Goal: Task Accomplishment & Management: Manage account settings

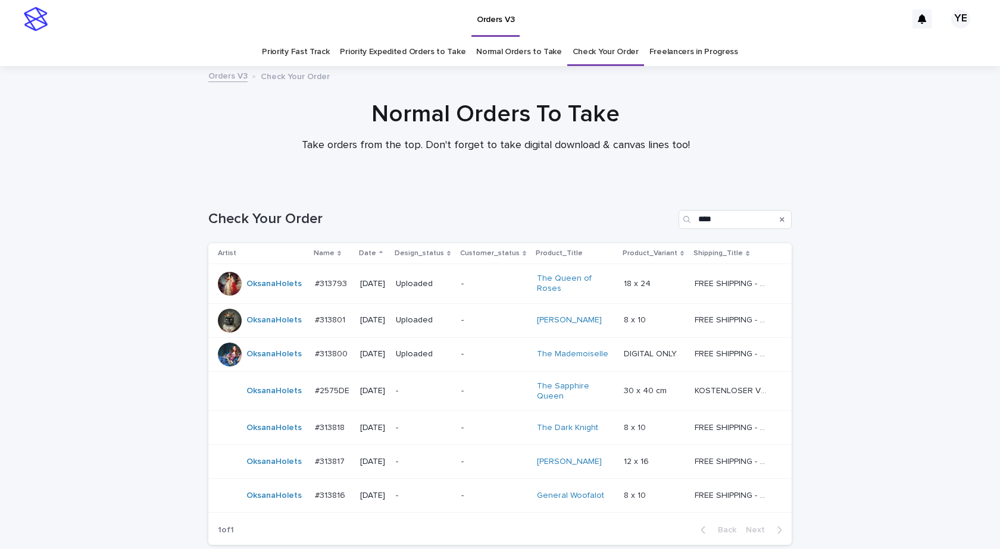
click at [82, 179] on div at bounding box center [495, 126] width 991 height 119
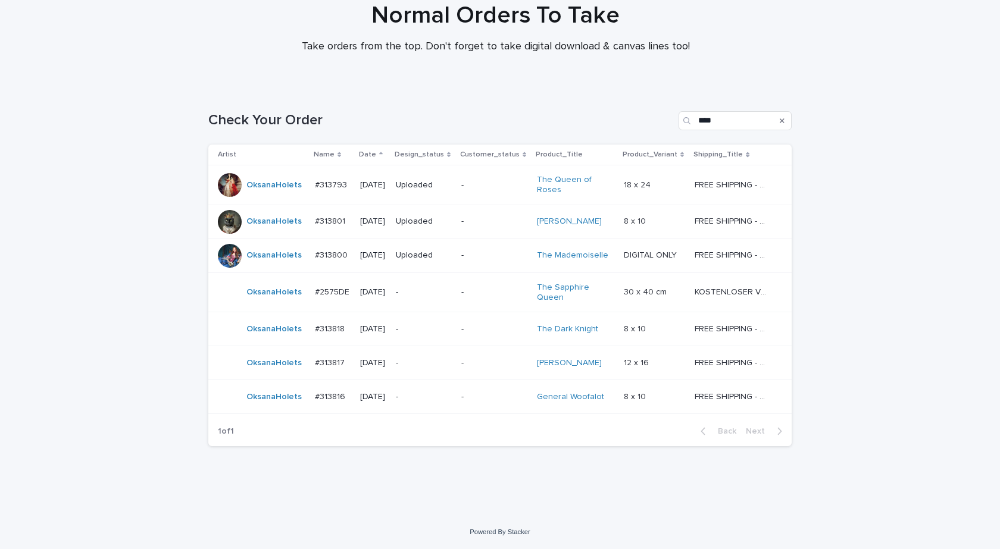
click at [252, 339] on div "OksanaHolets" at bounding box center [273, 330] width 55 height 20
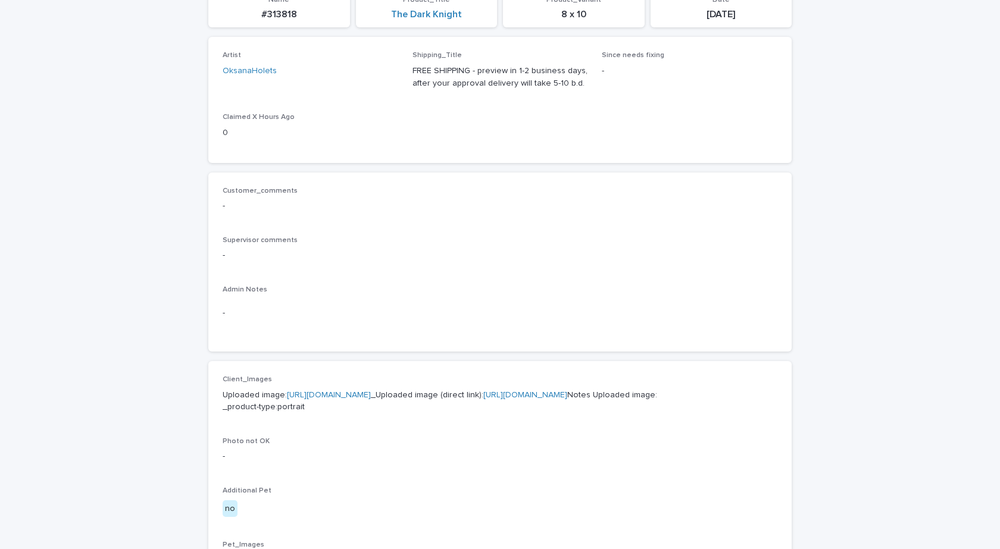
scroll to position [357, 0]
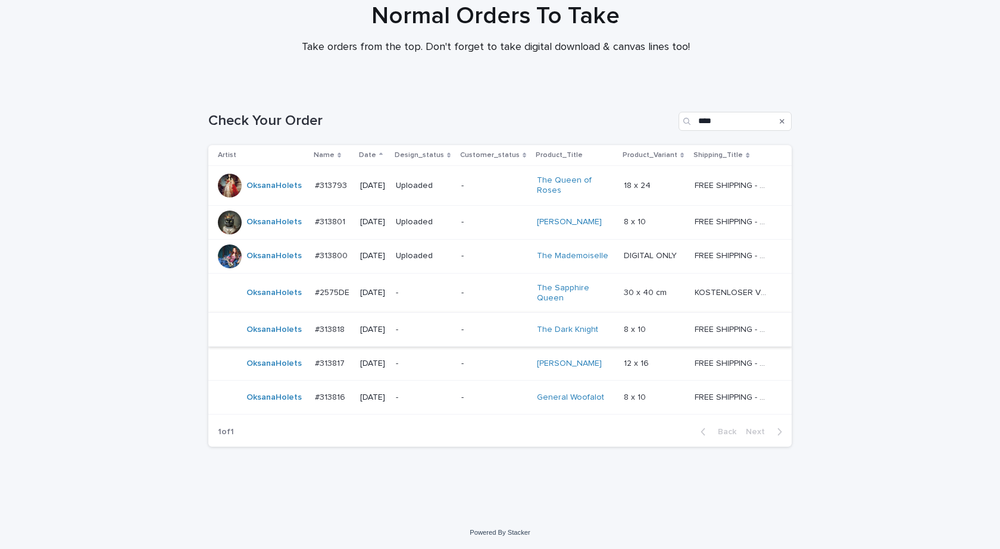
scroll to position [99, 0]
click at [287, 373] on div "OksanaHolets" at bounding box center [273, 363] width 55 height 20
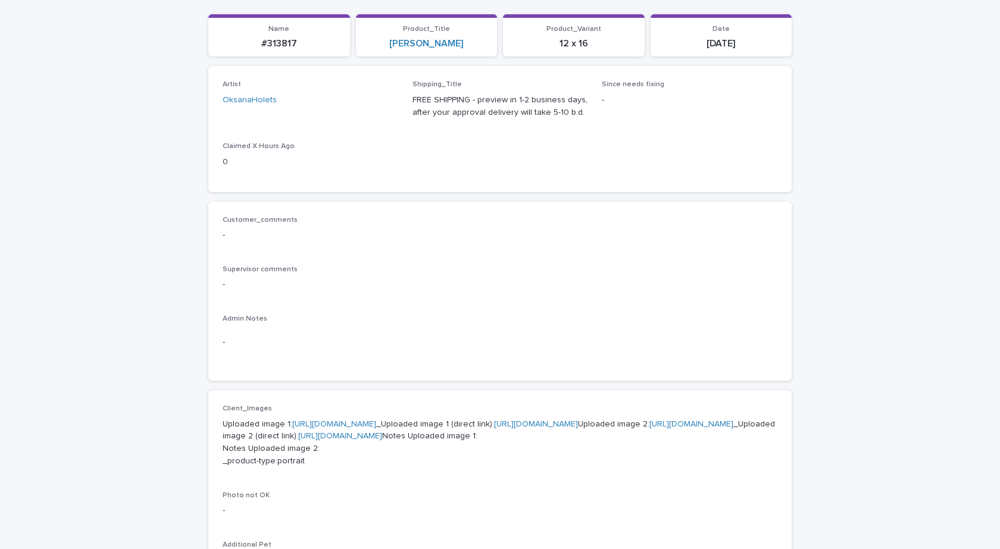
scroll to position [357, 0]
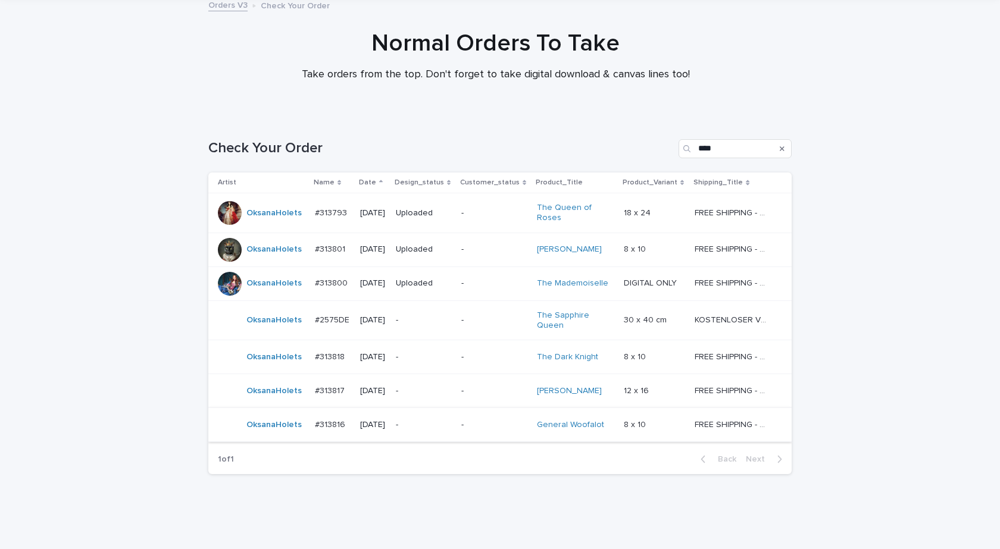
scroll to position [99, 0]
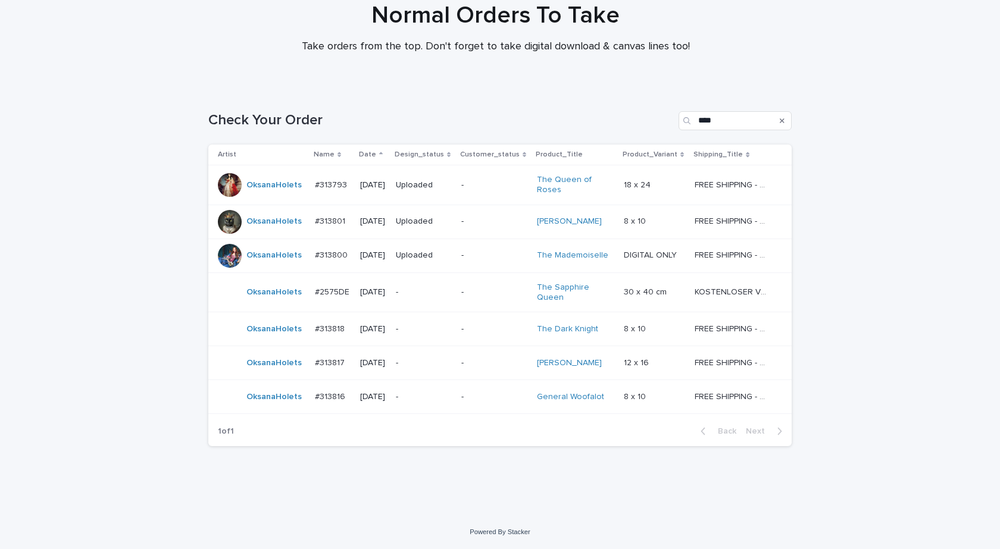
click at [264, 409] on td "OksanaHolets" at bounding box center [259, 397] width 102 height 34
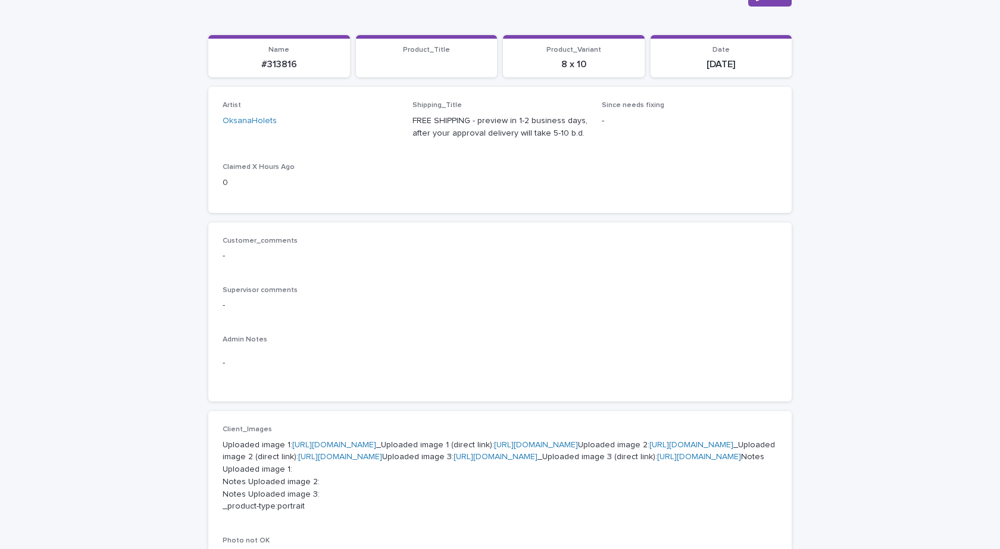
scroll to position [298, 0]
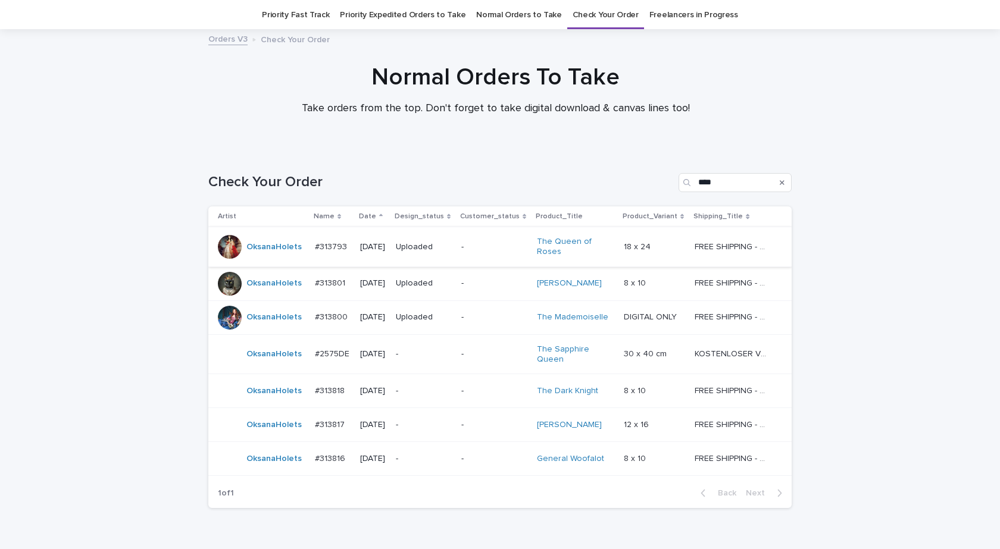
scroll to position [38, 0]
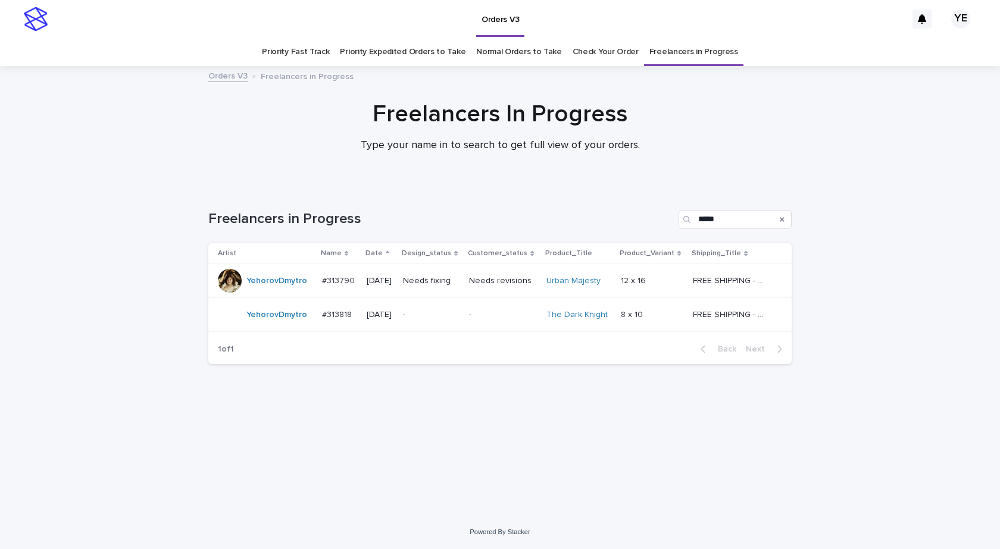
click at [306, 324] on div "YehorovDmytro" at bounding box center [265, 315] width 95 height 24
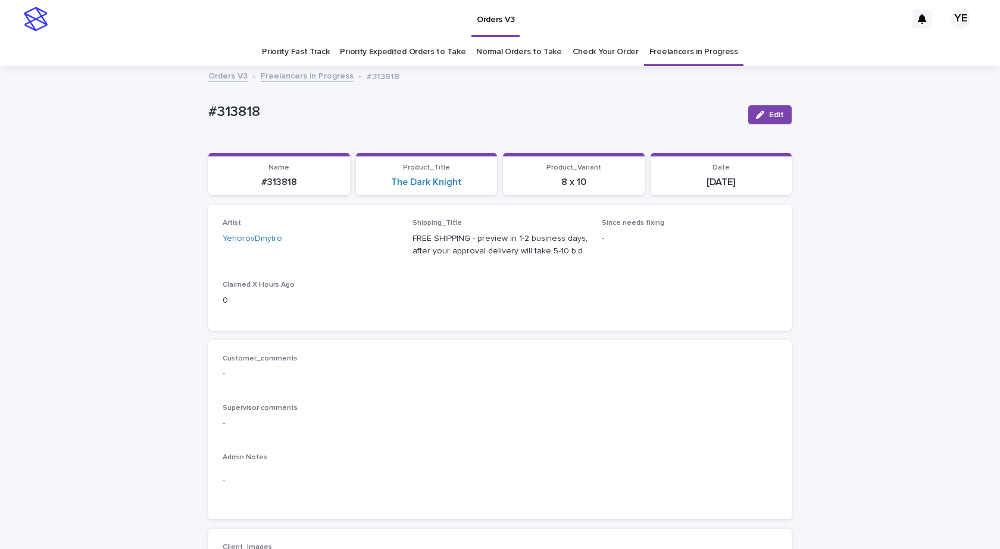
click at [760, 114] on icon "button" at bounding box center [760, 115] width 8 height 8
click at [370, 246] on icon at bounding box center [376, 245] width 12 height 12
click at [272, 243] on div "Select..." at bounding box center [302, 244] width 159 height 20
type input "*"
type input "**"
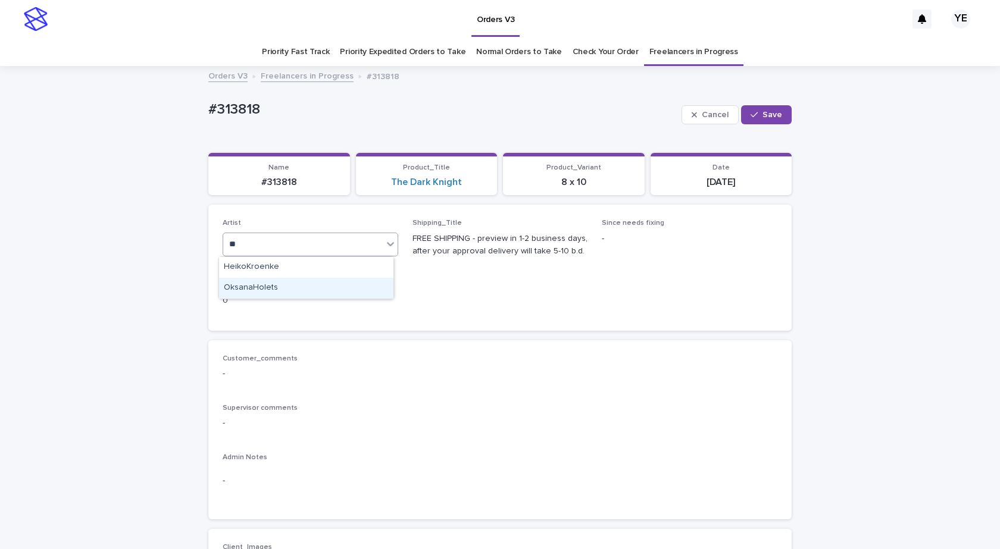
click at [260, 289] on div "OksanaHolets" at bounding box center [306, 288] width 174 height 21
click at [769, 111] on span "Save" at bounding box center [772, 115] width 20 height 8
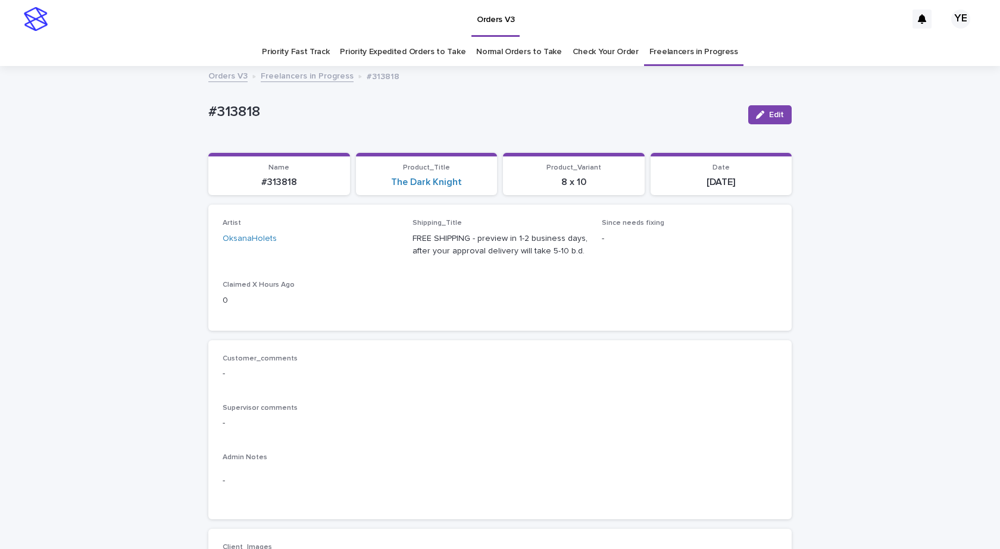
click at [485, 502] on div "Admin Notes -" at bounding box center [500, 479] width 555 height 52
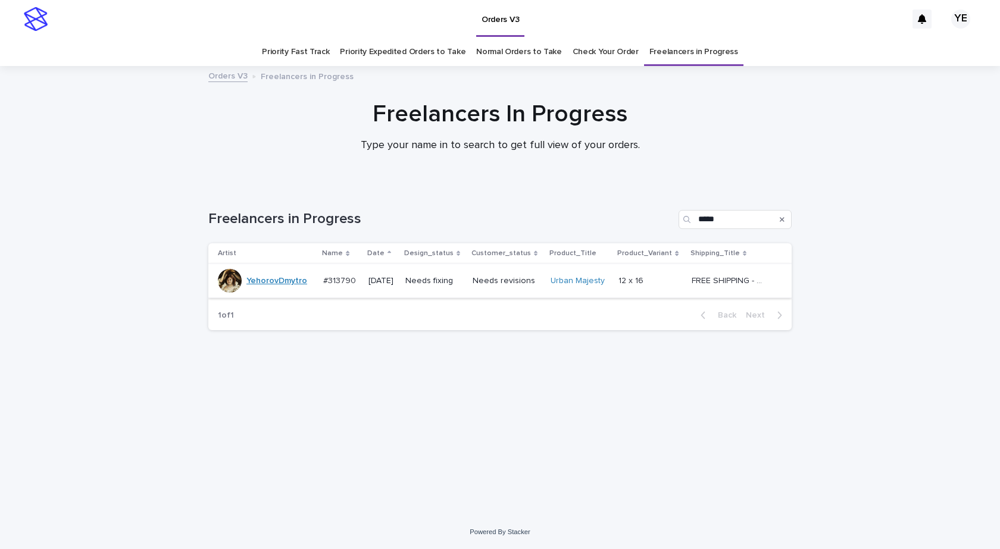
click at [265, 284] on link "YehorovDmytro" at bounding box center [276, 281] width 61 height 10
click at [281, 290] on div "YehorovDmytro" at bounding box center [276, 281] width 61 height 20
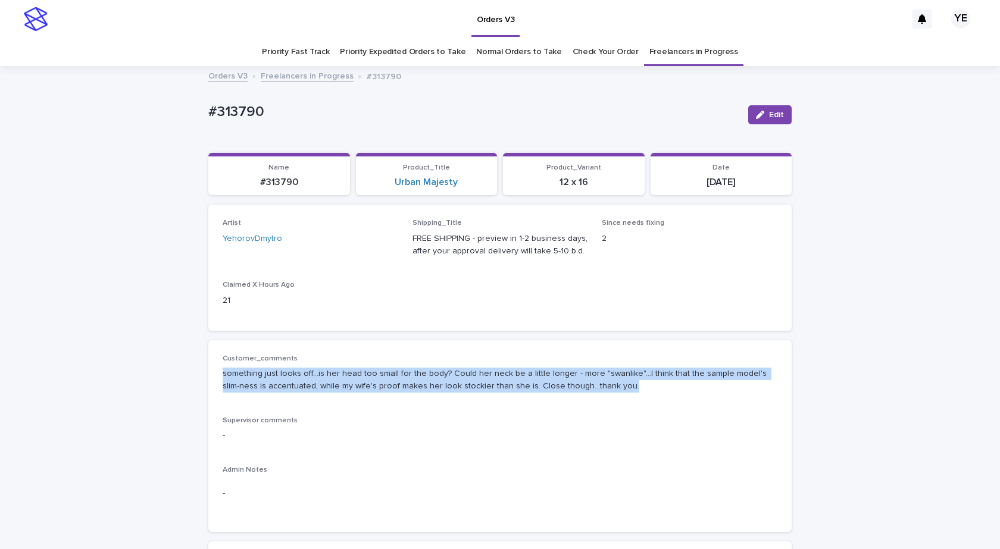
drag, startPoint x: 572, startPoint y: 386, endPoint x: 135, endPoint y: 374, distance: 437.5
copy p "something just looks off...is her head too small for the body? Could her neck b…"
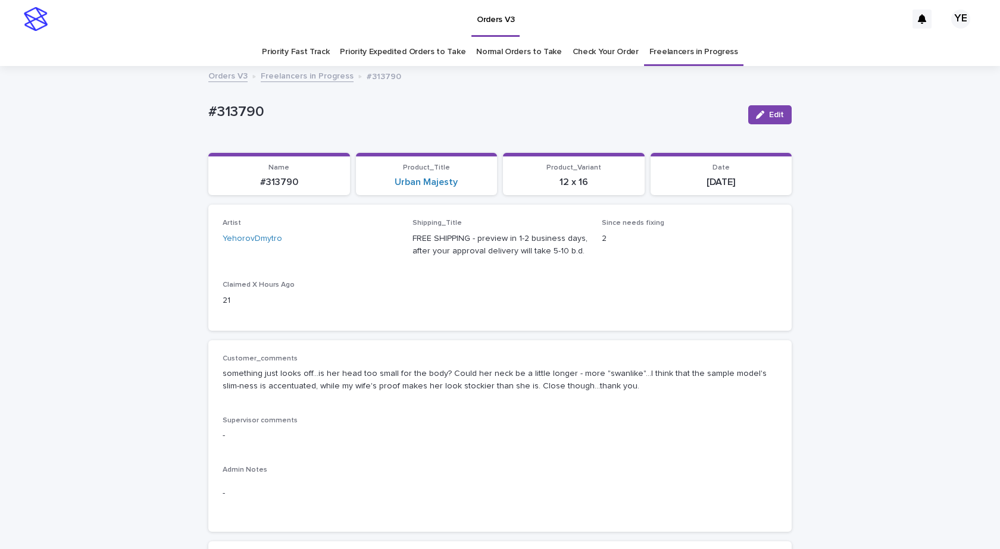
drag, startPoint x: 276, startPoint y: 129, endPoint x: 159, endPoint y: 127, distance: 116.1
copy p "#313790"
click at [764, 111] on button "Edit" at bounding box center [769, 114] width 43 height 19
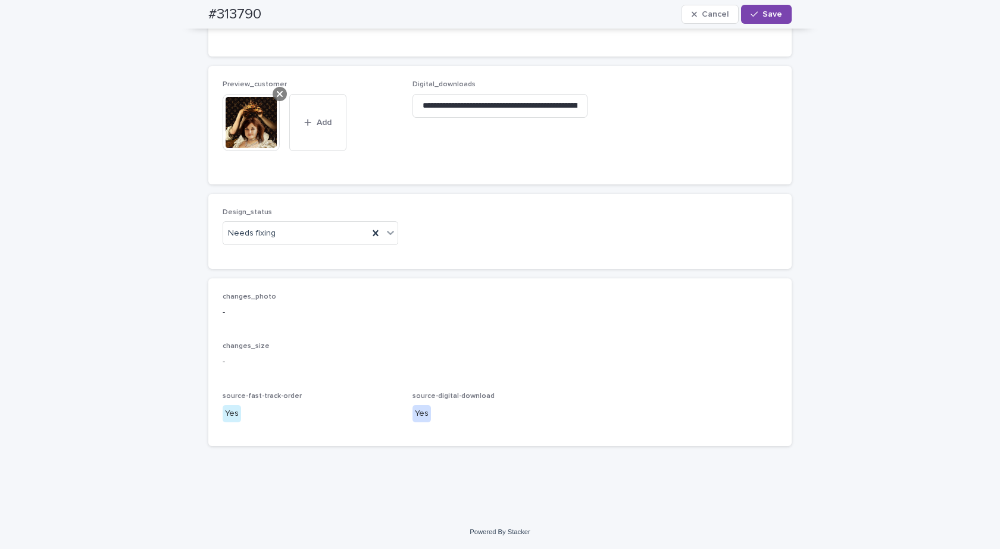
click at [277, 91] on icon at bounding box center [280, 94] width 6 height 10
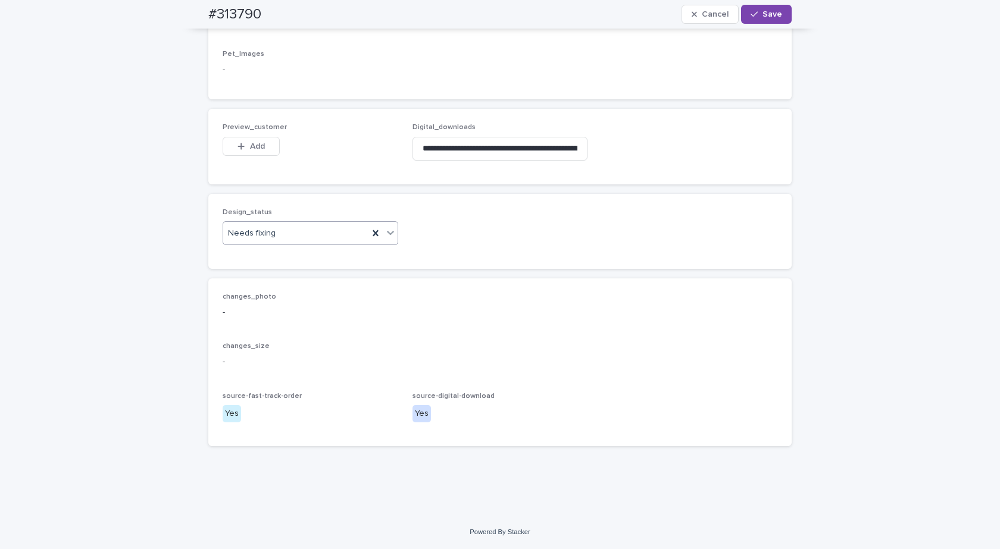
click at [304, 232] on div "Needs fixing" at bounding box center [295, 234] width 145 height 20
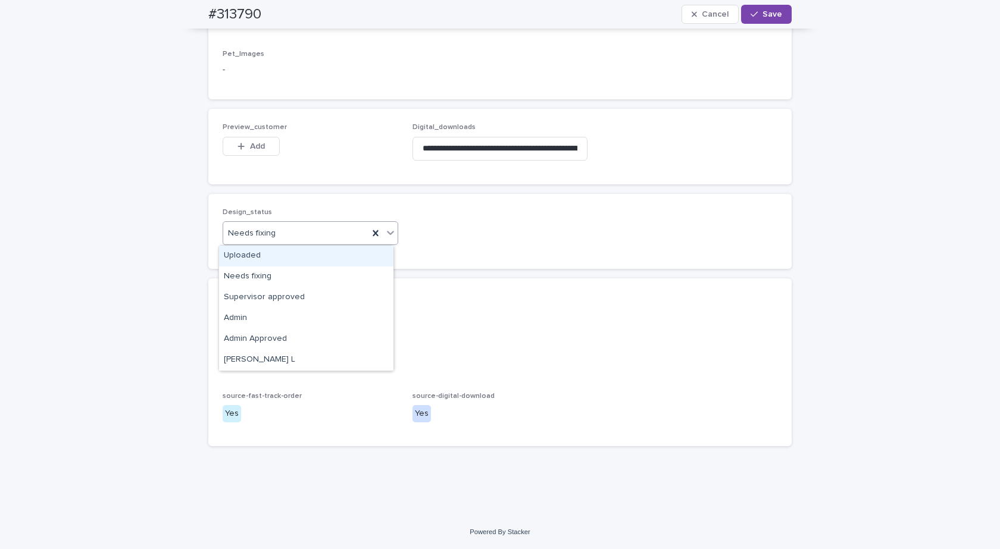
click at [244, 256] on div "Uploaded" at bounding box center [306, 256] width 174 height 21
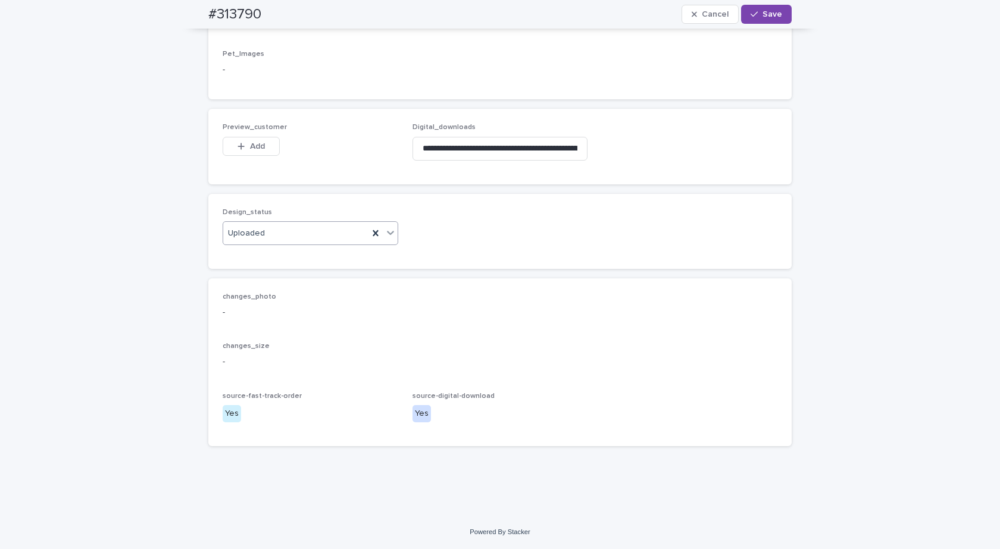
click at [242, 133] on div "Preview_customer This file cannot be opened Download File Add" at bounding box center [311, 146] width 176 height 46
click at [239, 145] on icon "button" at bounding box center [240, 146] width 7 height 8
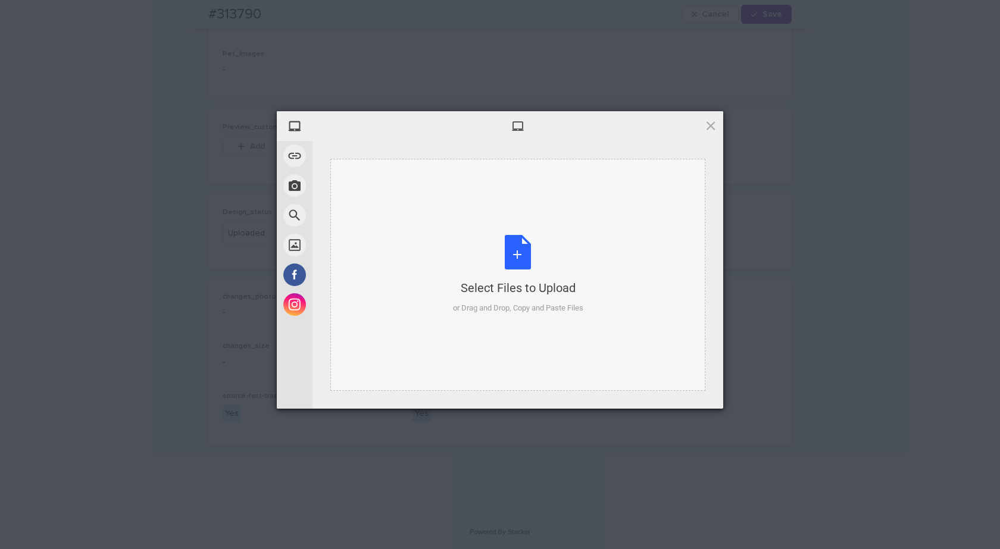
click at [514, 251] on div "Select Files to Upload or Drag and Drop, Copy and Paste Files" at bounding box center [518, 274] width 130 height 79
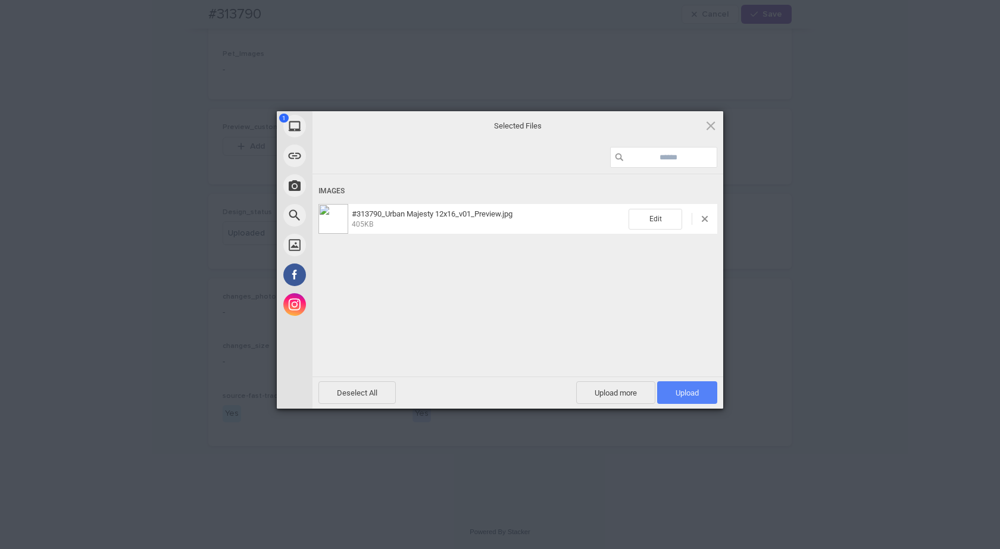
click at [692, 391] on span "Upload 1" at bounding box center [686, 393] width 23 height 9
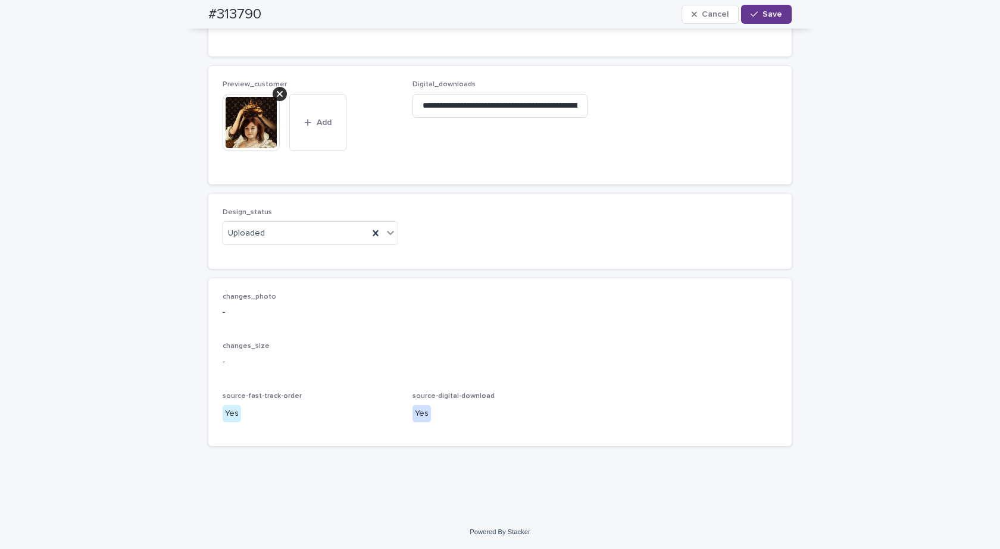
click at [768, 11] on span "Save" at bounding box center [772, 14] width 20 height 8
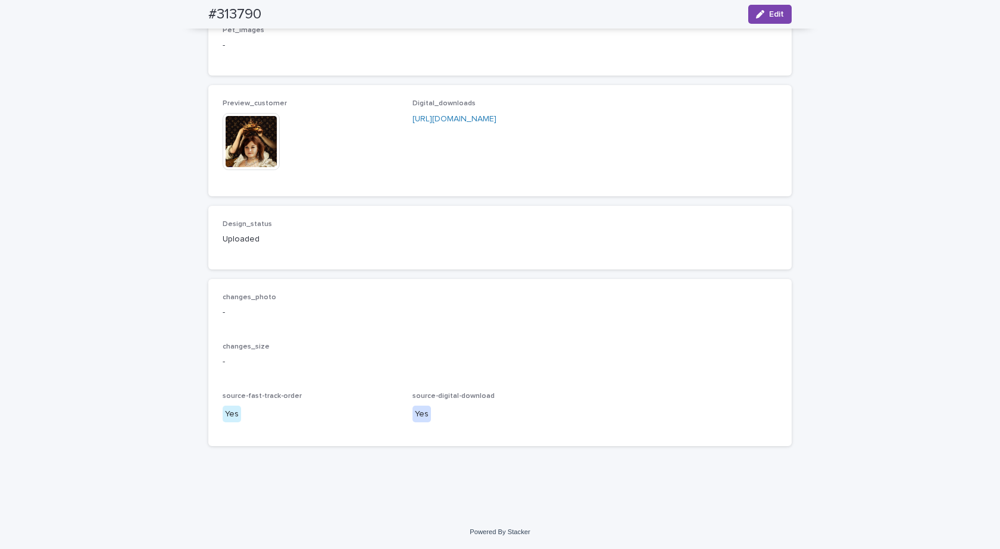
click at [251, 144] on img at bounding box center [251, 141] width 57 height 57
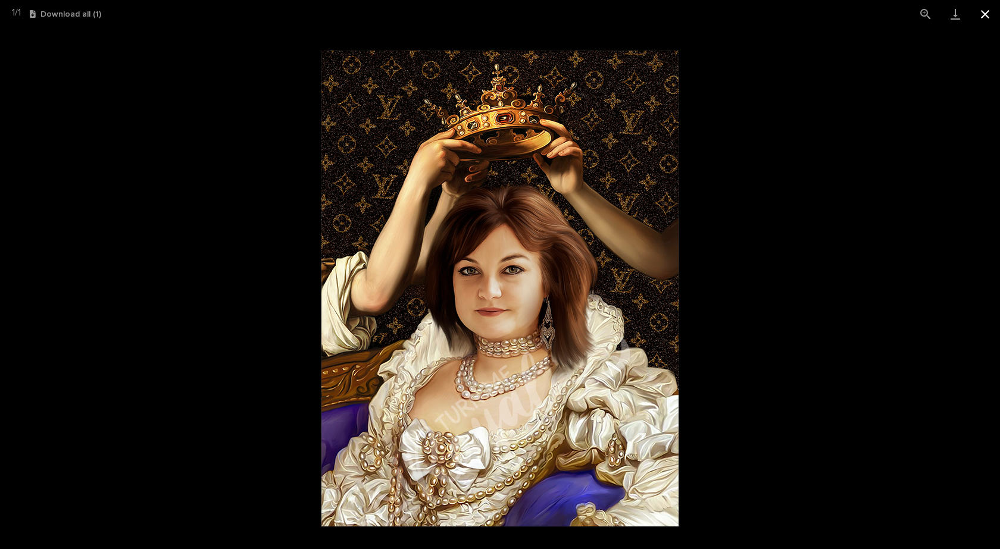
click at [987, 11] on button "Close gallery" at bounding box center [985, 14] width 30 height 28
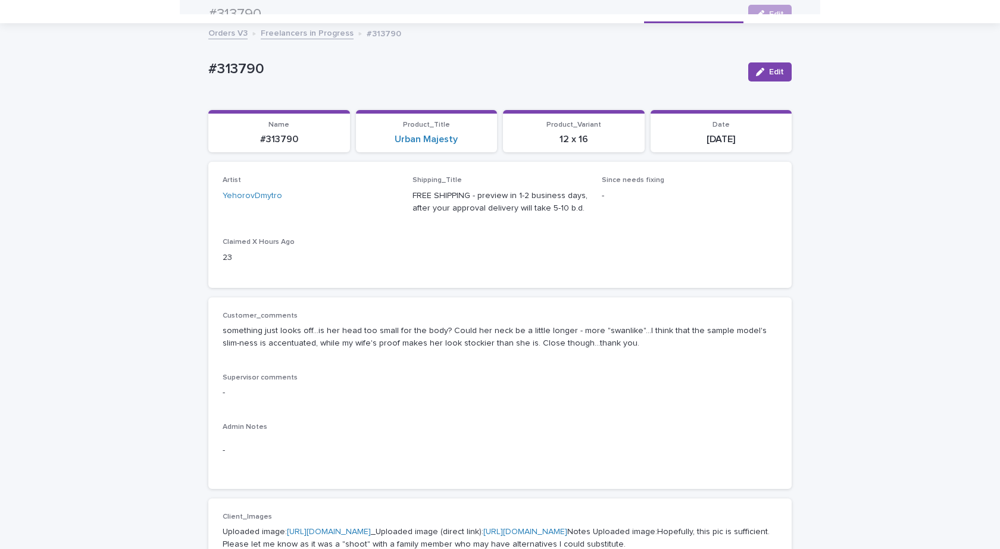
scroll to position [0, 0]
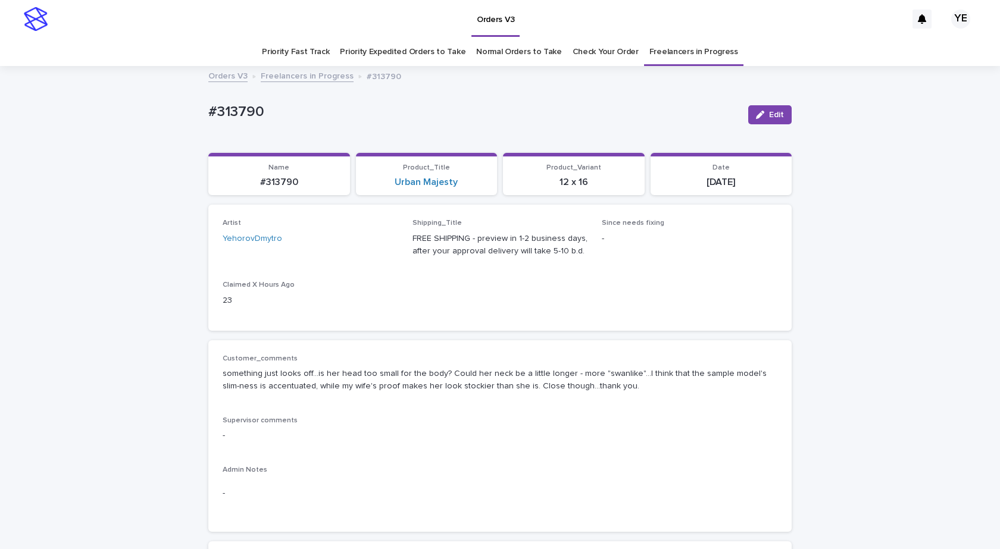
click at [290, 72] on link "Freelancers in Progress" at bounding box center [307, 75] width 93 height 14
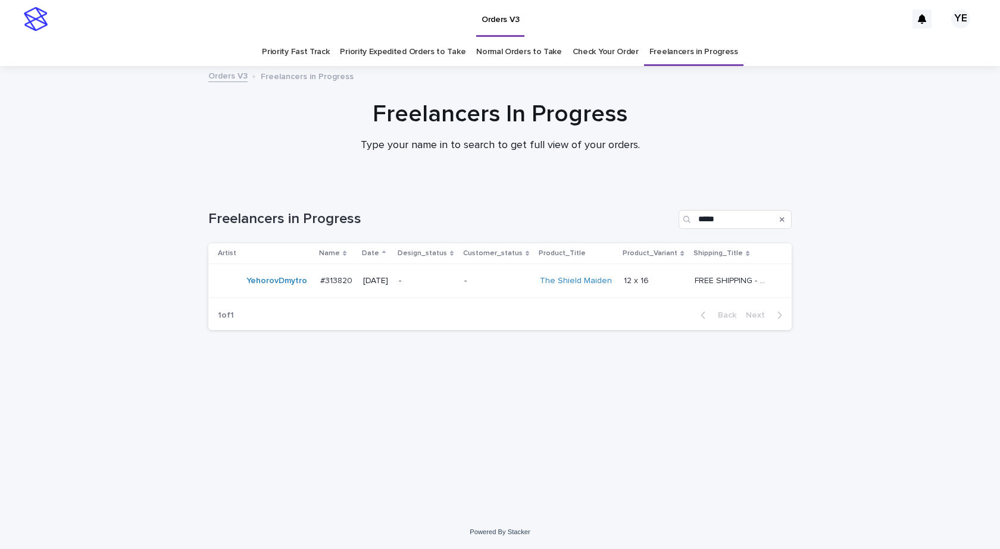
click at [434, 492] on div "Loading... Saving… Loading... Saving… Freelancers in Progress ***** Artist Name…" at bounding box center [500, 350] width 1000 height 329
click at [320, 294] on td "#313820 #313820" at bounding box center [336, 281] width 43 height 34
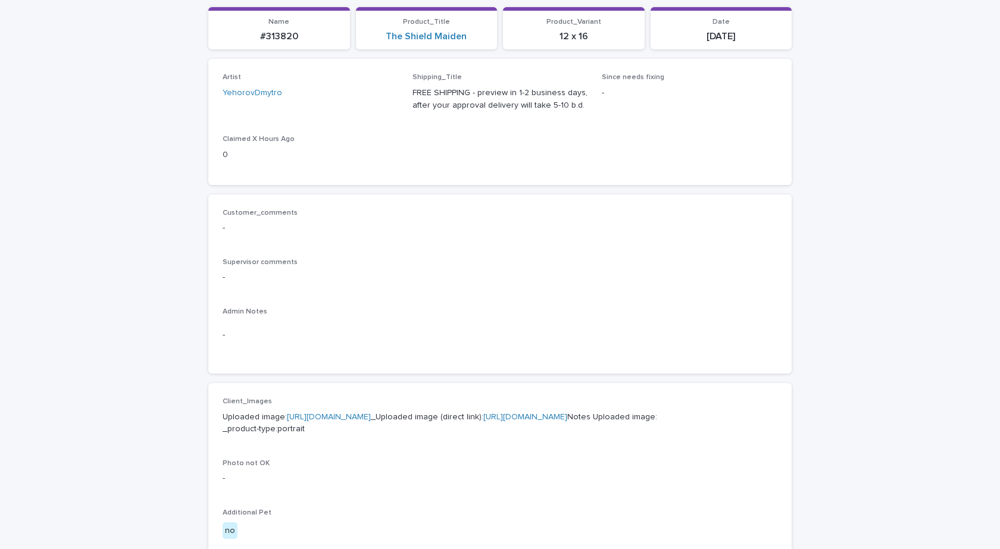
scroll to position [357, 0]
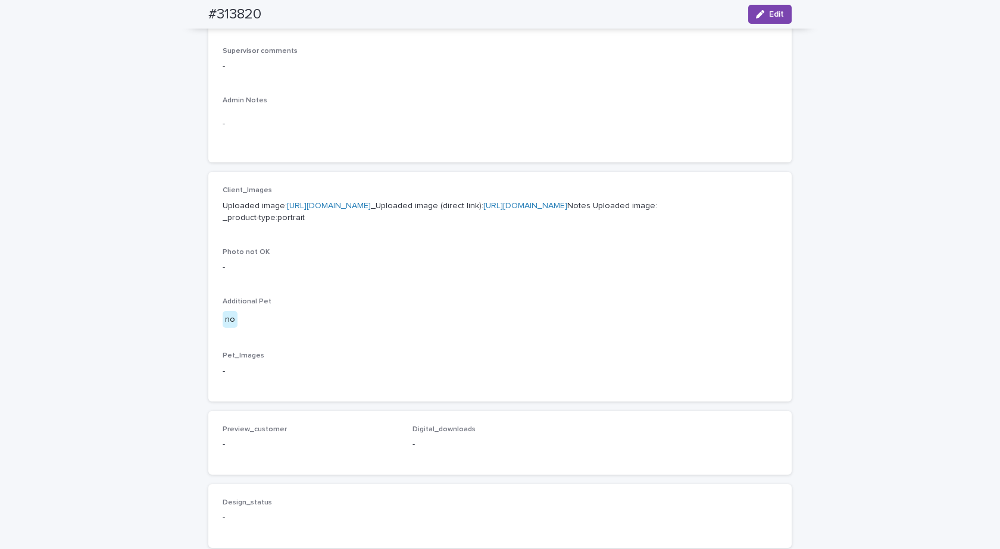
click at [371, 205] on link "https://cdn.shopify.com-uploadkit.app/s/files/1/0033/4807/0511/files/download.h…" at bounding box center [329, 206] width 84 height 8
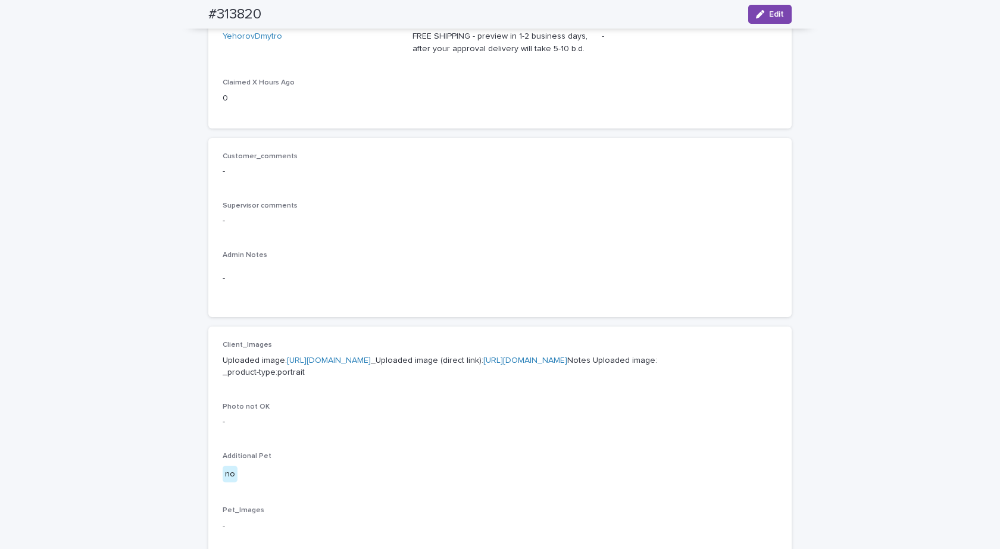
scroll to position [0, 0]
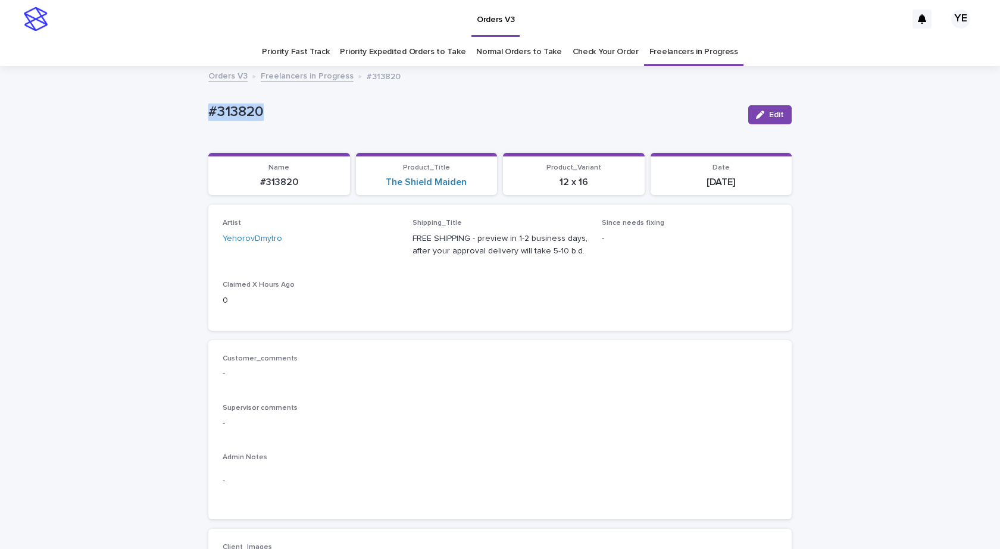
drag, startPoint x: 299, startPoint y: 107, endPoint x: 158, endPoint y: 118, distance: 140.9
copy p "#313820"
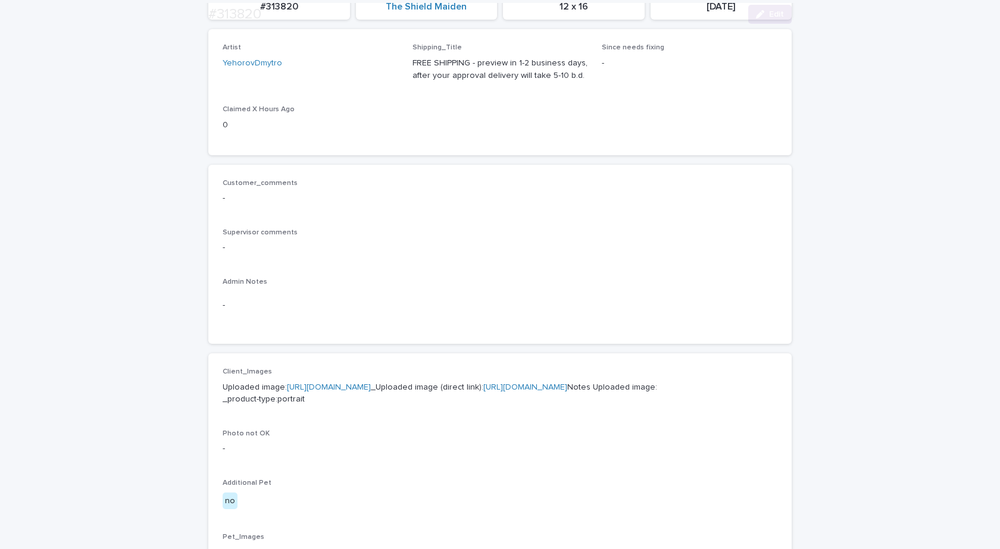
scroll to position [357, 0]
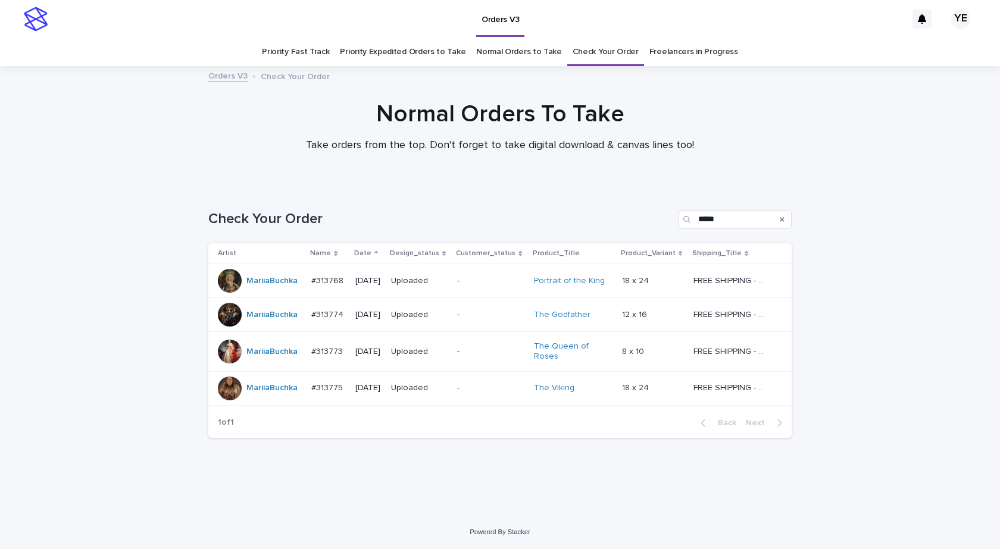
click at [933, 389] on div "Loading... Saving… Loading... Saving… Check Your Order ***** Artist Name Date D…" at bounding box center [500, 350] width 1000 height 329
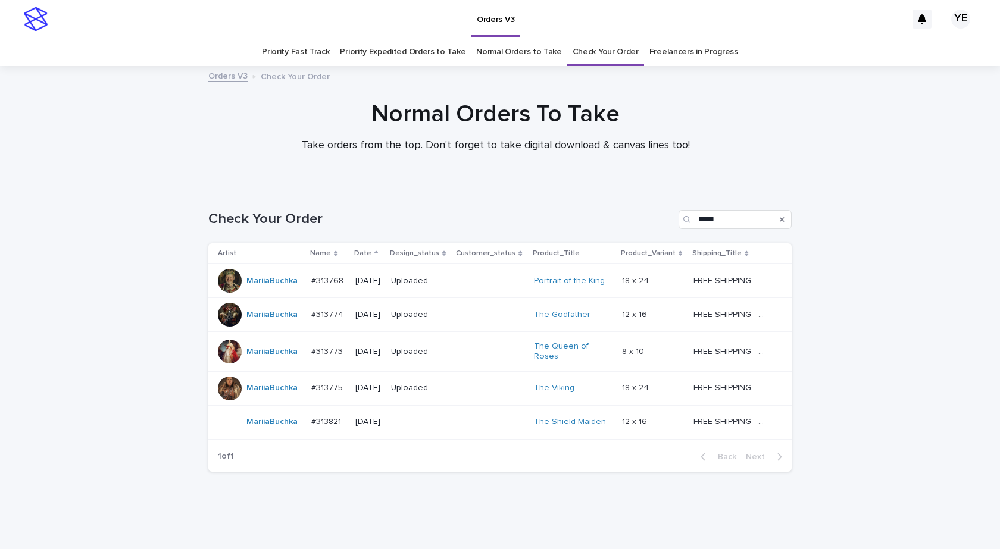
click at [281, 437] on td "MariiaBuchka" at bounding box center [257, 422] width 98 height 34
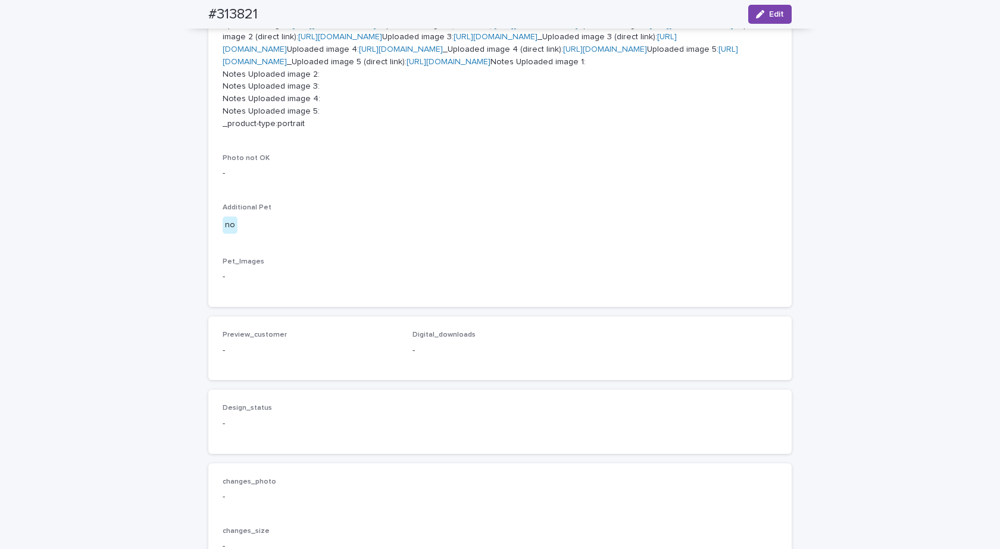
scroll to position [714, 0]
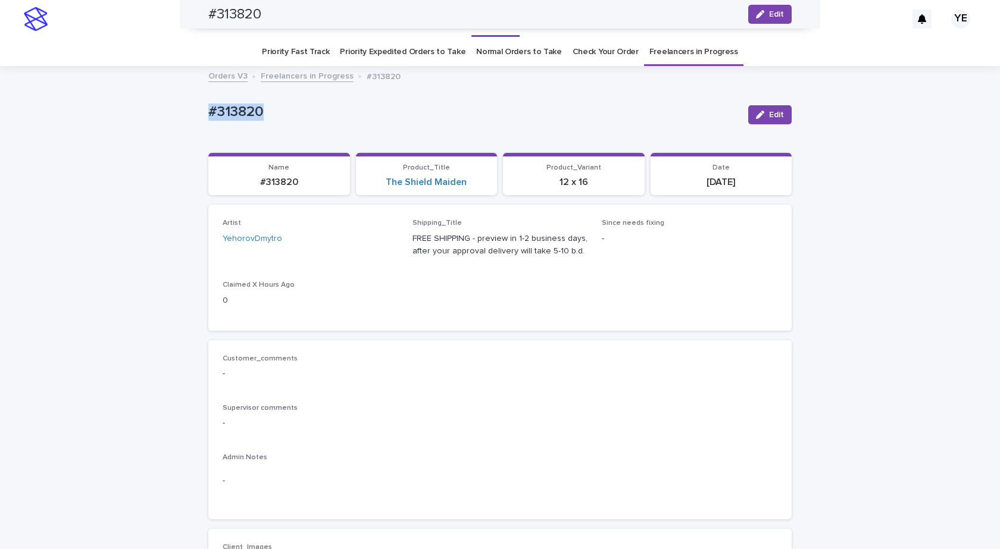
scroll to position [357, 0]
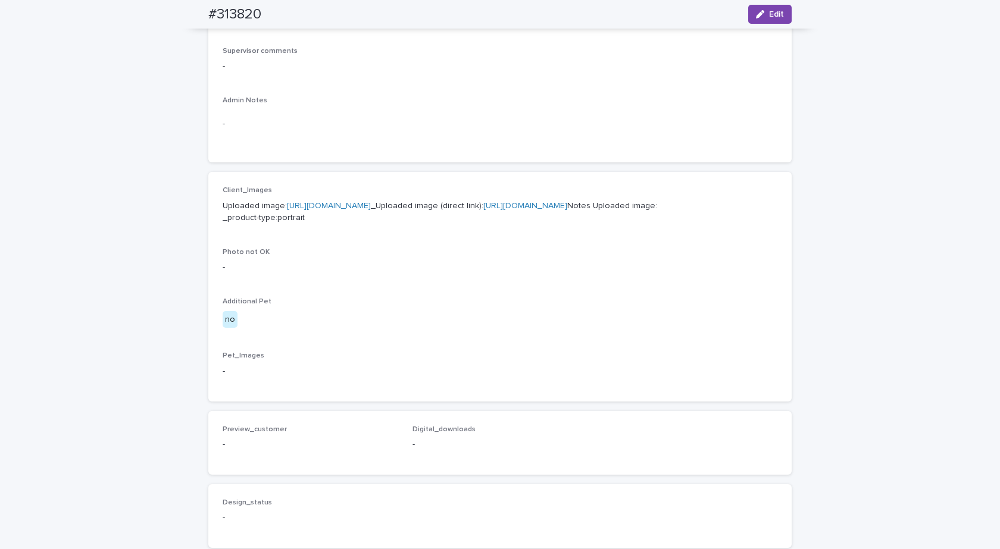
click at [353, 212] on p "Uploaded image: https://cdn.shopify.com-uploadkit.app/s/files/1/0033/4807/0511/…" at bounding box center [500, 212] width 555 height 25
click at [358, 205] on link "https://cdn.shopify.com-uploadkit.app/s/files/1/0033/4807/0511/files/download.h…" at bounding box center [329, 206] width 84 height 8
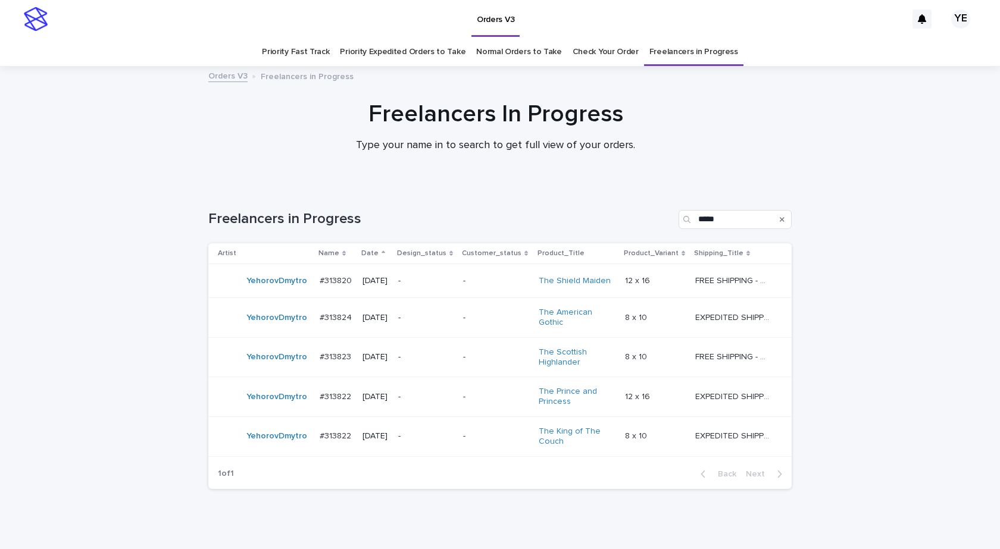
click at [122, 269] on div "Loading... Saving… Loading... Saving… Freelancers in Progress ***** Artist Name…" at bounding box center [500, 372] width 1000 height 372
click at [273, 449] on td "YehorovDmytro" at bounding box center [261, 437] width 107 height 40
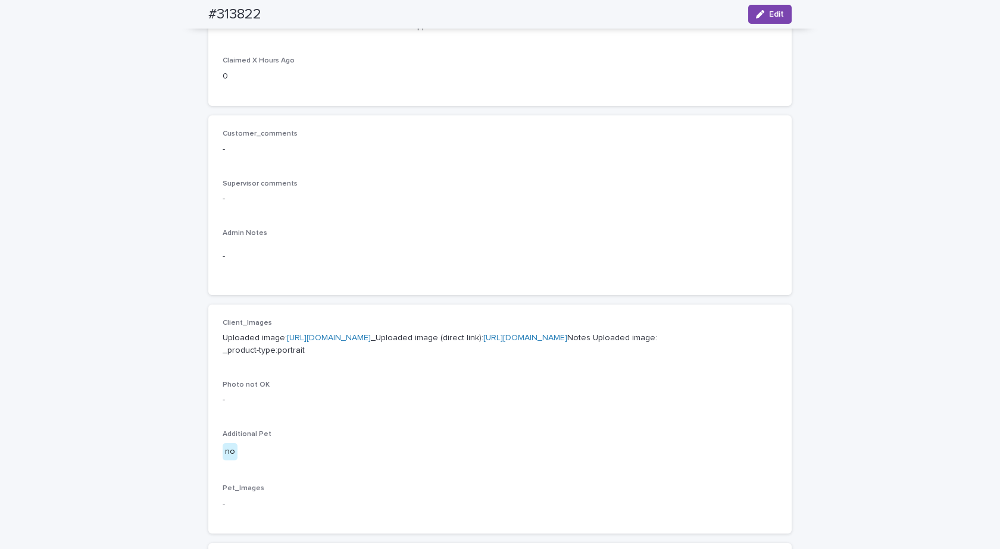
scroll to position [119, 0]
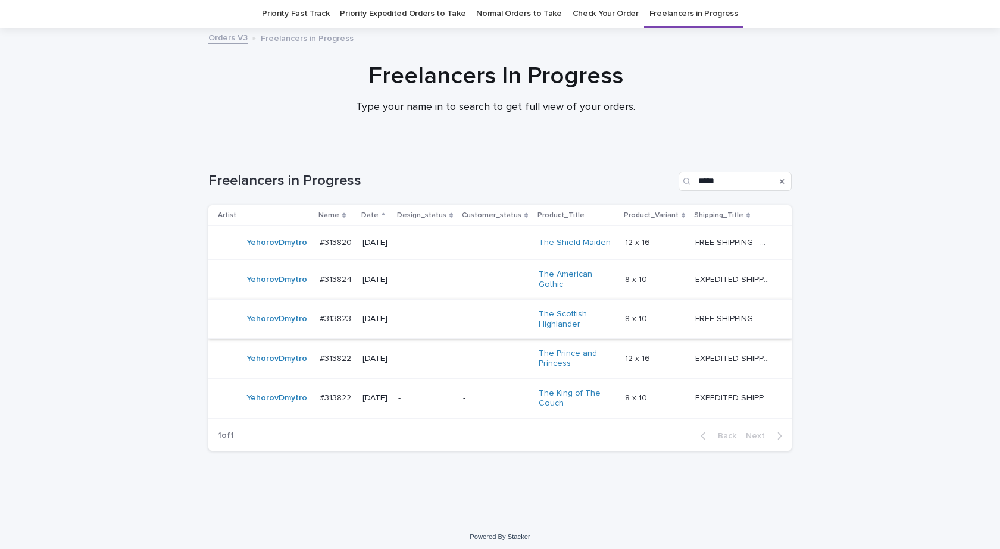
scroll to position [42, 0]
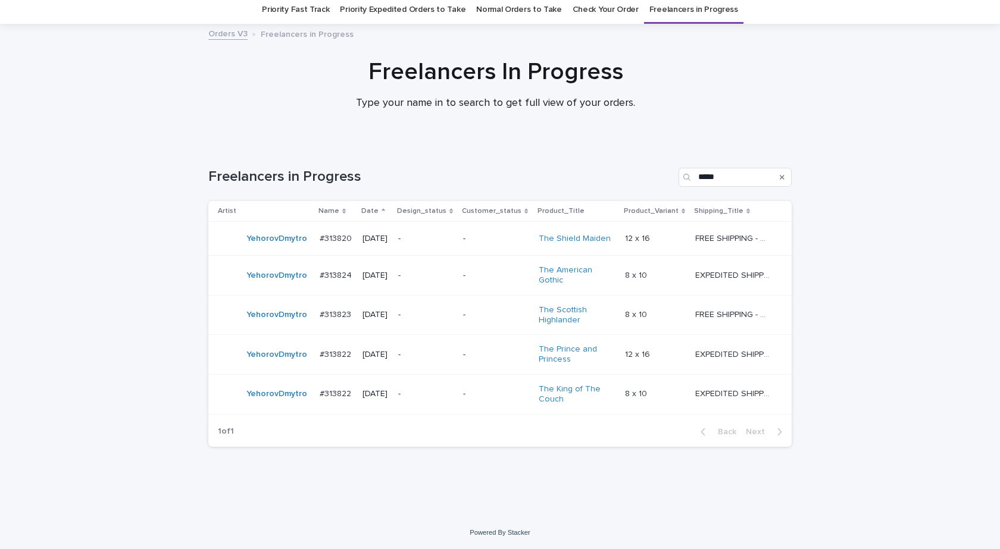
click at [299, 364] on div "YehorovDmytro" at bounding box center [264, 355] width 92 height 24
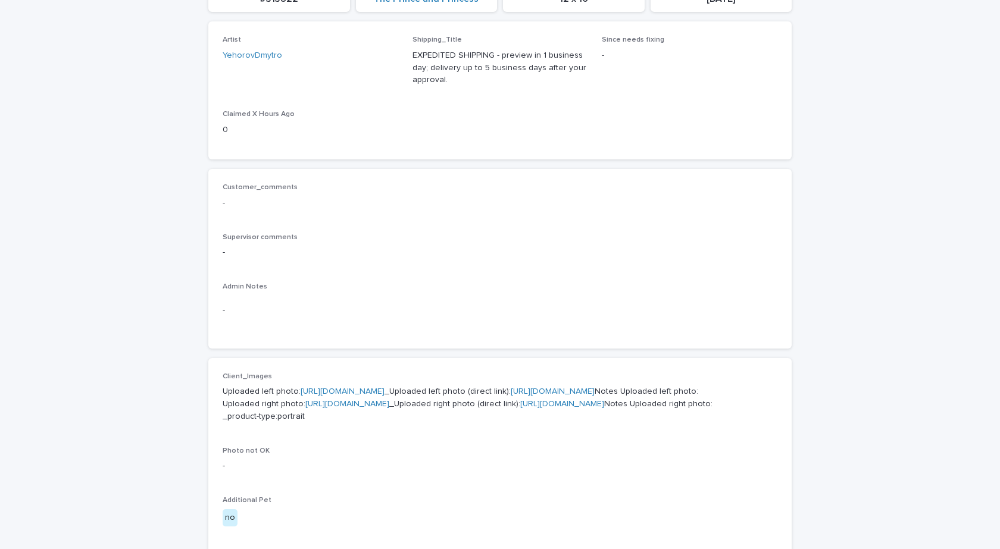
scroll to position [417, 0]
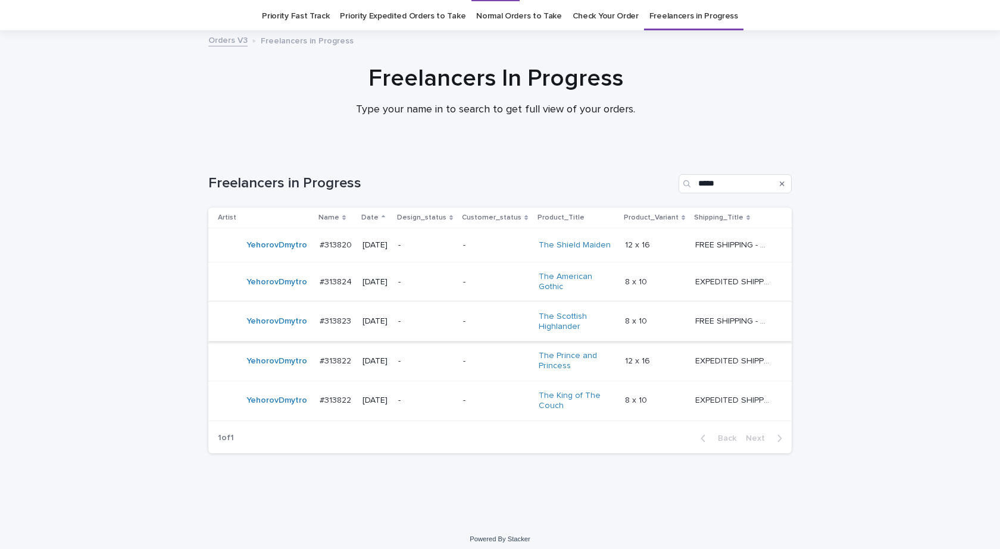
scroll to position [38, 0]
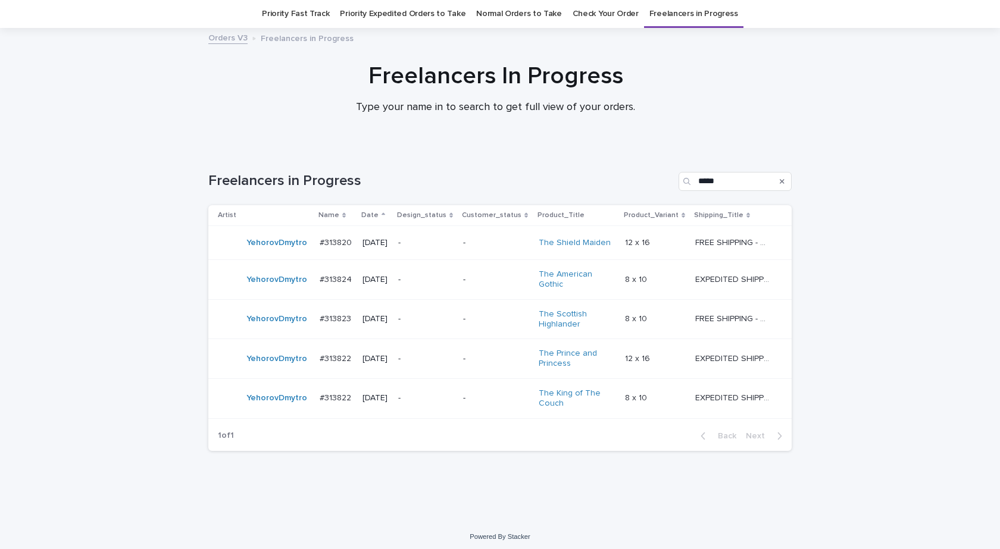
click at [289, 331] on div "YehorovDmytro" at bounding box center [264, 320] width 92 height 24
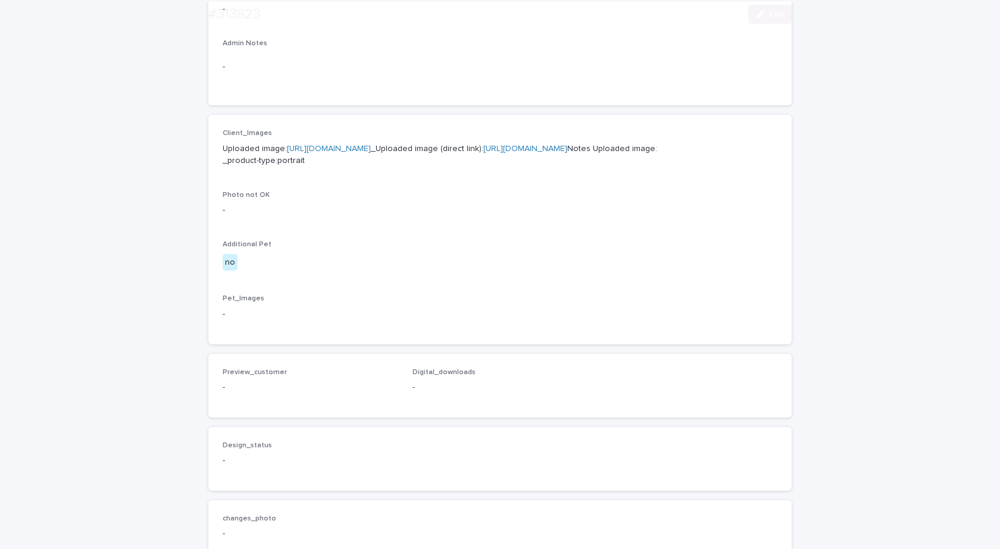
scroll to position [417, 0]
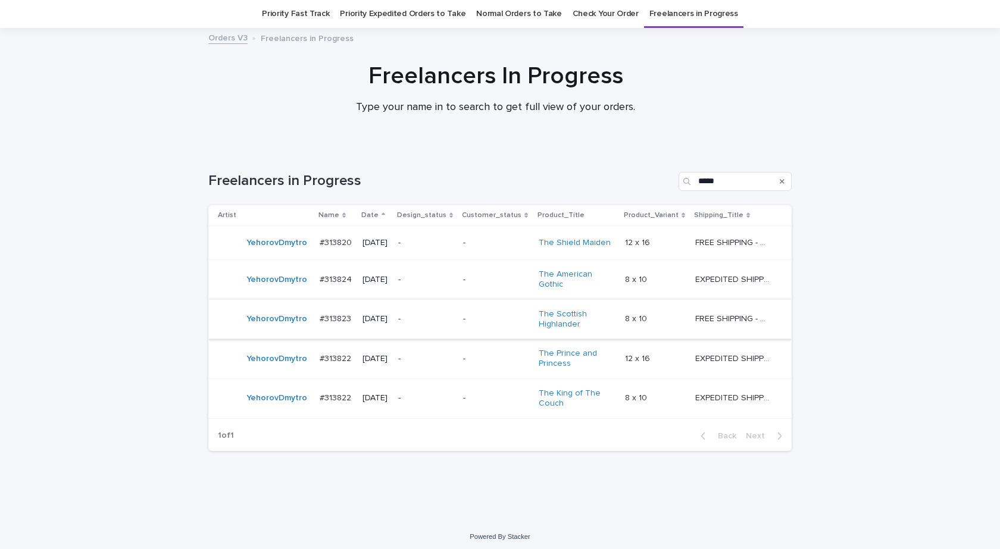
scroll to position [42, 0]
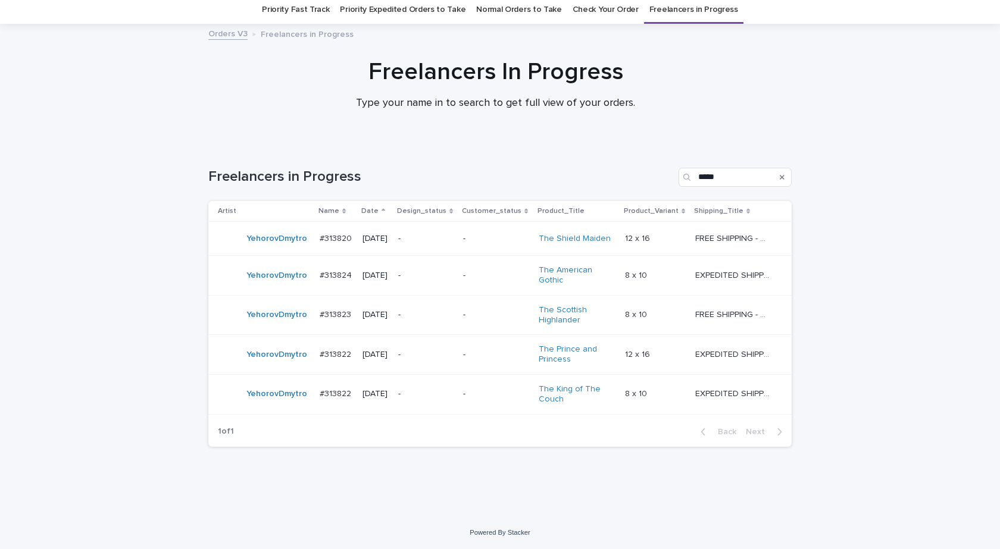
click at [260, 287] on div "YehorovDmytro" at bounding box center [264, 276] width 92 height 24
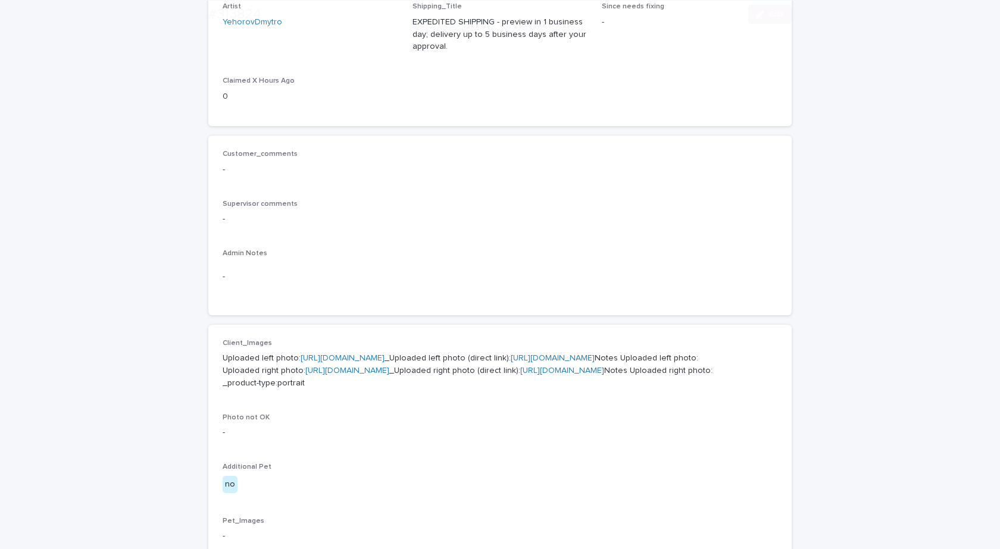
scroll to position [357, 0]
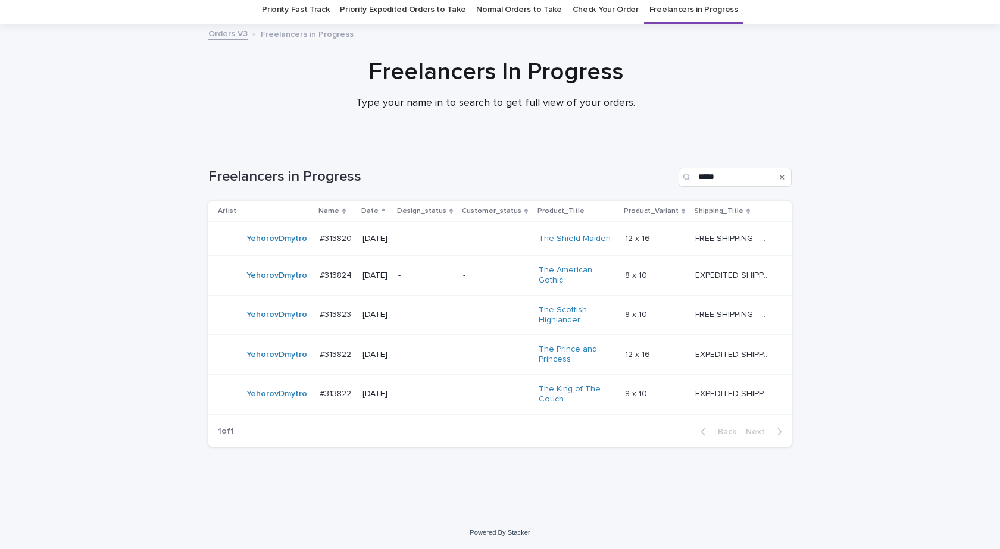
scroll to position [38, 0]
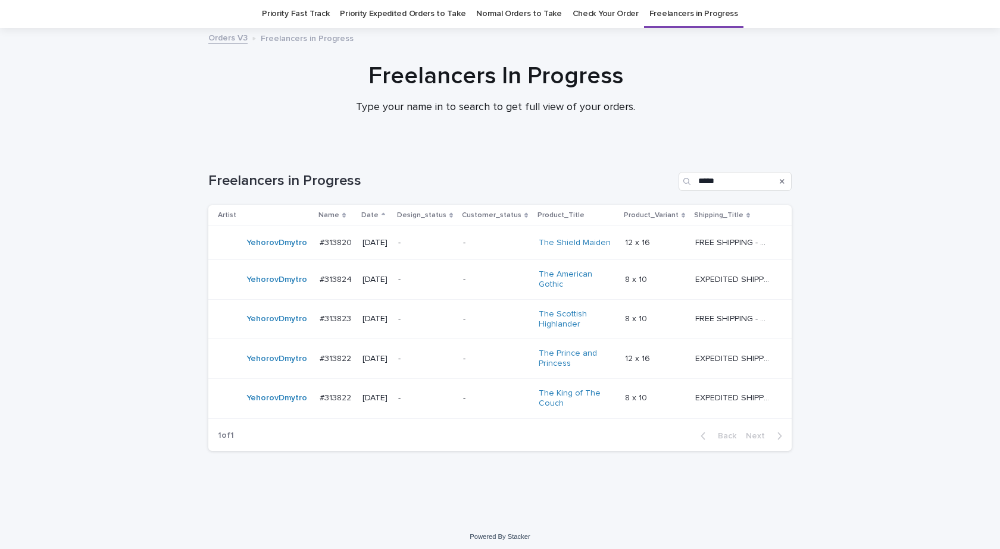
click at [277, 408] on div "YehorovDmytro" at bounding box center [276, 399] width 61 height 20
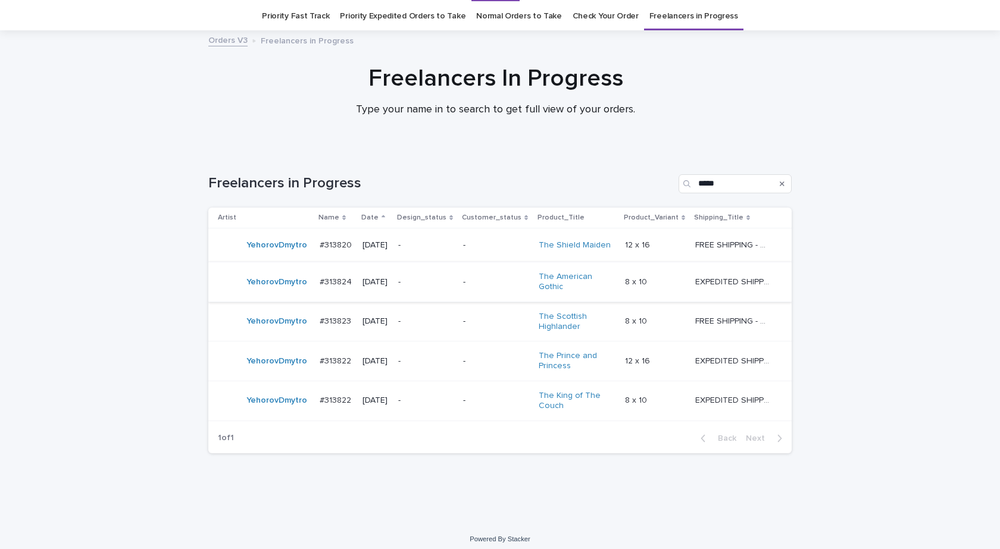
scroll to position [38, 0]
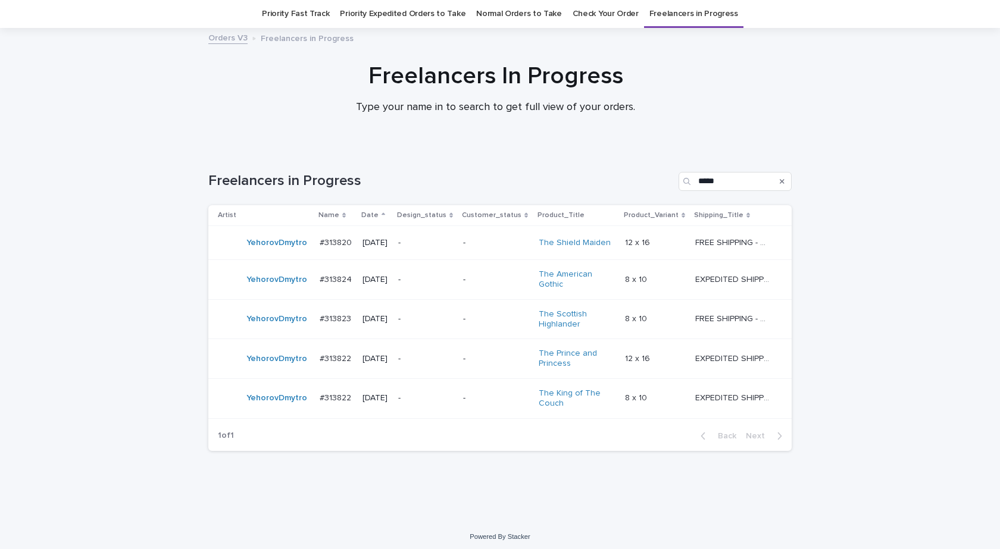
click at [315, 412] on td "#313822 #313822" at bounding box center [336, 398] width 43 height 40
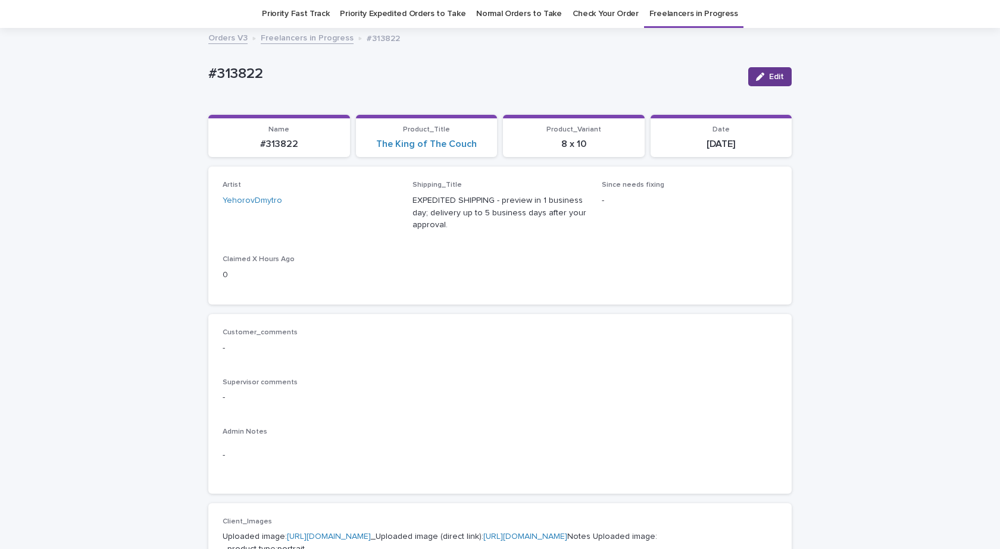
click at [769, 79] on span "Edit" at bounding box center [776, 77] width 15 height 8
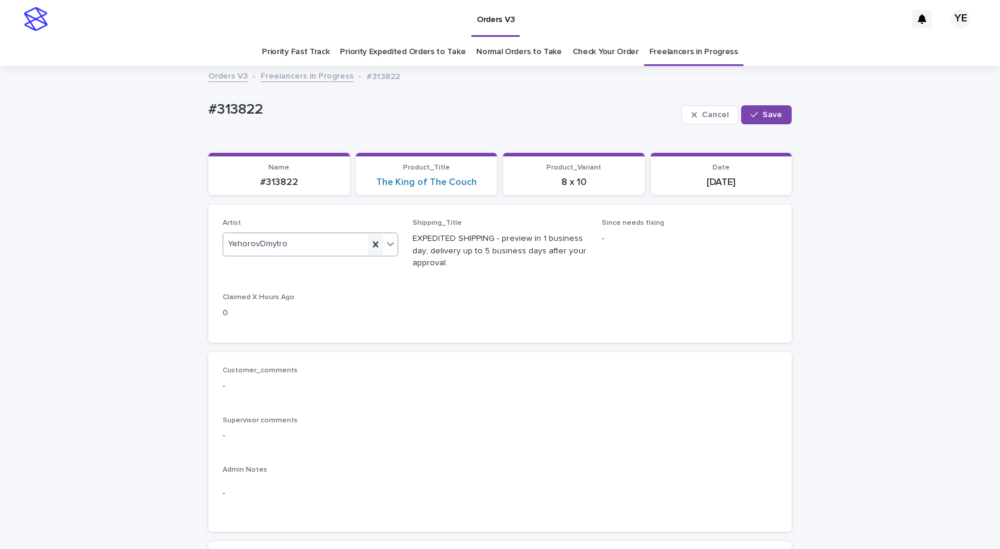
click at [370, 243] on icon at bounding box center [376, 245] width 12 height 12
type input "*"
type input "*****"
click at [323, 267] on div "MariiaBuchka" at bounding box center [306, 267] width 174 height 21
click at [762, 118] on span "Save" at bounding box center [772, 115] width 20 height 8
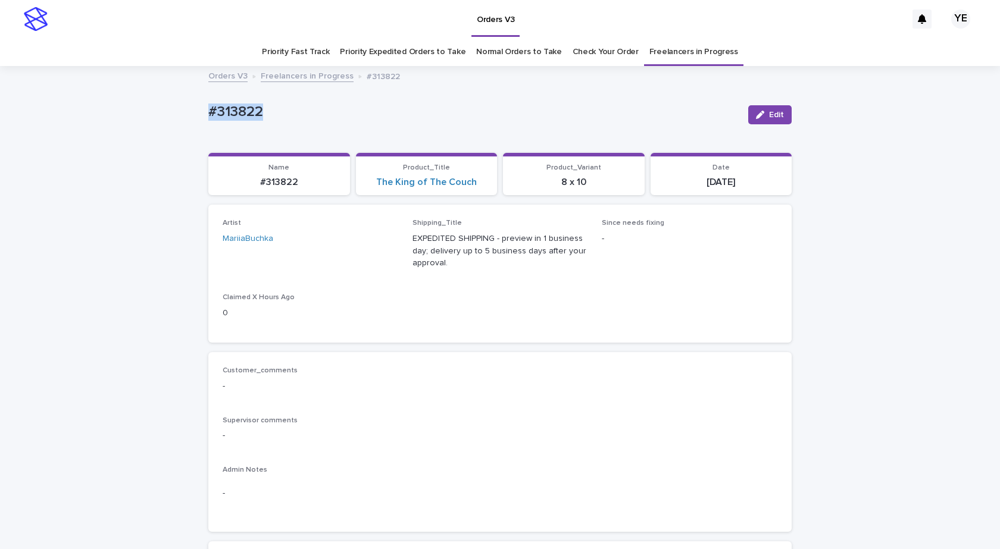
drag, startPoint x: 298, startPoint y: 113, endPoint x: 137, endPoint y: 132, distance: 161.1
copy p "#313822"
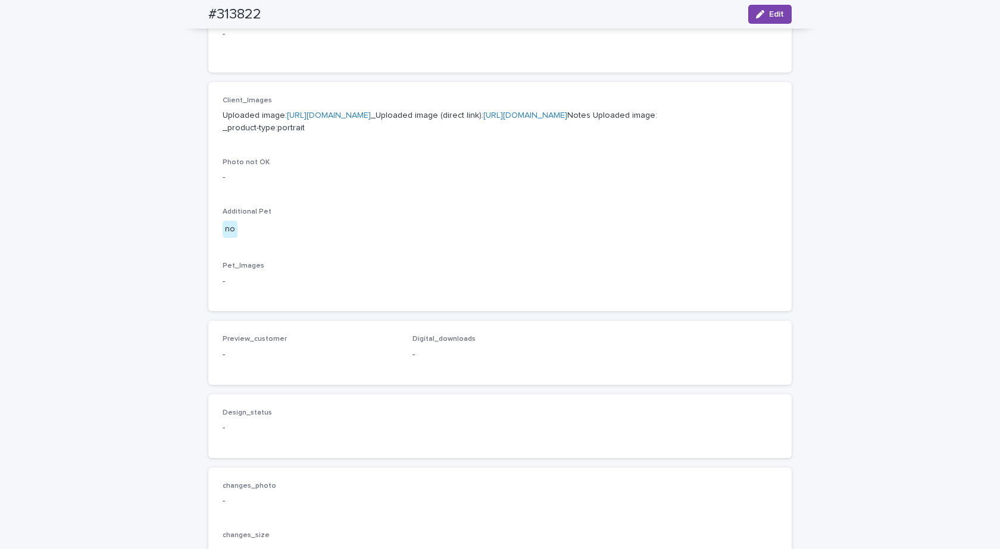
scroll to position [476, 0]
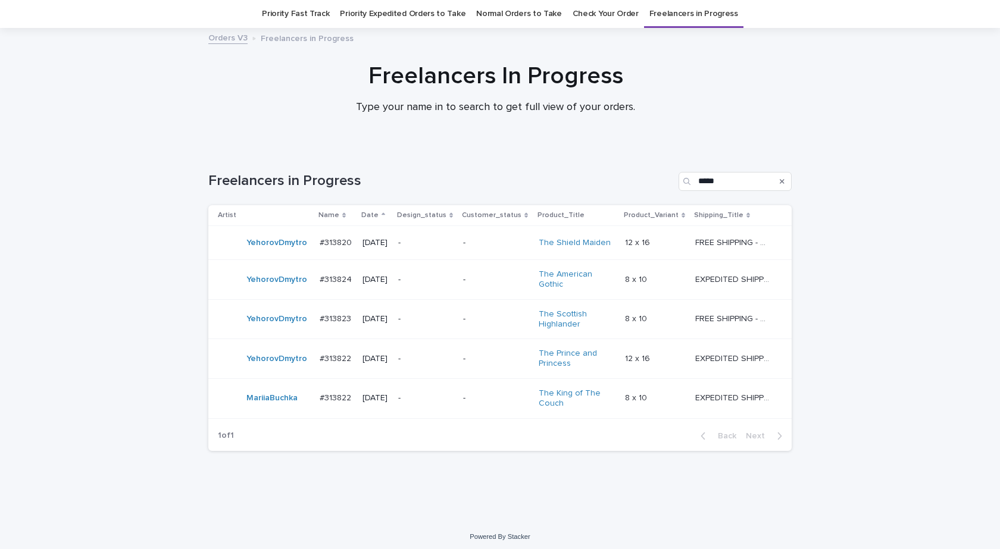
scroll to position [3, 0]
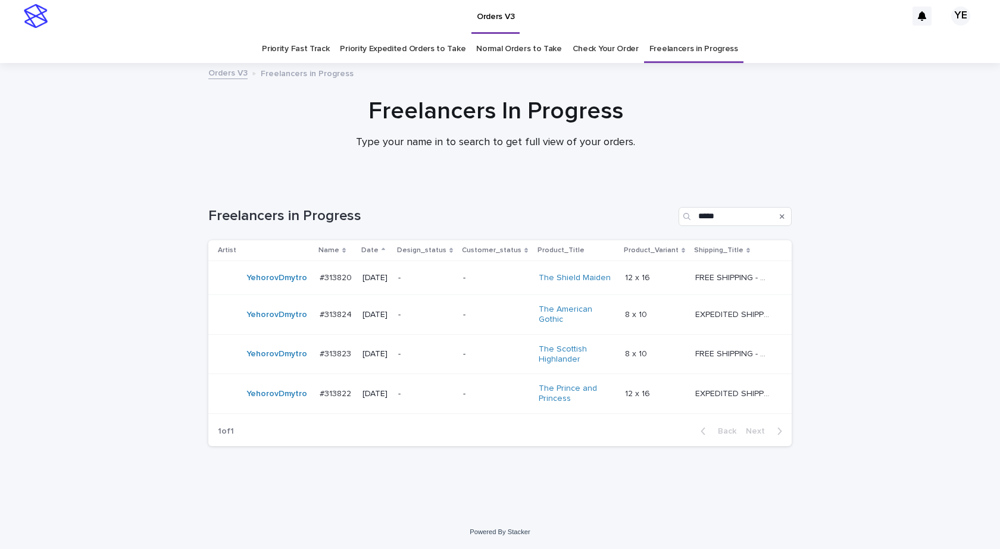
click at [271, 325] on div "YehorovDmytro" at bounding box center [264, 315] width 92 height 24
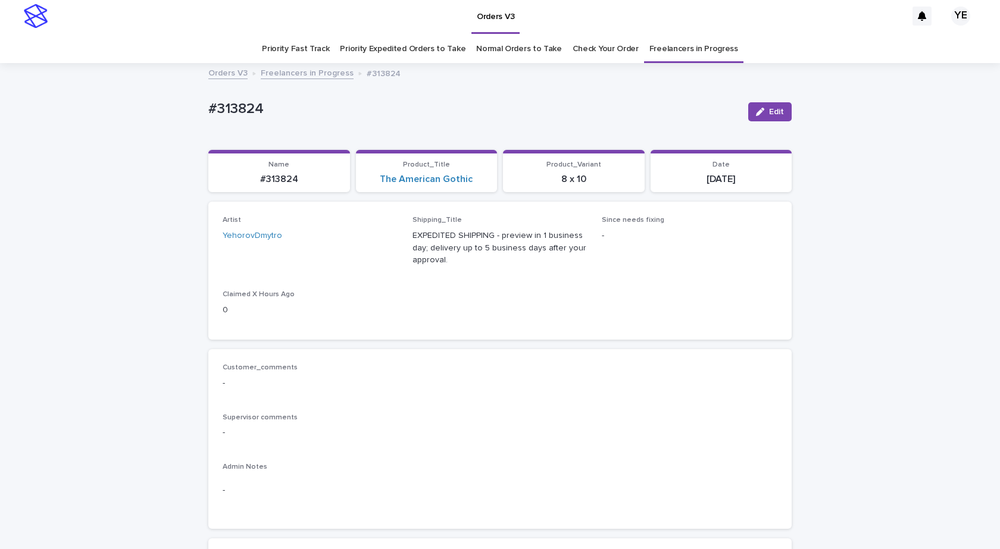
scroll to position [38, 0]
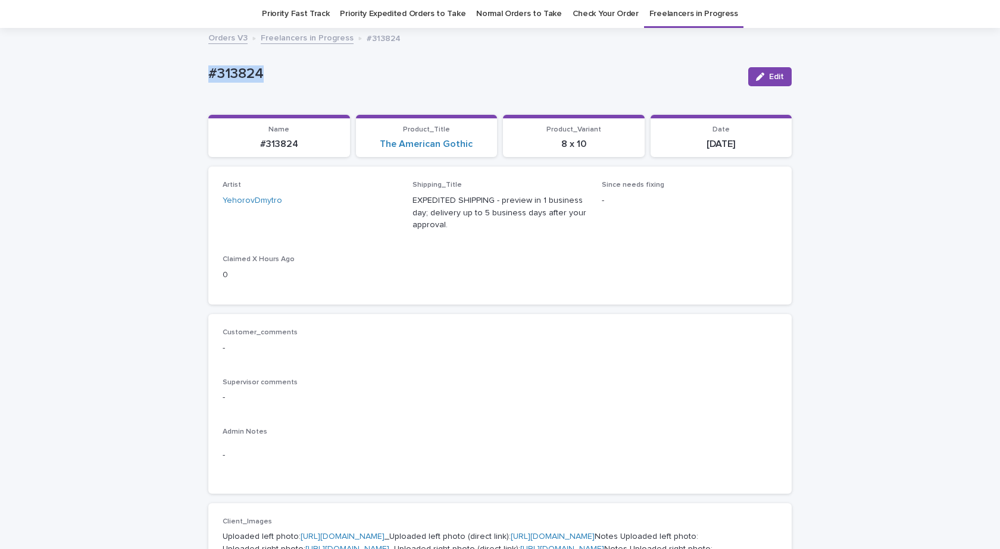
drag, startPoint x: 269, startPoint y: 77, endPoint x: 151, endPoint y: 164, distance: 147.2
copy p "#313824"
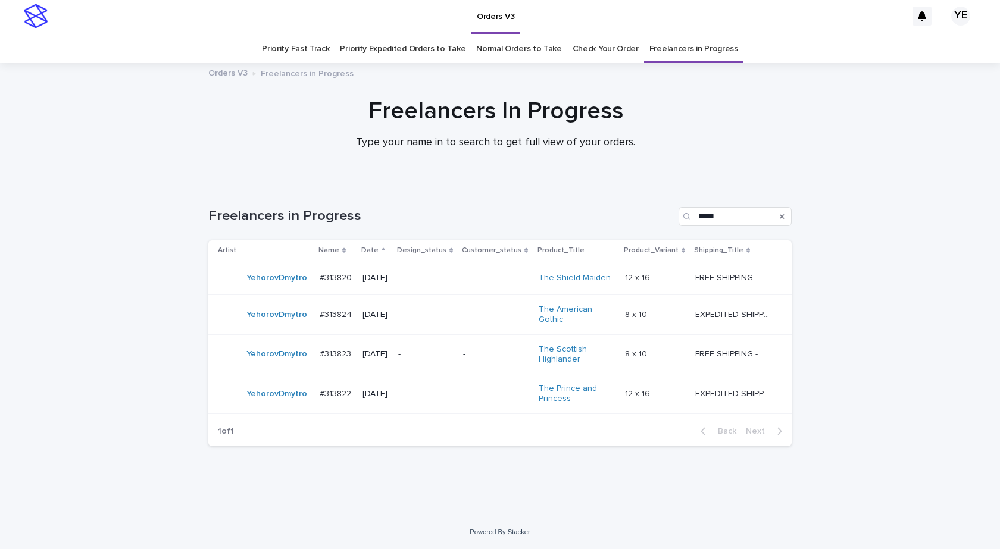
scroll to position [3, 0]
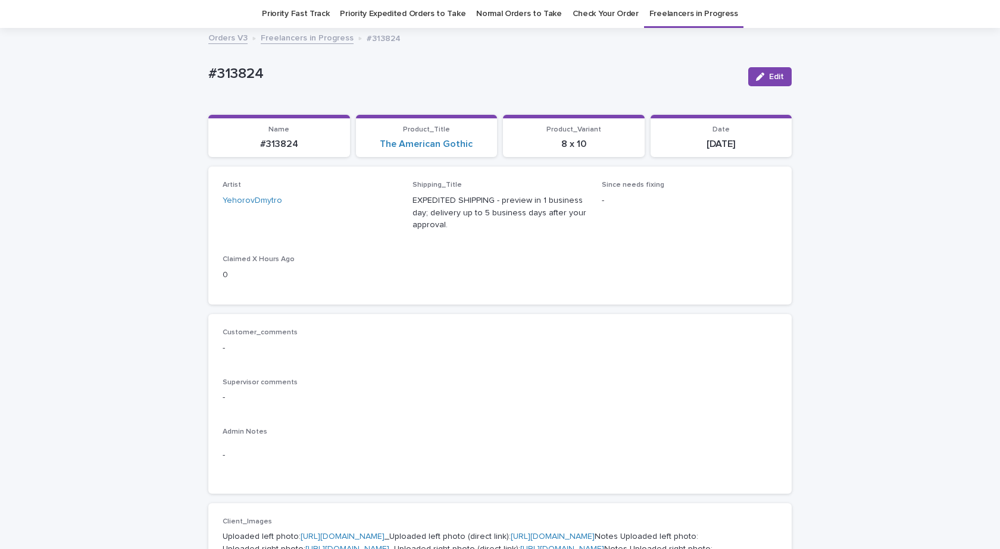
scroll to position [393, 0]
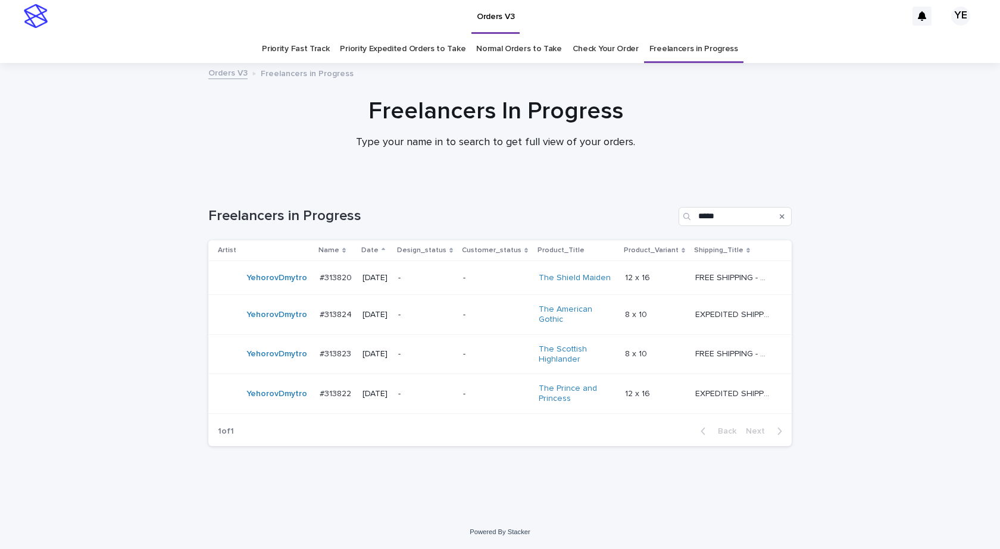
scroll to position [3, 0]
click at [266, 364] on div "YehorovDmytro" at bounding box center [264, 355] width 92 height 24
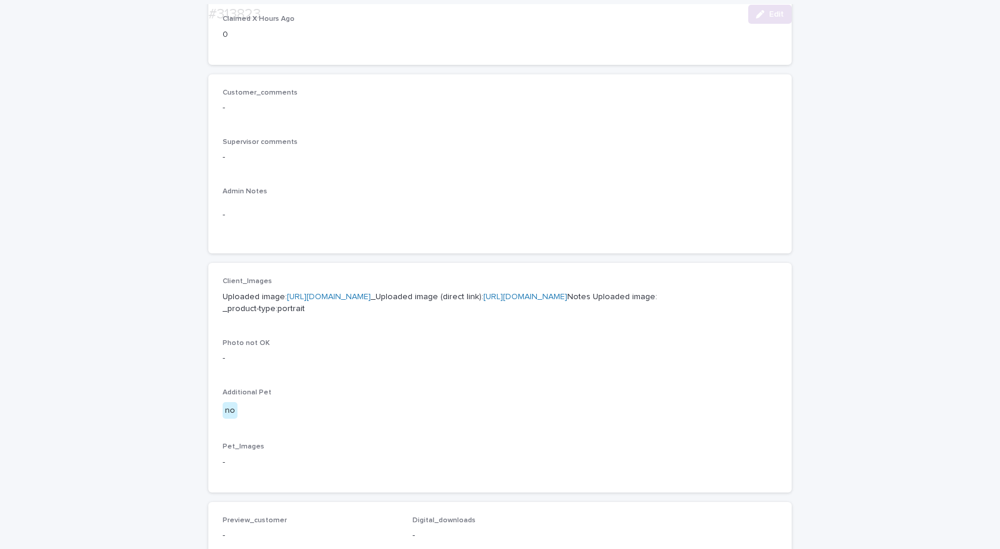
scroll to position [395, 0]
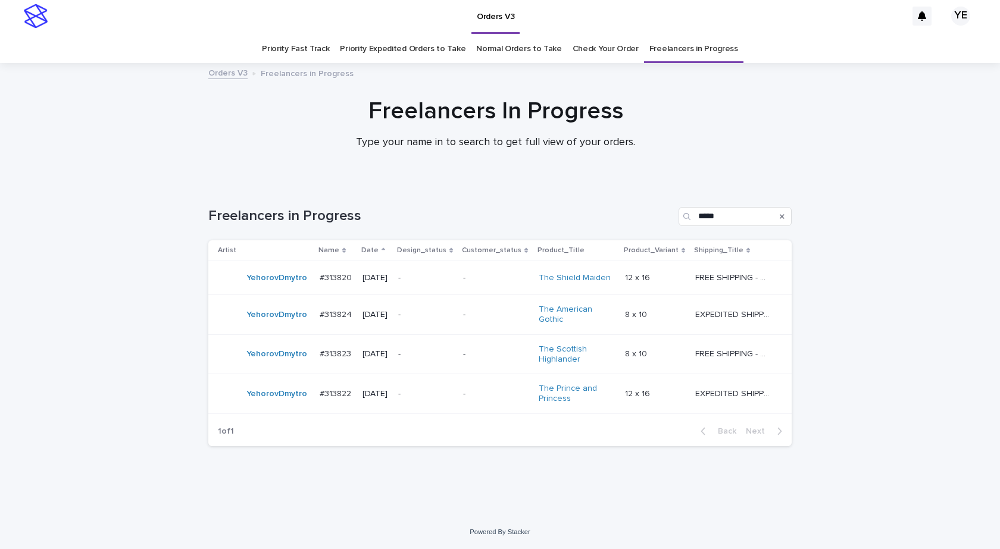
scroll to position [3, 0]
click at [298, 406] on td "YehorovDmytro" at bounding box center [261, 394] width 107 height 40
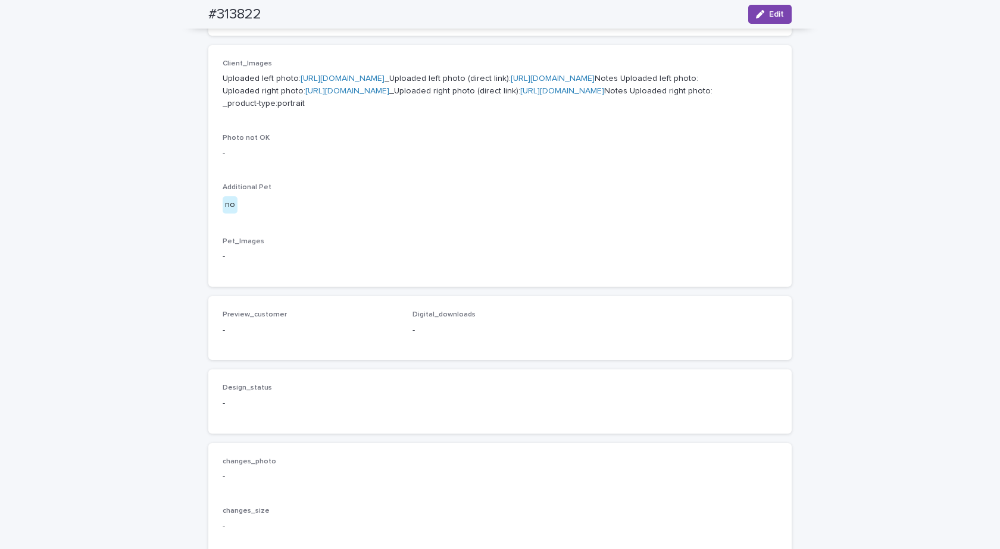
scroll to position [514, 0]
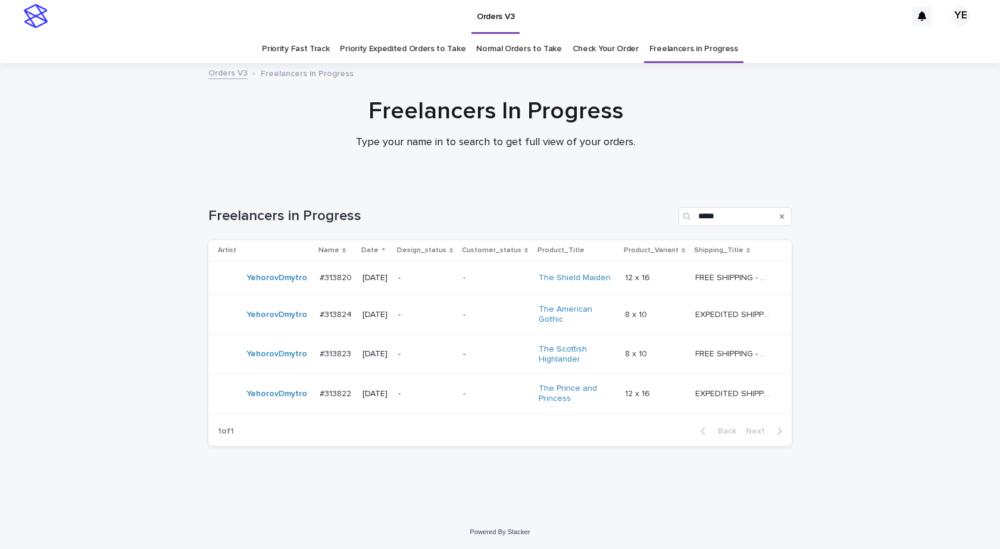
scroll to position [3, 0]
click at [302, 365] on td "YehorovDmytro" at bounding box center [261, 354] width 107 height 40
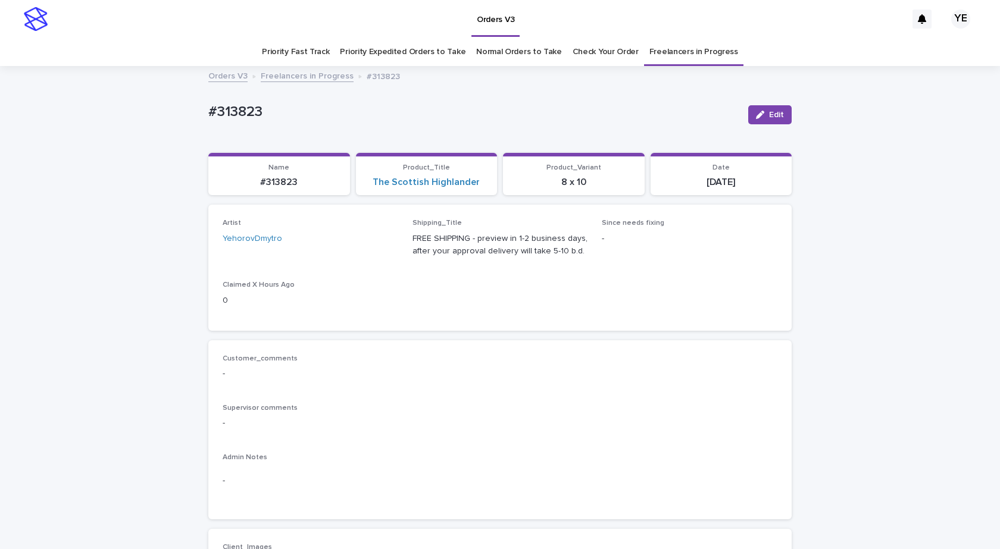
drag, startPoint x: 755, startPoint y: 114, endPoint x: 503, endPoint y: 152, distance: 254.7
click at [756, 114] on icon "button" at bounding box center [760, 115] width 8 height 8
click at [373, 245] on icon at bounding box center [375, 245] width 5 height 6
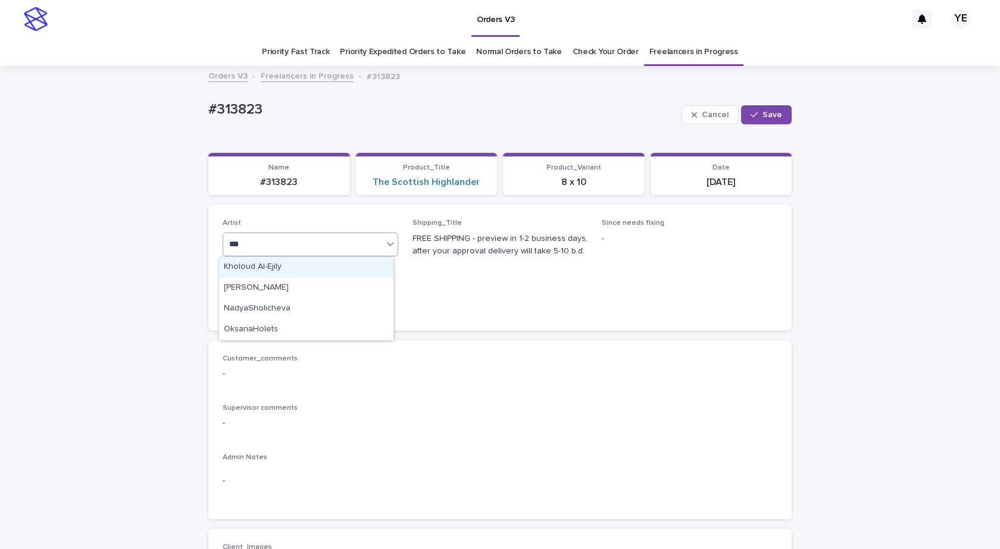
type input "****"
click at [351, 267] on div "OksanaHolets" at bounding box center [306, 267] width 174 height 21
click at [765, 114] on span "Save" at bounding box center [772, 115] width 20 height 8
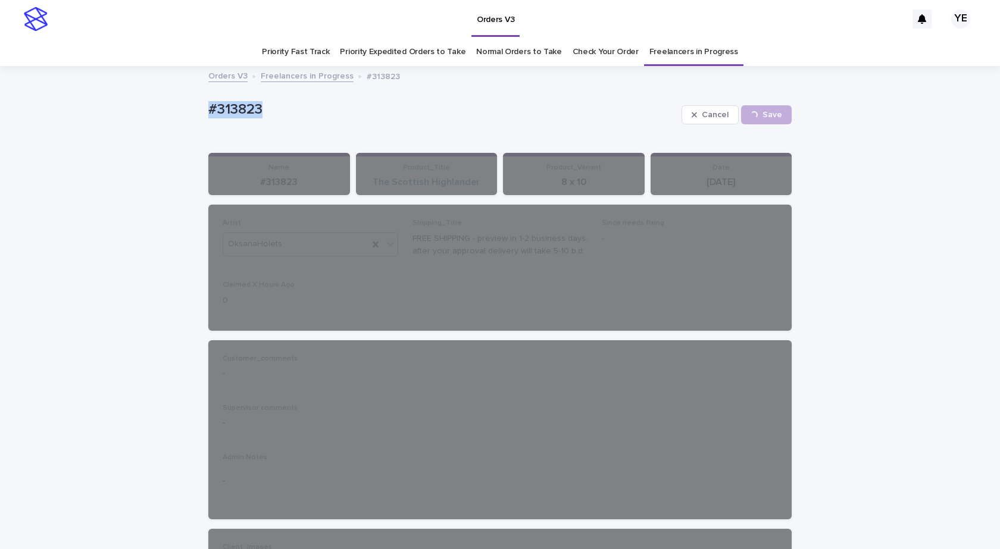
drag, startPoint x: 296, startPoint y: 104, endPoint x: 154, endPoint y: 134, distance: 145.4
copy p "#313823"
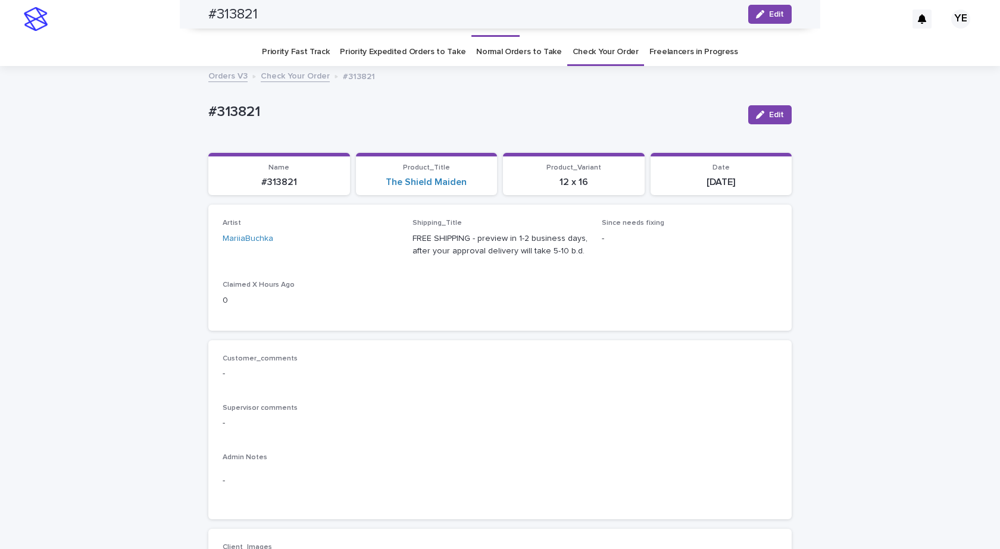
scroll to position [714, 0]
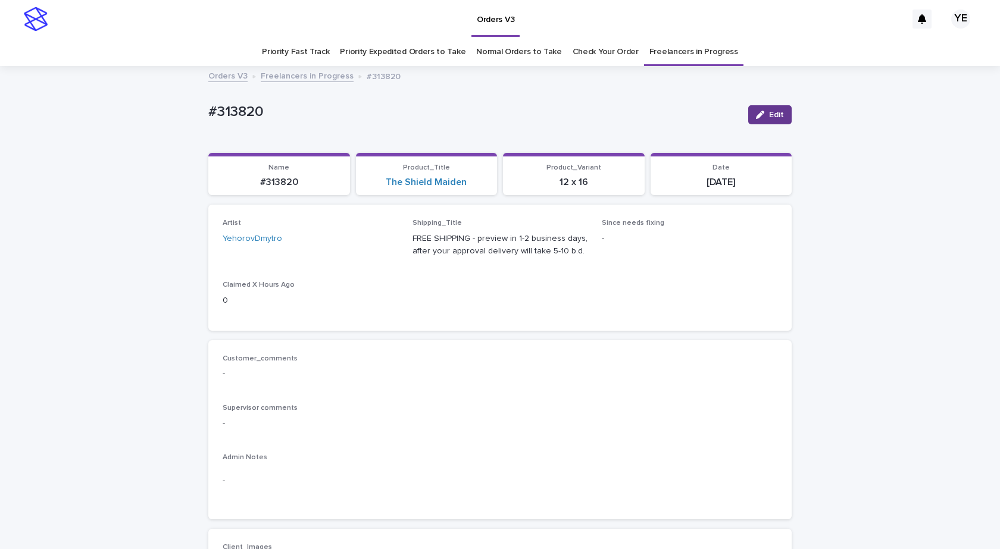
click at [748, 113] on button "Edit" at bounding box center [769, 114] width 43 height 19
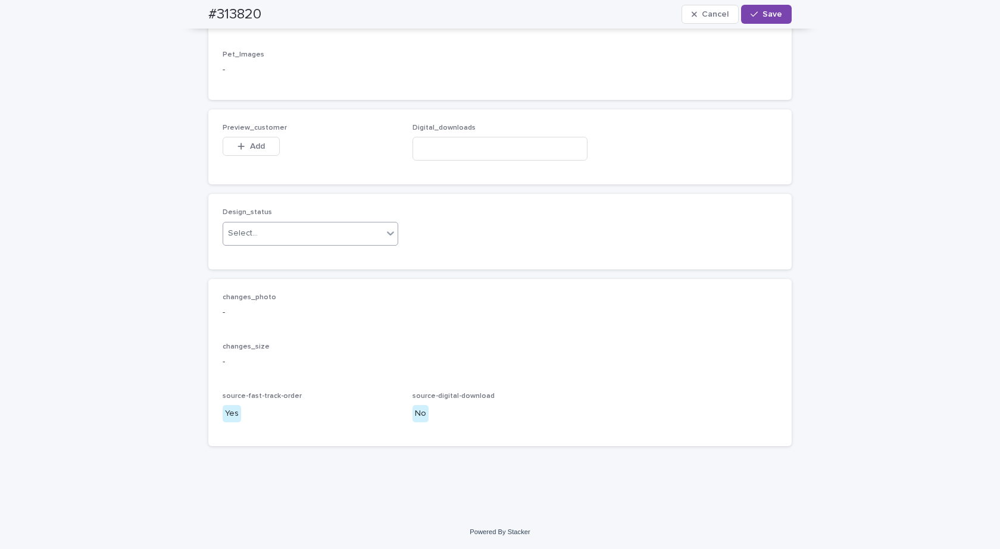
scroll to position [744, 0]
click at [258, 228] on div "Select..." at bounding box center [302, 234] width 159 height 20
click at [245, 252] on div "Uploaded" at bounding box center [306, 256] width 174 height 21
click at [252, 149] on span "Add" at bounding box center [257, 146] width 15 height 8
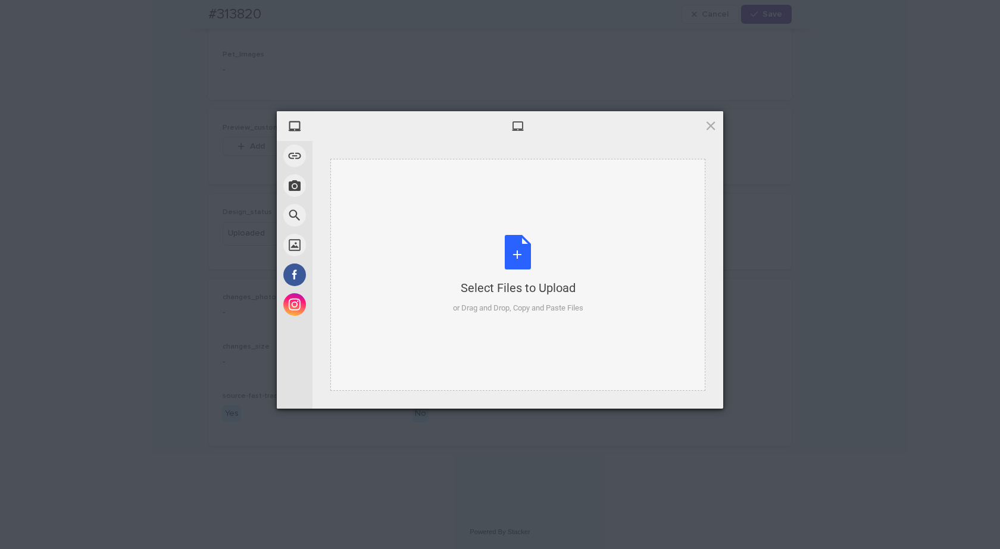
click at [530, 265] on div "Select Files to Upload or Drag and Drop, Copy and Paste Files" at bounding box center [518, 274] width 130 height 79
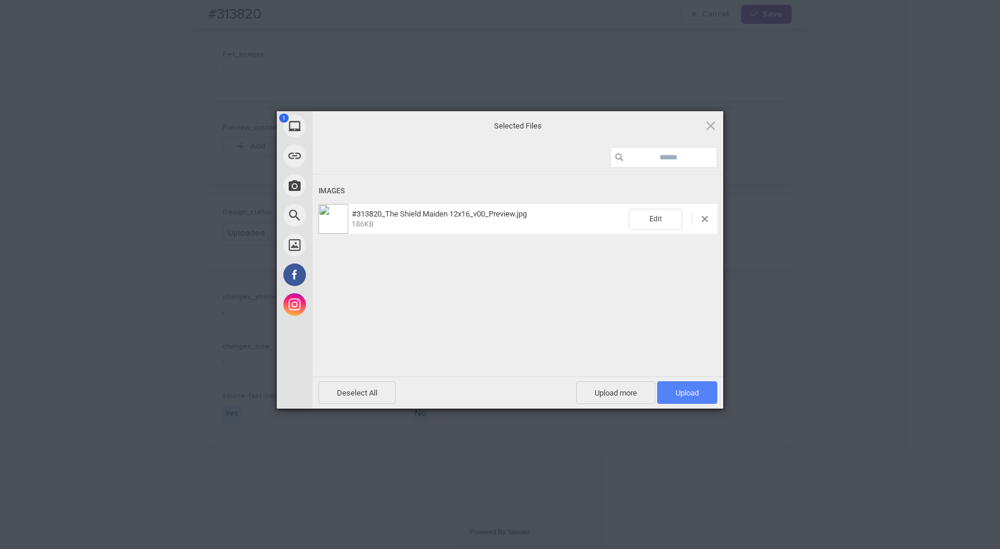
click at [693, 389] on span "Upload 1" at bounding box center [686, 393] width 23 height 9
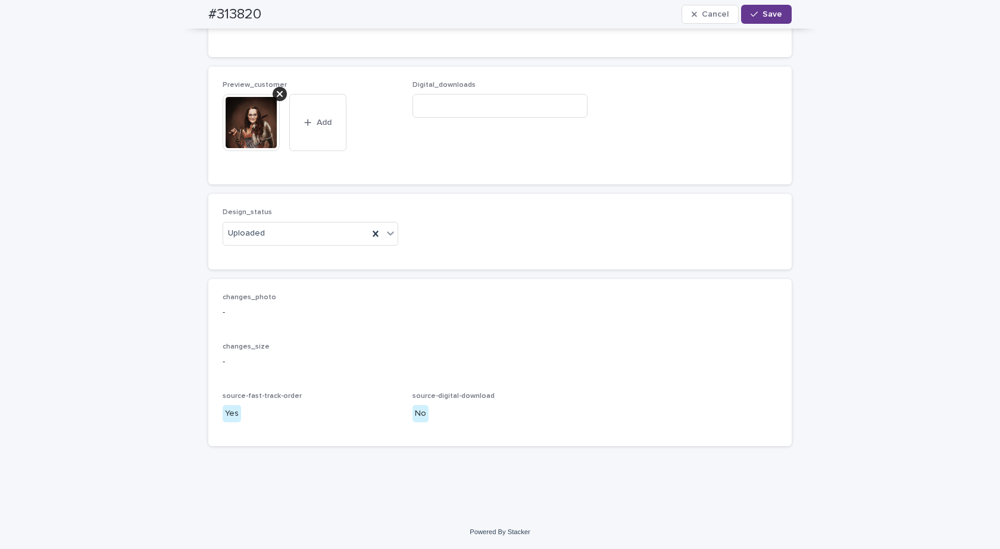
click at [762, 11] on span "Save" at bounding box center [772, 14] width 20 height 8
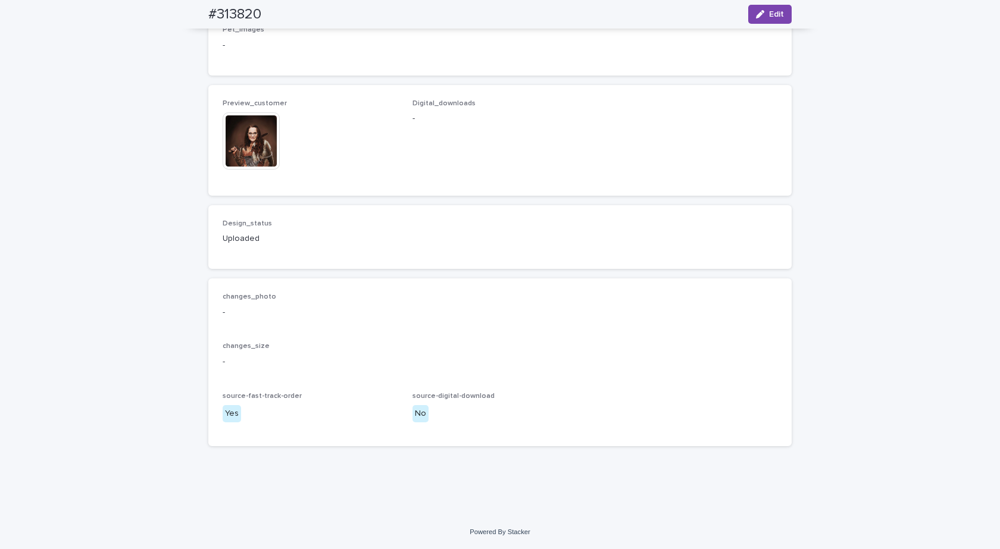
click at [233, 129] on img at bounding box center [251, 140] width 57 height 57
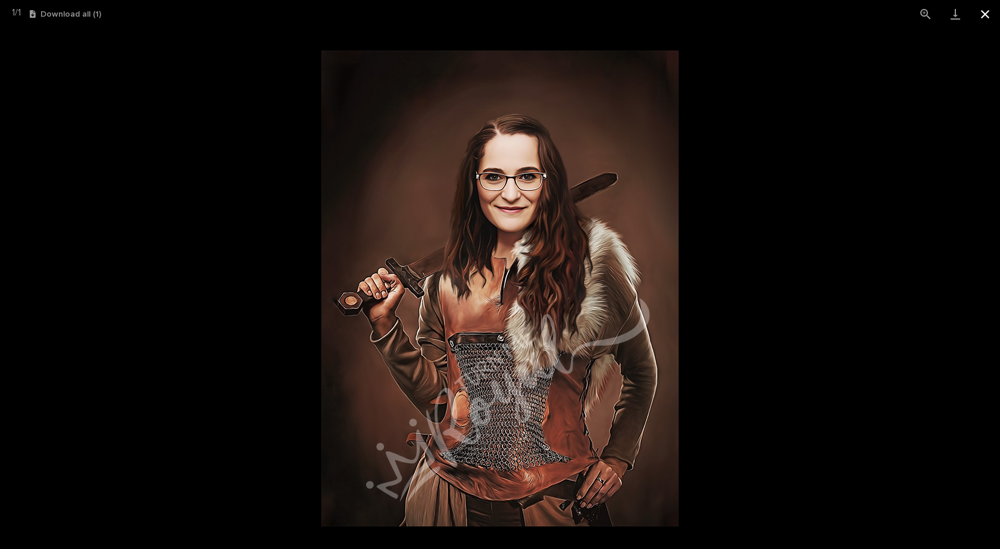
click at [988, 17] on button "Close gallery" at bounding box center [985, 14] width 30 height 28
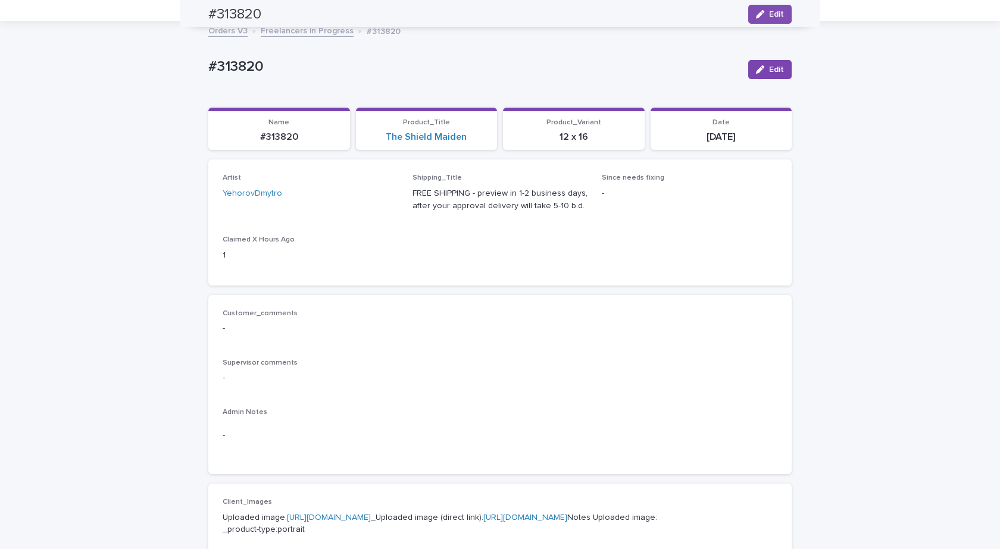
scroll to position [0, 0]
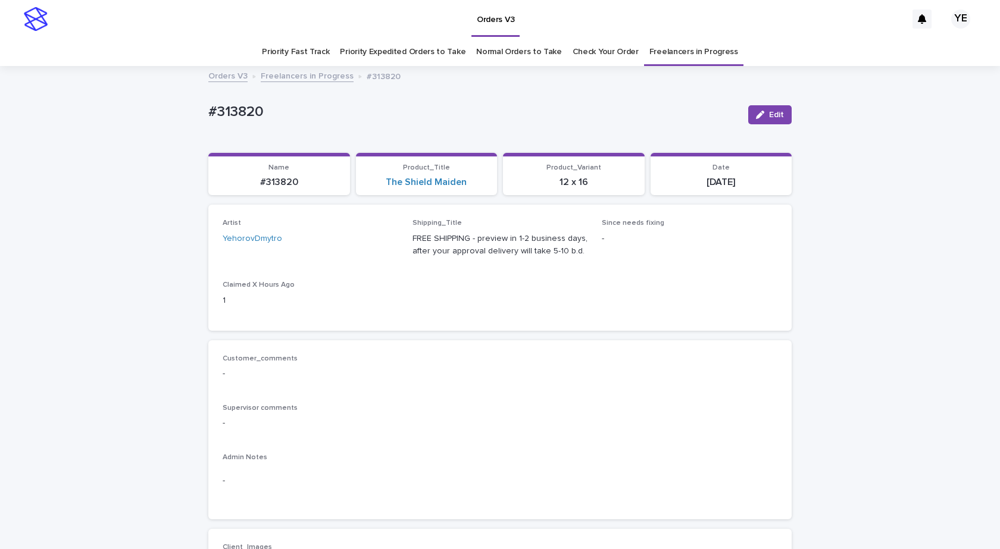
click at [273, 74] on link "Freelancers in Progress" at bounding box center [307, 75] width 93 height 14
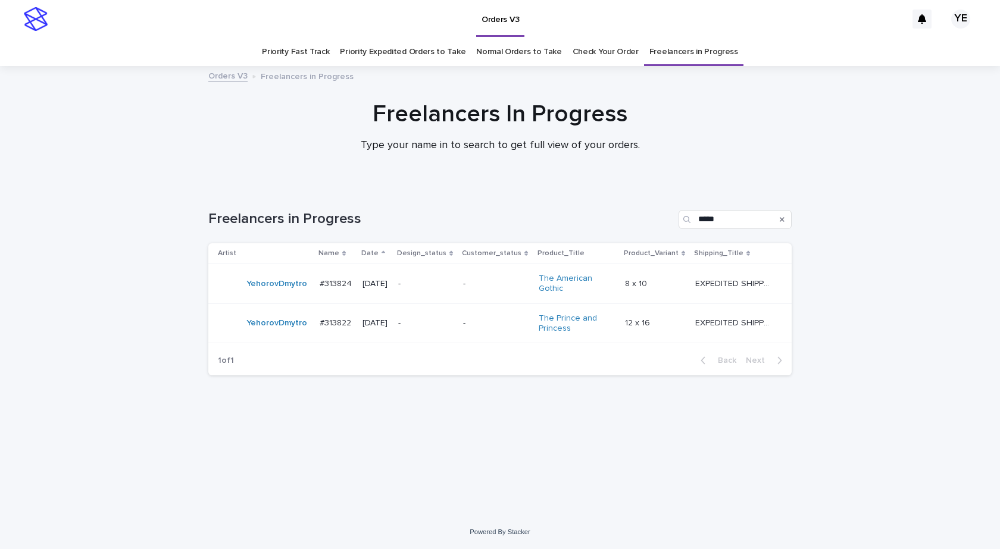
click at [283, 292] on div "YehorovDmytro" at bounding box center [276, 284] width 61 height 20
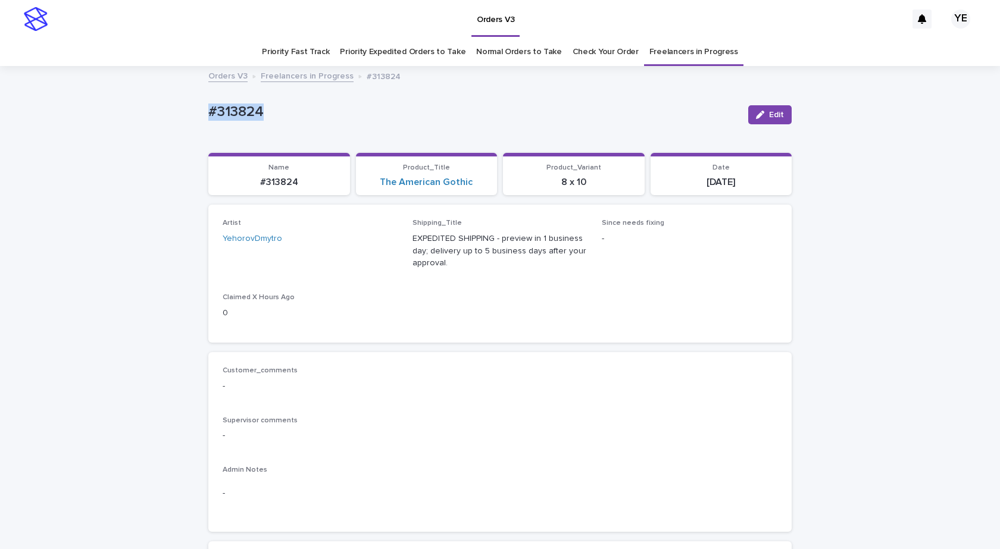
drag, startPoint x: 271, startPoint y: 109, endPoint x: 164, endPoint y: 132, distance: 109.5
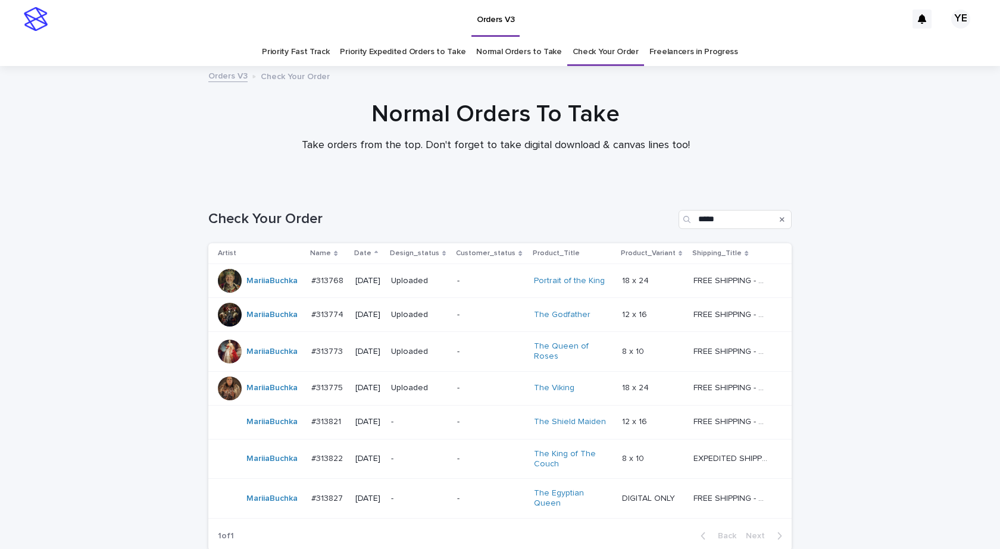
scroll to position [105, 0]
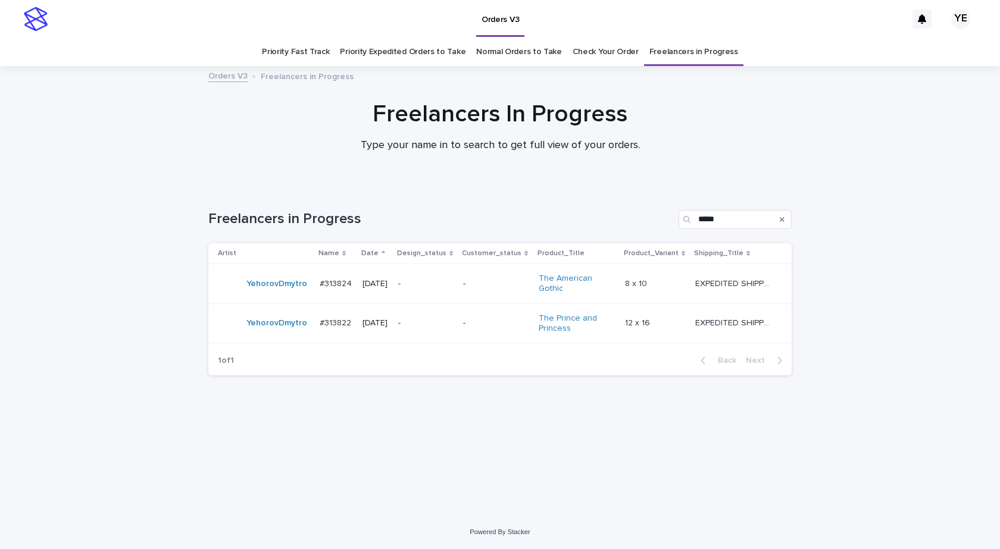
click at [273, 331] on div "YehorovDmytro" at bounding box center [276, 324] width 61 height 20
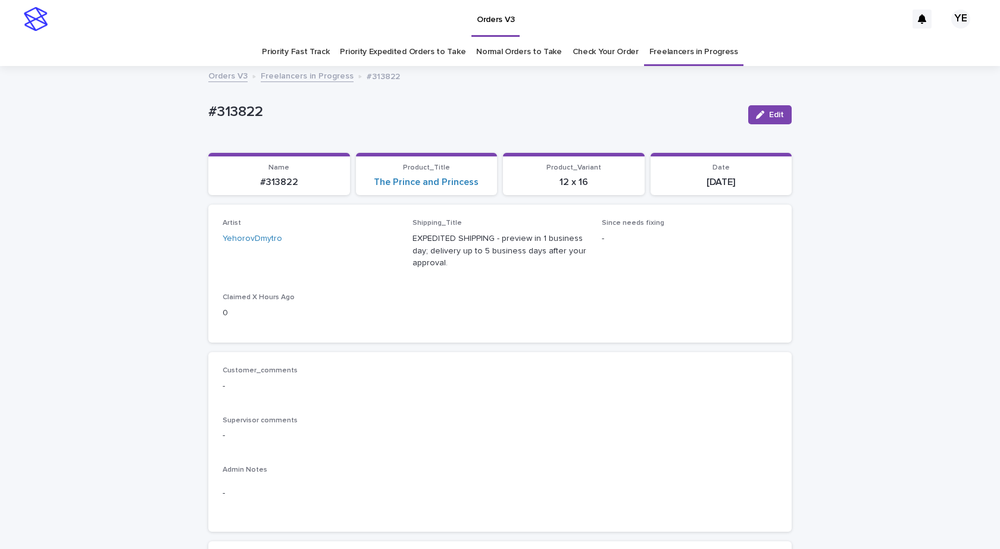
scroll to position [417, 0]
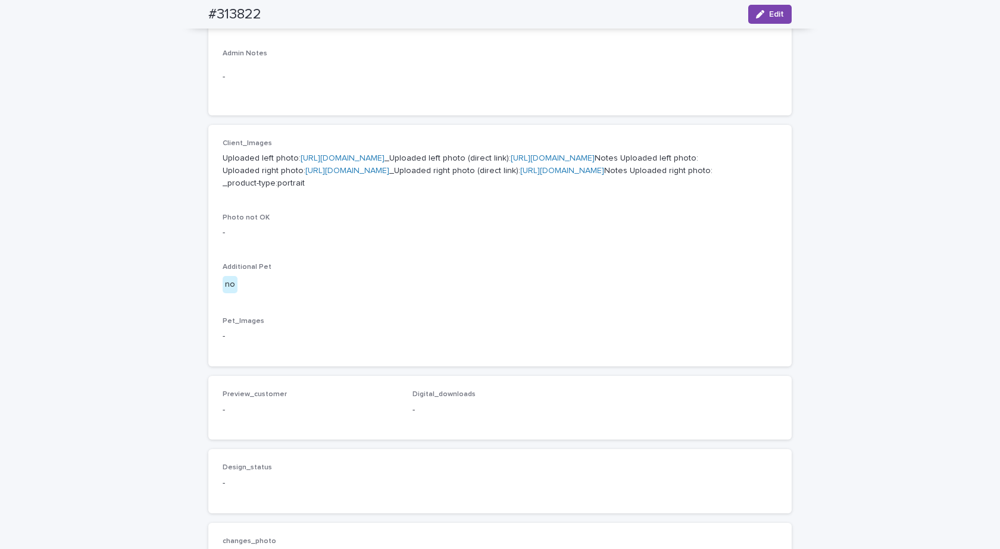
click at [350, 160] on link "[URL][DOMAIN_NAME]" at bounding box center [343, 158] width 84 height 8
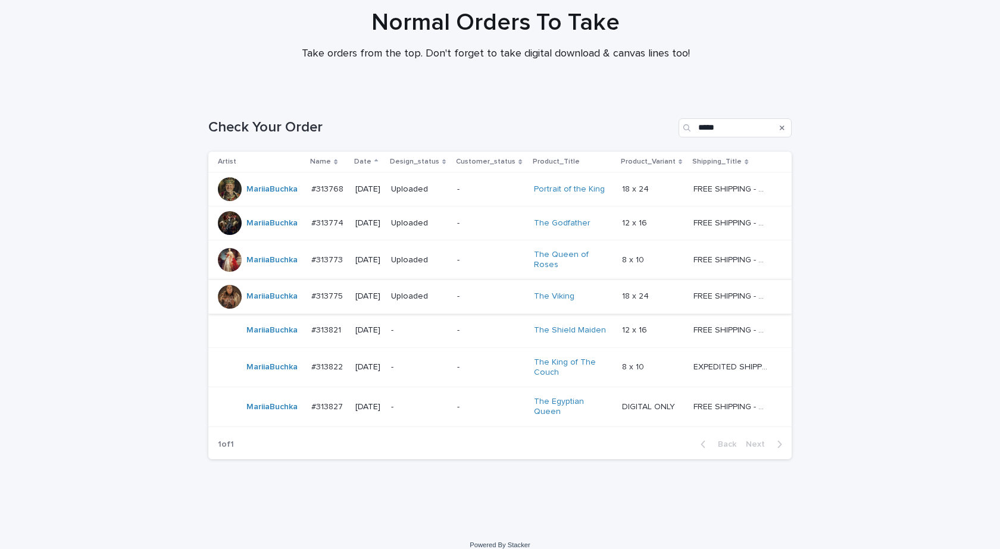
scroll to position [105, 0]
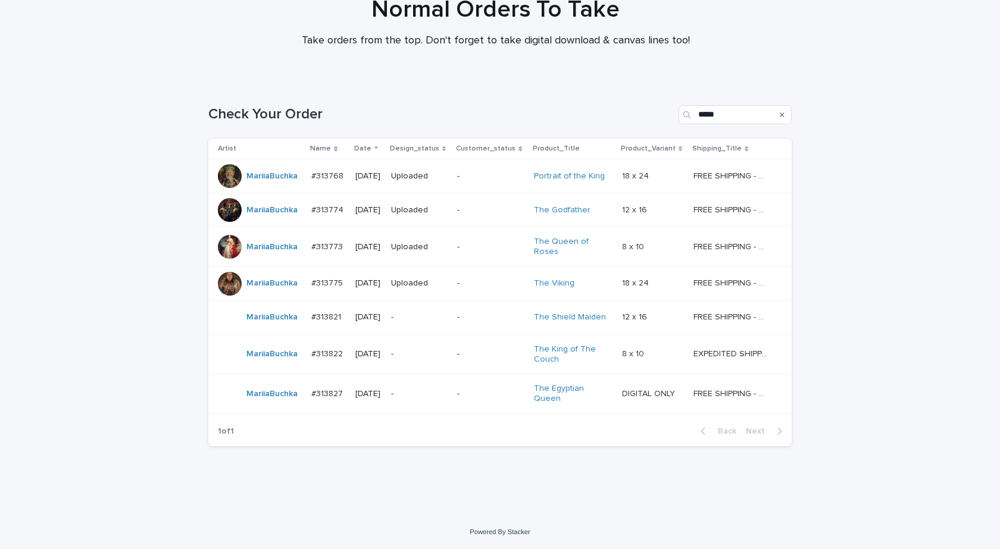
click at [277, 408] on td "MariiaBuchka" at bounding box center [257, 394] width 98 height 40
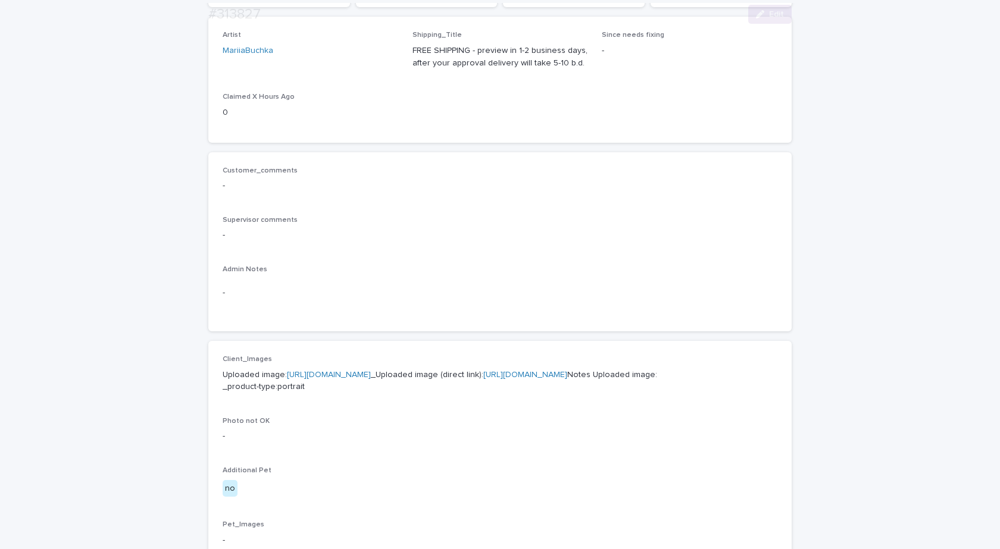
scroll to position [357, 0]
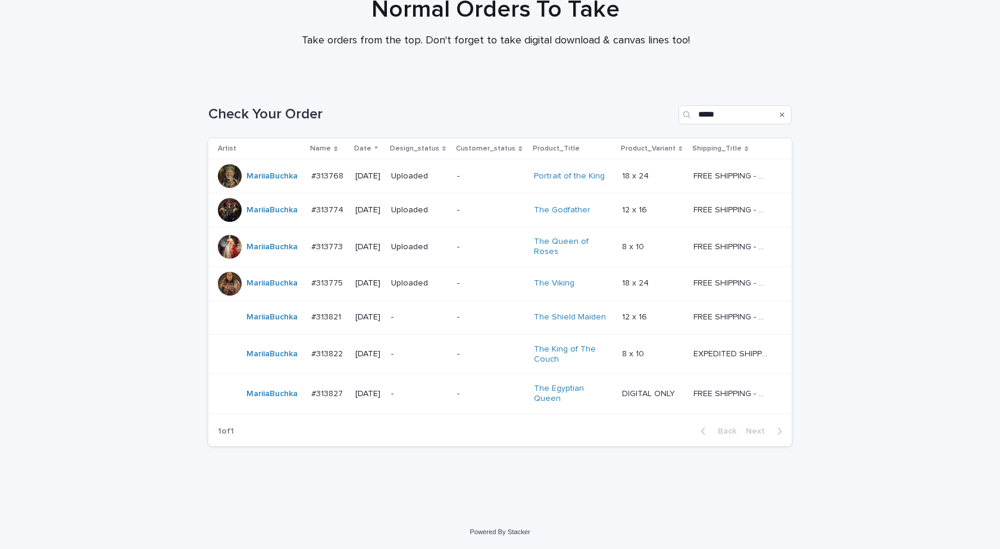
scroll to position [38, 0]
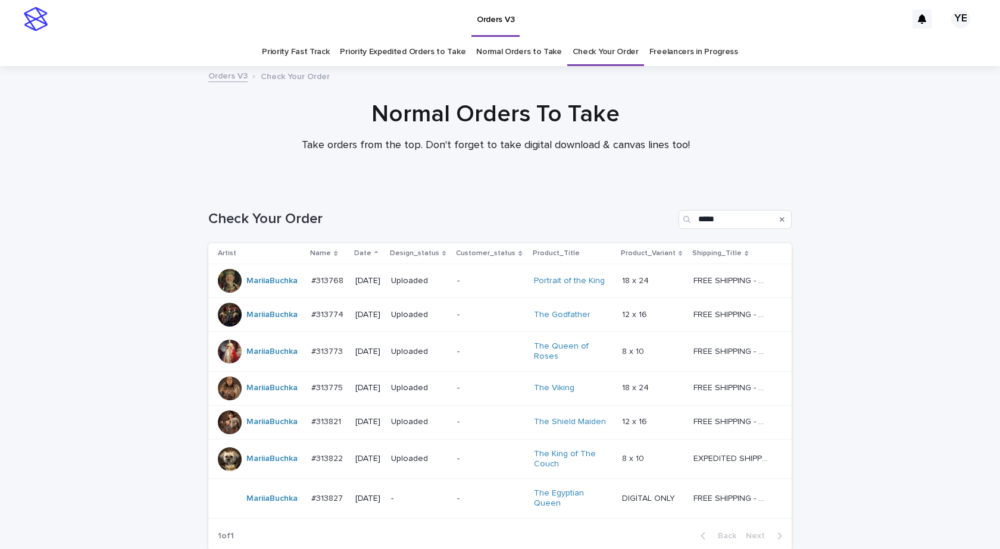
scroll to position [105, 0]
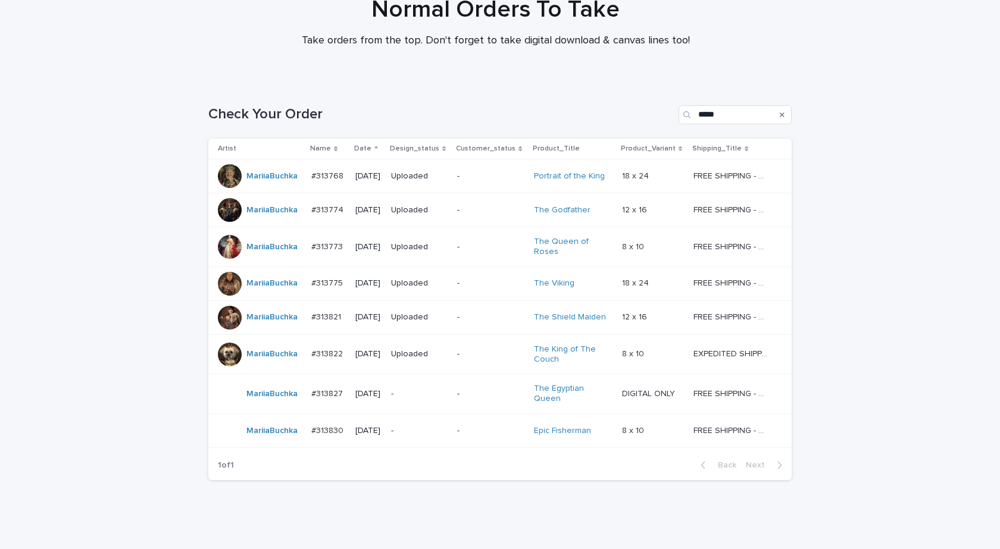
click at [285, 441] on div "MariiaBuchka" at bounding box center [260, 431] width 84 height 24
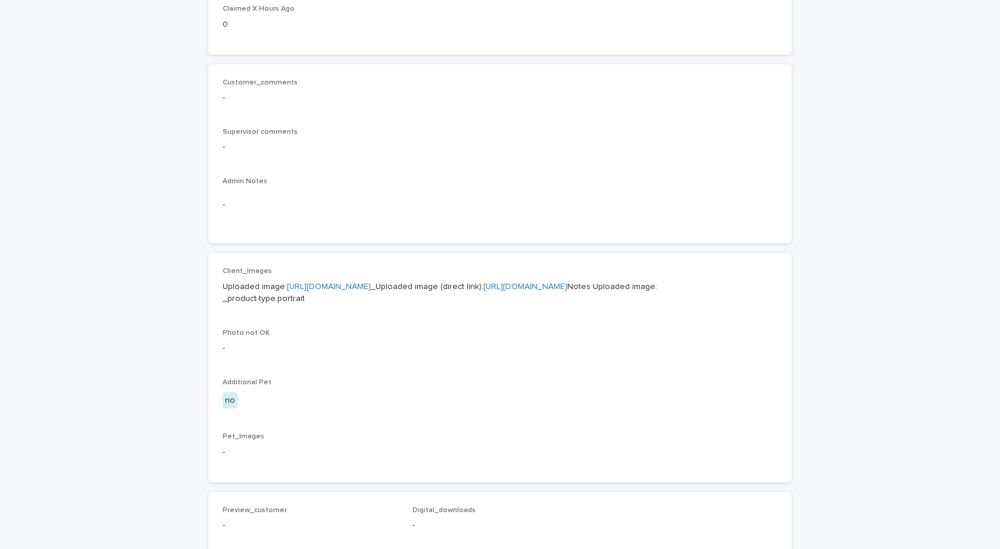
scroll to position [357, 0]
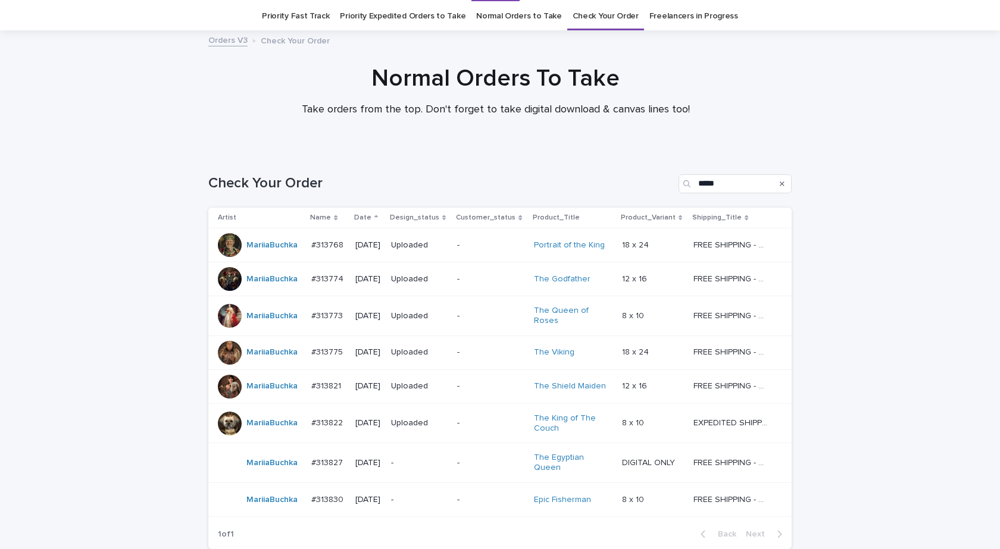
scroll to position [38, 0]
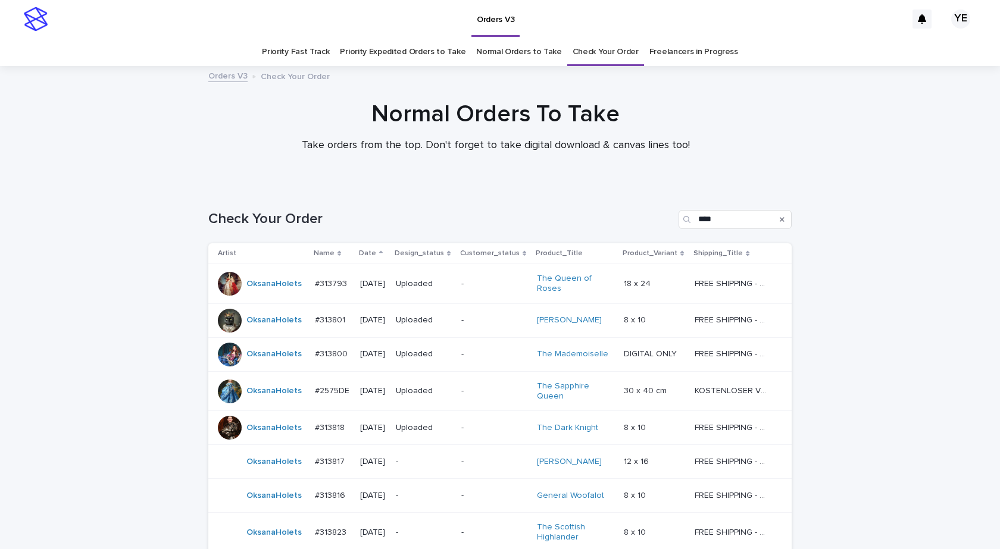
scroll to position [99, 0]
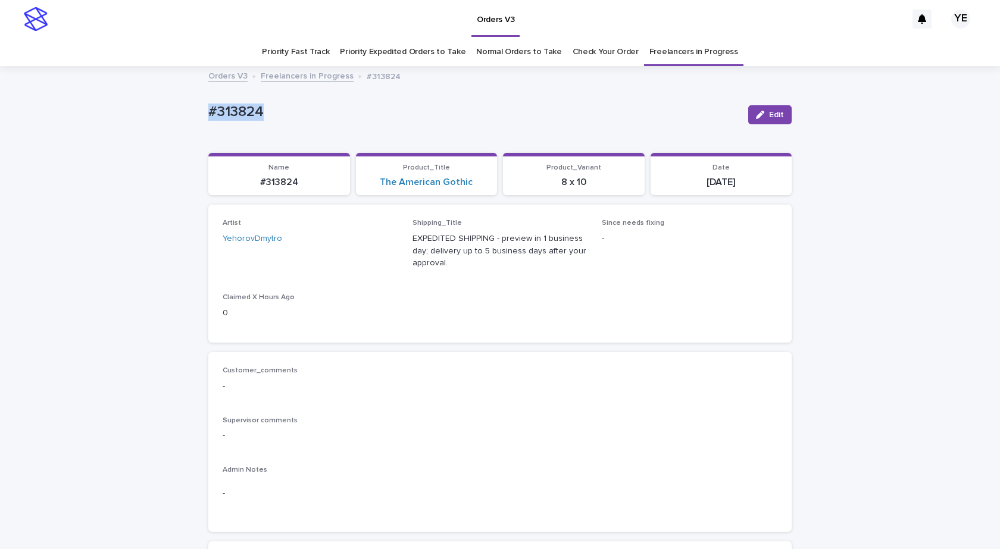
click at [759, 107] on button "Edit" at bounding box center [769, 114] width 43 height 19
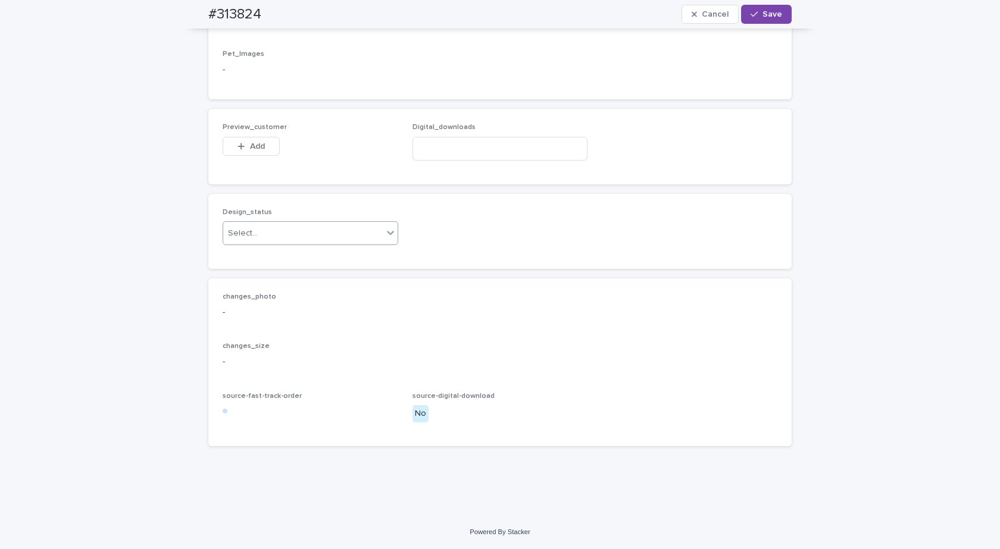
scroll to position [819, 0]
click at [257, 228] on div "Select..." at bounding box center [302, 234] width 159 height 20
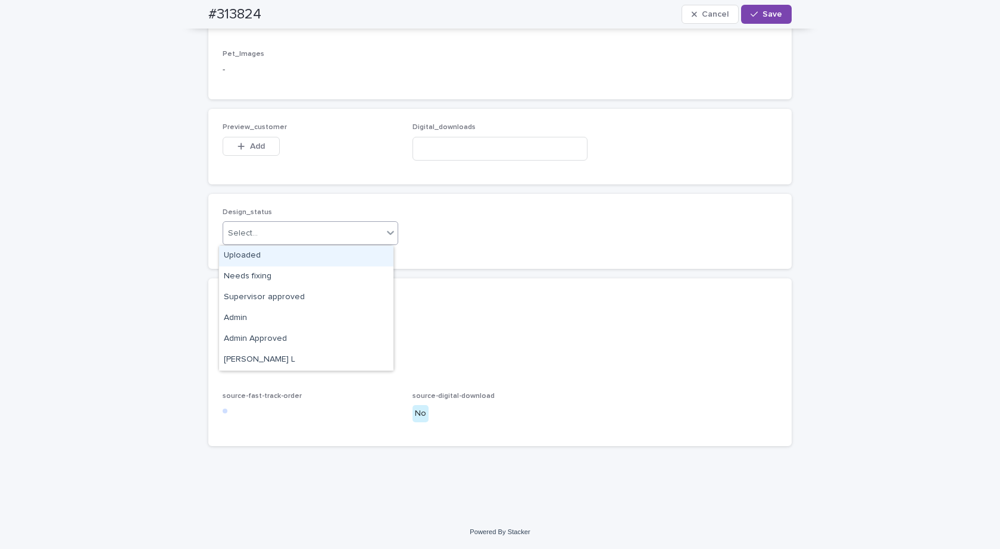
click at [236, 257] on div "Uploaded" at bounding box center [306, 256] width 174 height 21
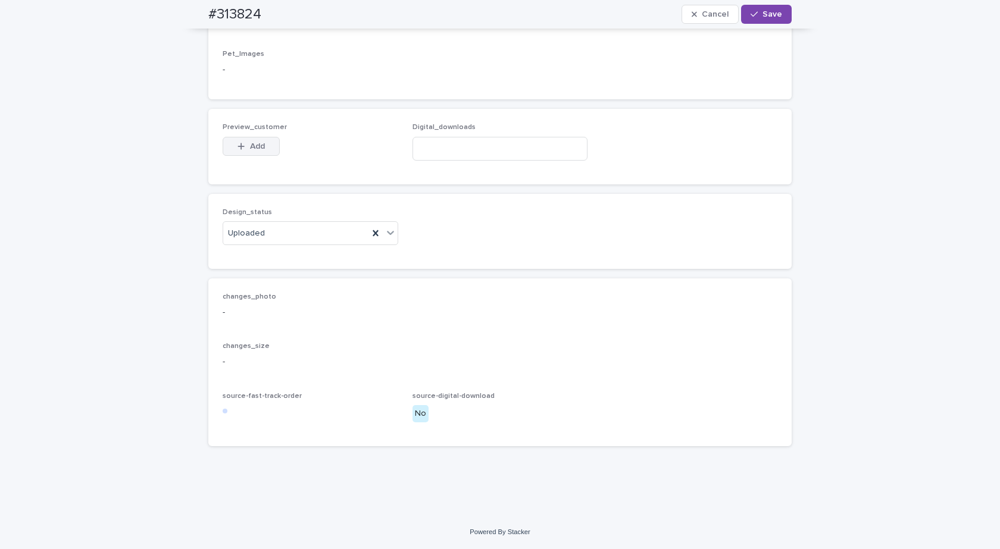
click at [223, 152] on button "Add" at bounding box center [251, 146] width 57 height 19
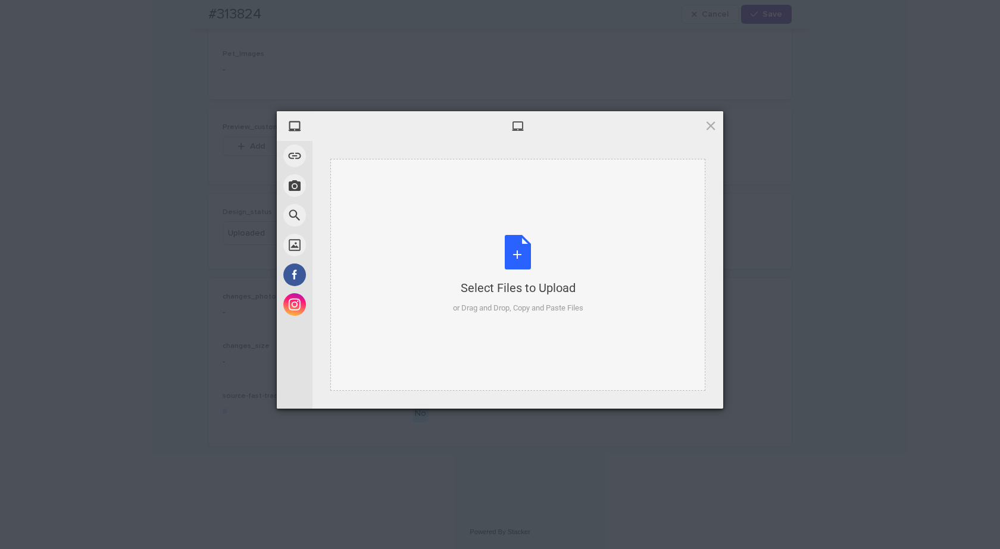
click at [491, 247] on div "Select Files to Upload or Drag and Drop, Copy and Paste Files" at bounding box center [518, 274] width 130 height 79
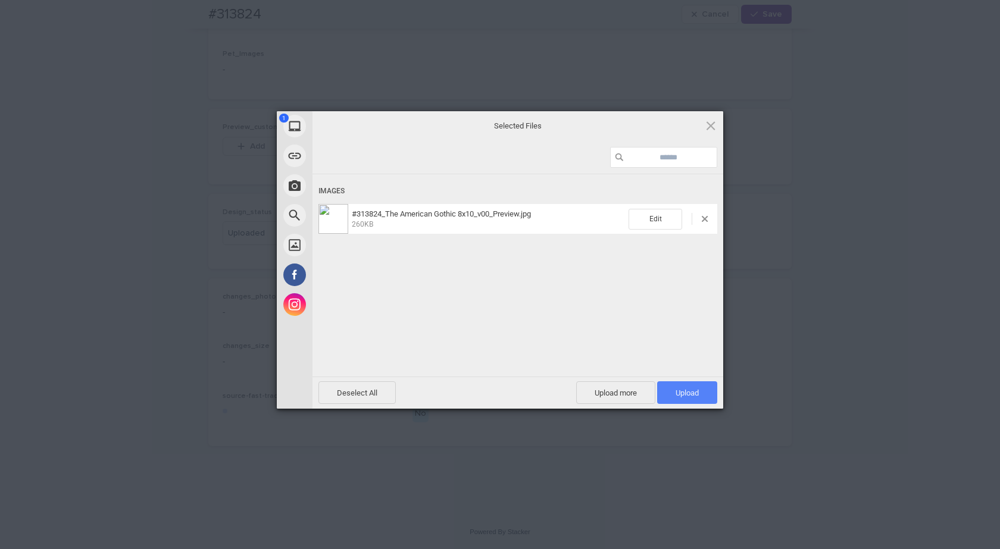
click at [686, 391] on span "Upload 1" at bounding box center [686, 393] width 23 height 9
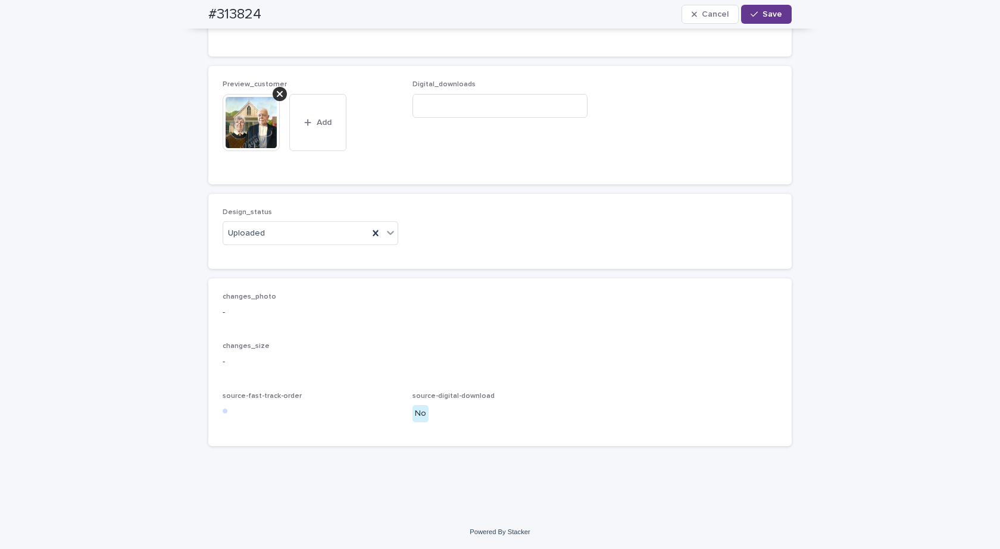
click at [756, 13] on div "button" at bounding box center [756, 14] width 12 height 8
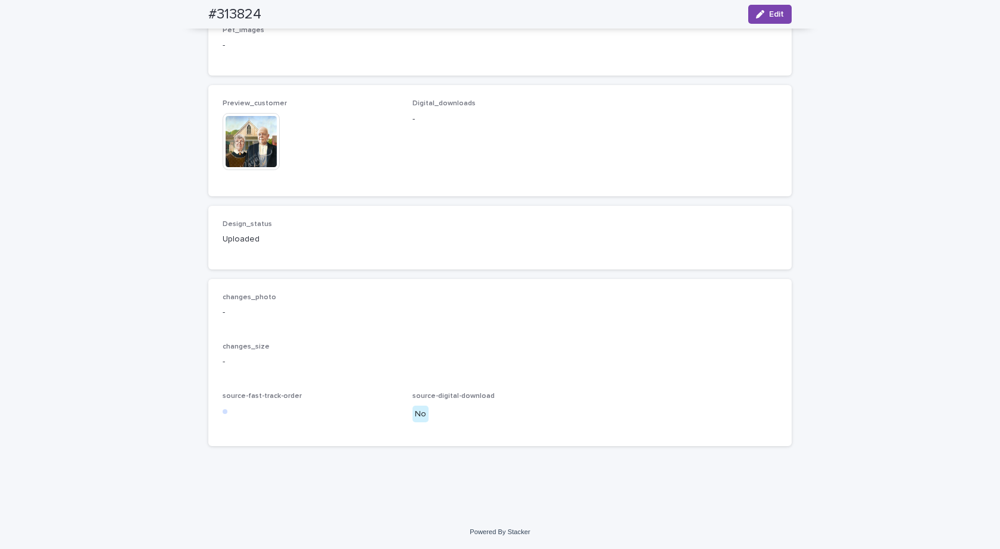
click at [243, 161] on img at bounding box center [251, 141] width 57 height 57
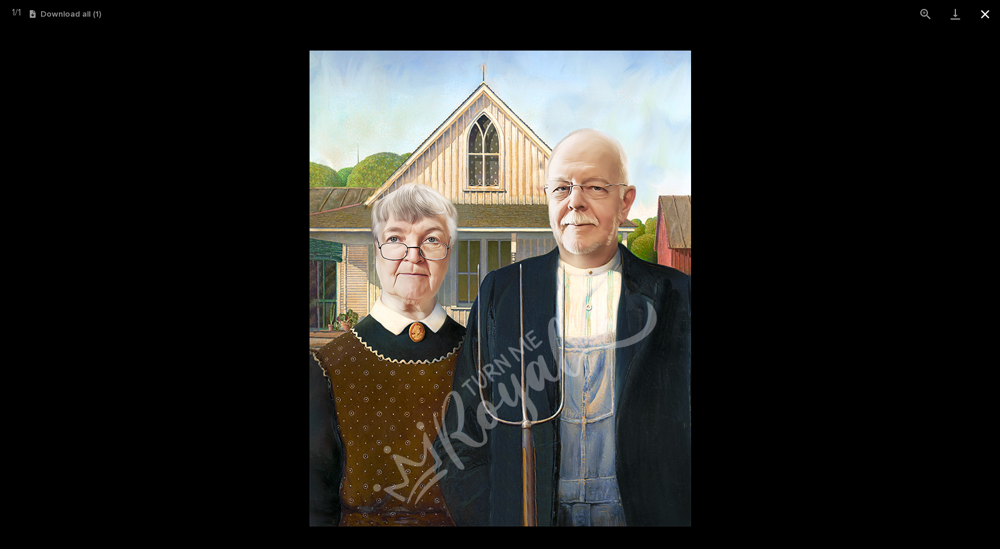
click at [984, 9] on button "Close gallery" at bounding box center [985, 14] width 30 height 28
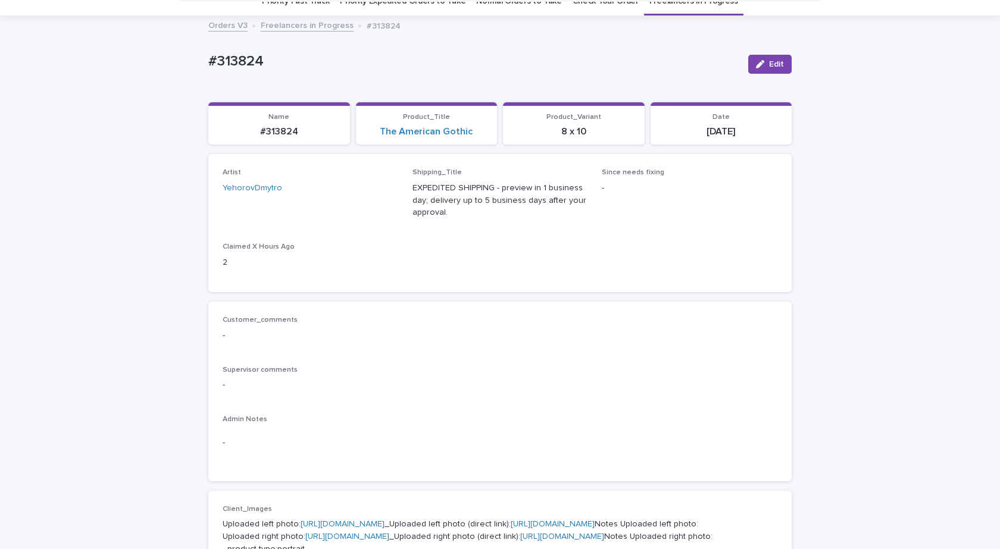
scroll to position [0, 0]
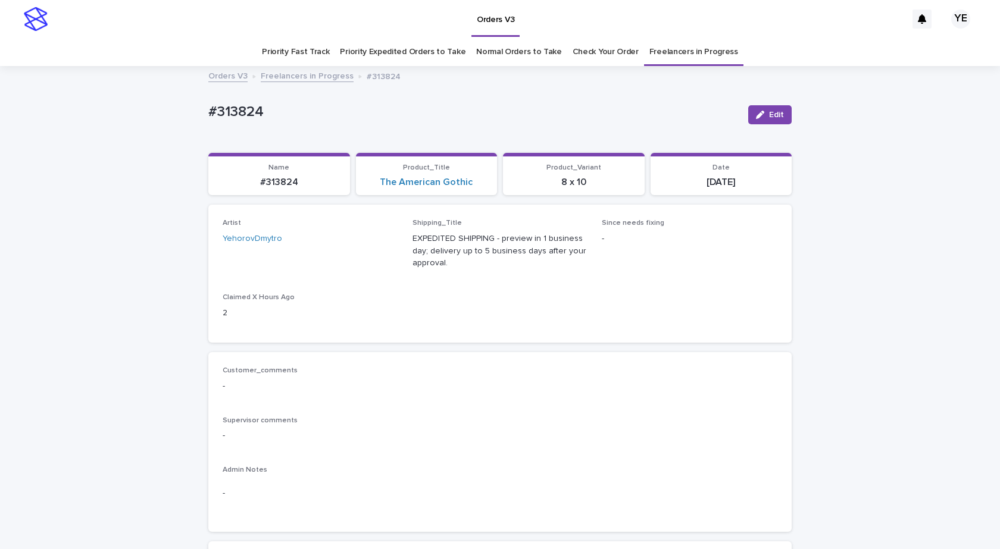
click at [304, 83] on div "Orders V3 Freelancers in Progress #313824" at bounding box center [499, 76] width 595 height 17
click at [304, 77] on link "Freelancers in Progress" at bounding box center [307, 75] width 93 height 14
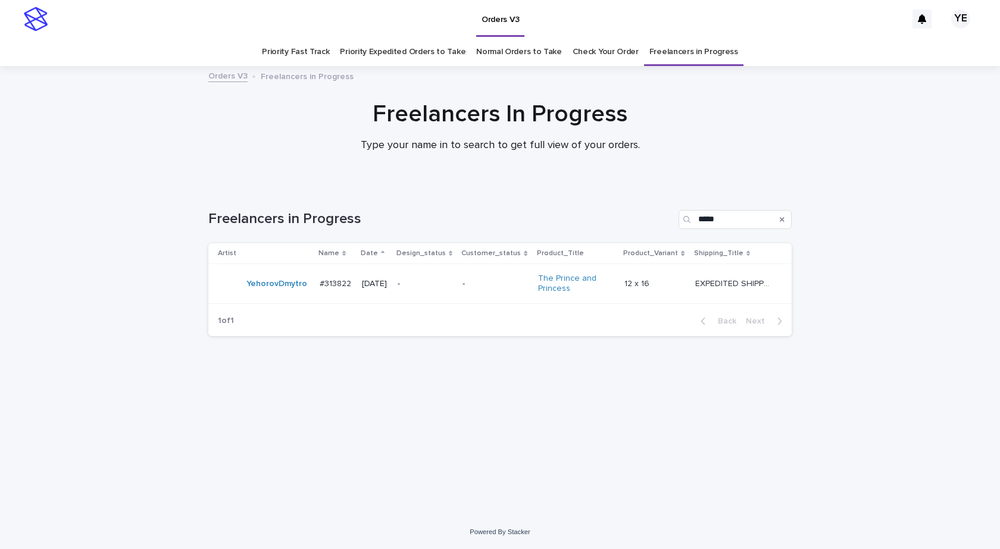
click at [282, 297] on td "YehorovDmytro" at bounding box center [261, 284] width 107 height 40
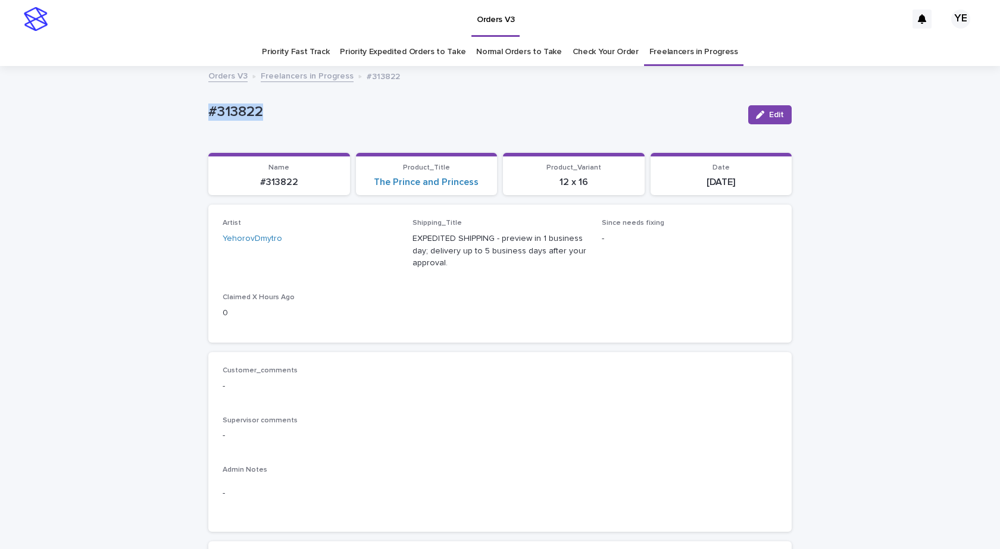
drag, startPoint x: 209, startPoint y: 115, endPoint x: 191, endPoint y: 120, distance: 18.5
copy p "#313822"
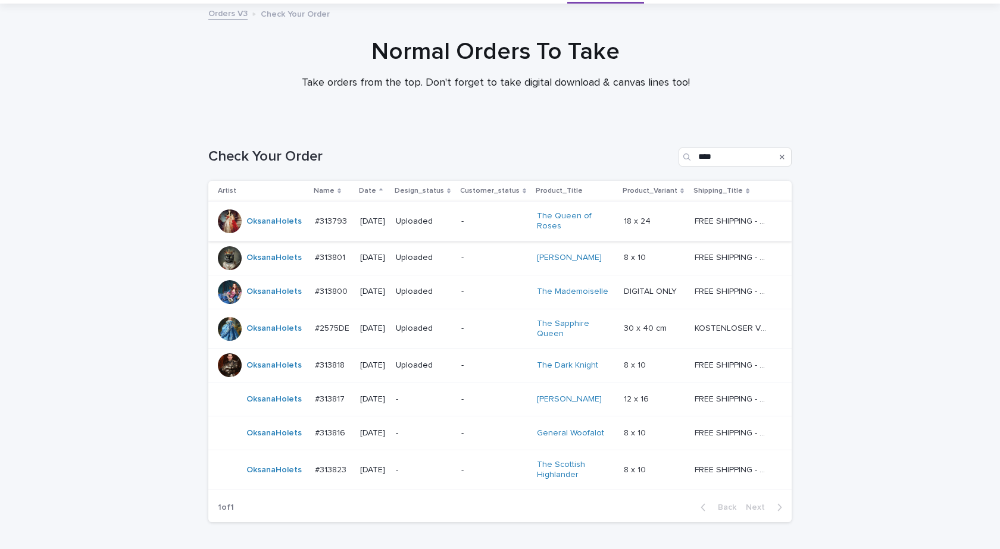
scroll to position [139, 0]
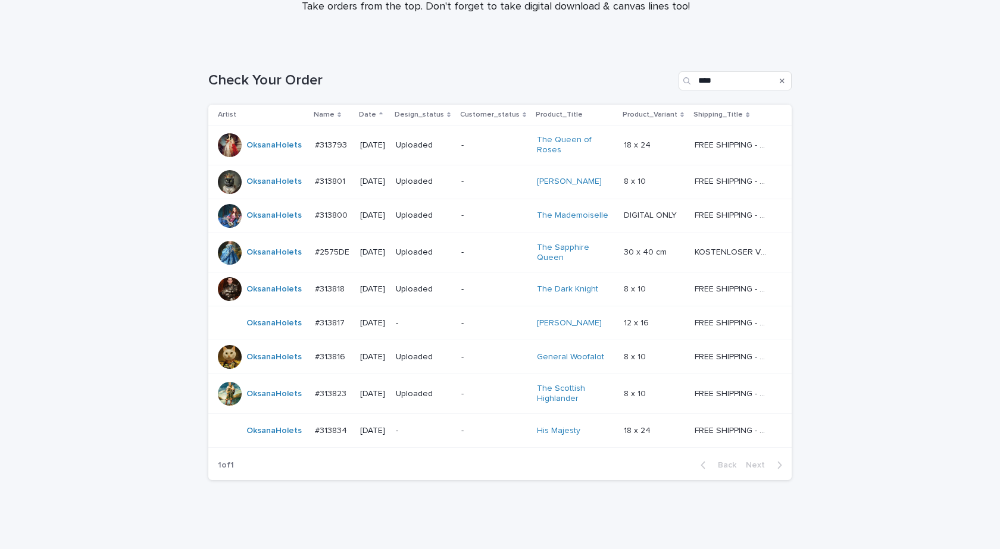
click at [254, 440] on div "OksanaHolets" at bounding box center [273, 431] width 55 height 20
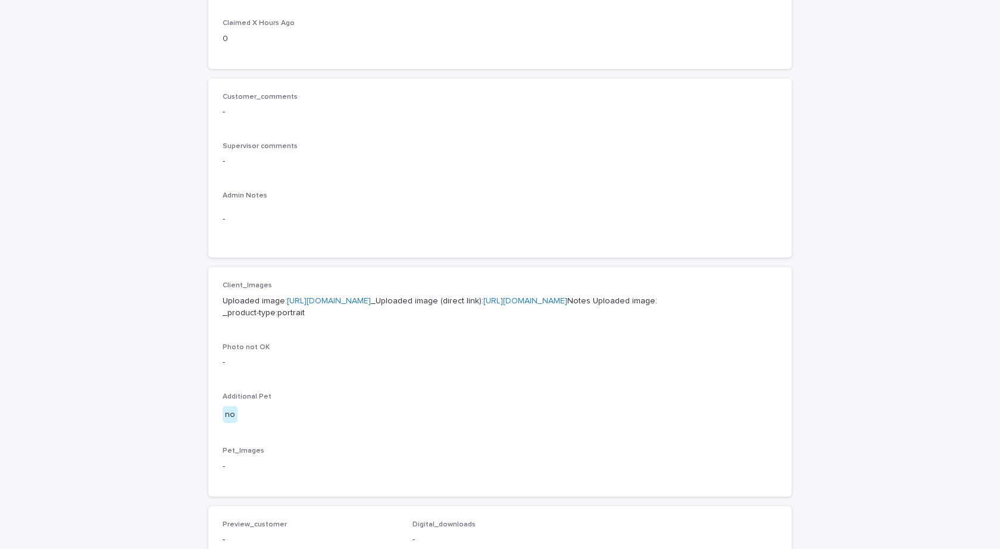
scroll to position [476, 0]
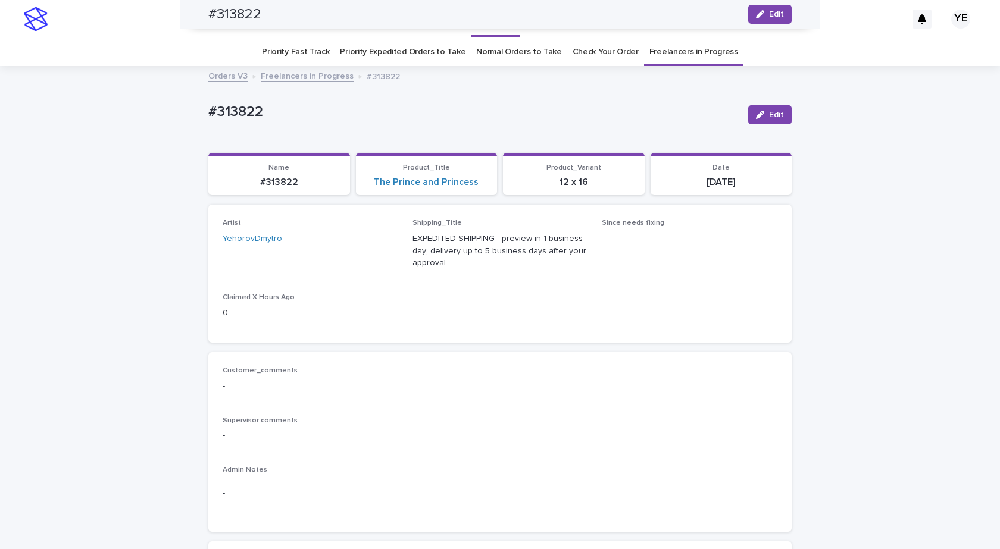
scroll to position [417, 0]
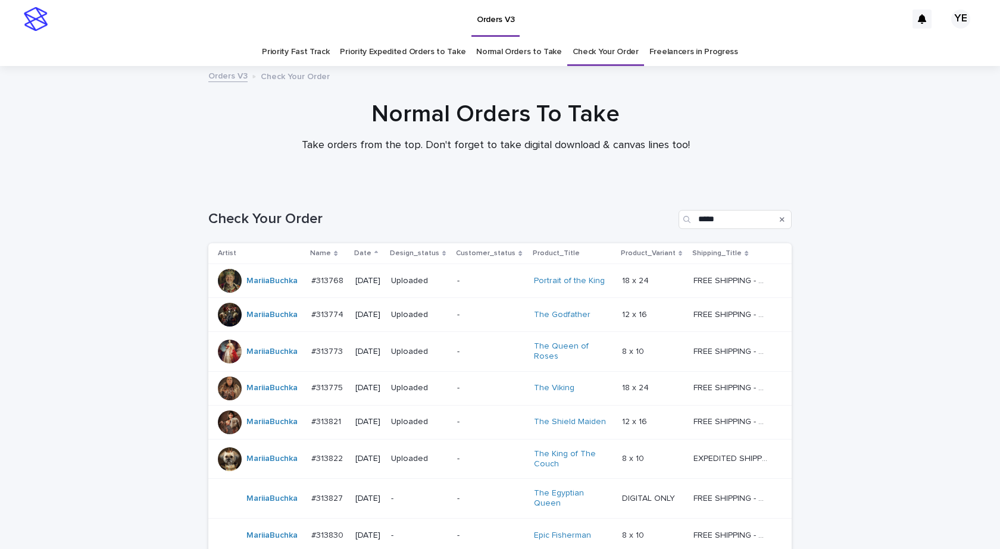
scroll to position [139, 0]
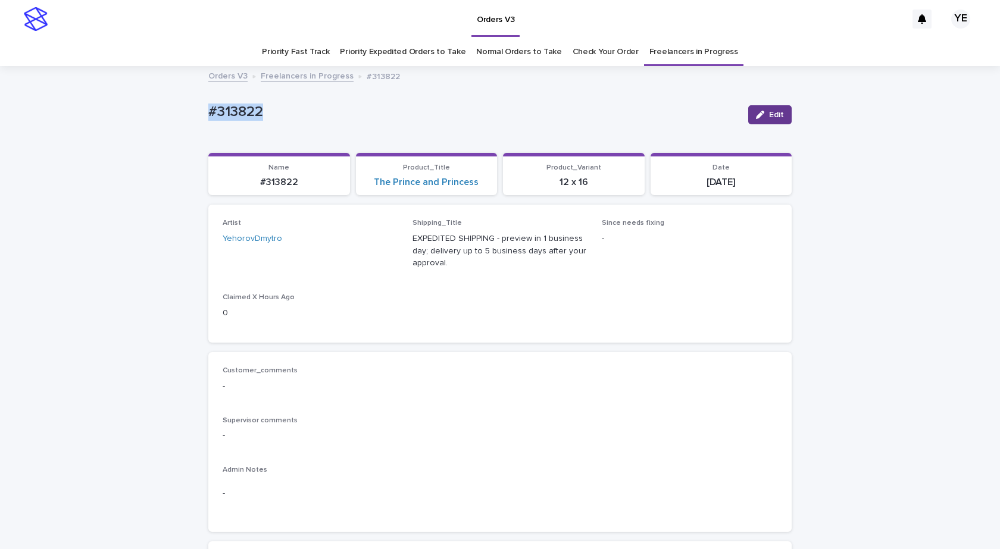
click at [764, 115] on div "button" at bounding box center [762, 115] width 13 height 8
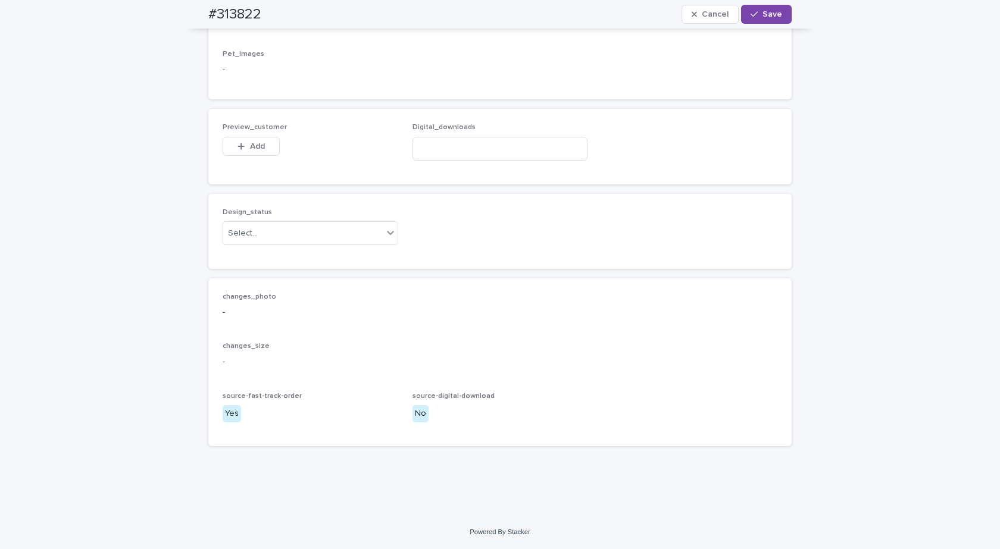
scroll to position [831, 0]
click at [245, 242] on div "Select..." at bounding box center [302, 234] width 159 height 20
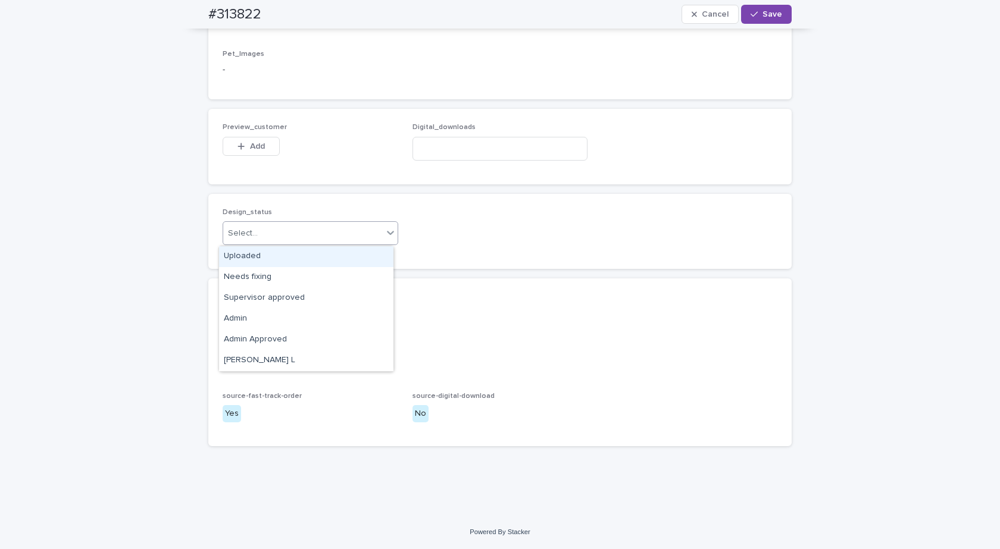
click at [231, 258] on div "Uploaded" at bounding box center [306, 256] width 174 height 21
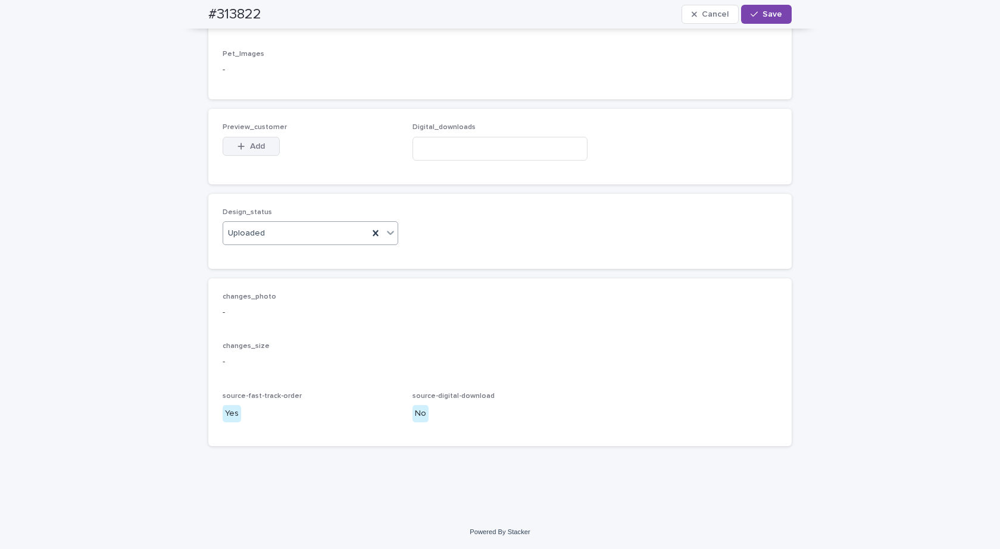
click at [246, 142] on button "Add" at bounding box center [251, 146] width 57 height 19
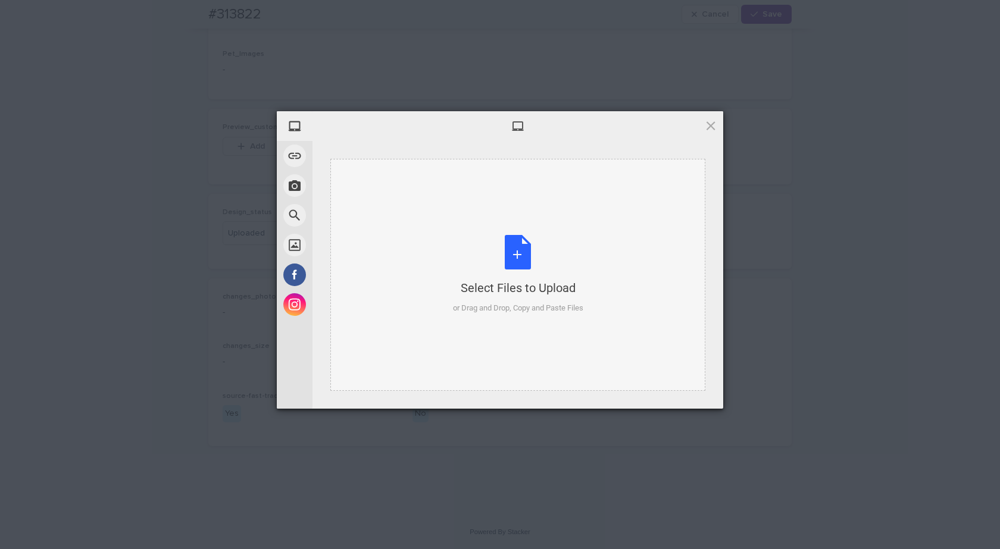
click at [515, 249] on div "Select Files to Upload or Drag and Drop, Copy and Paste Files" at bounding box center [518, 274] width 130 height 79
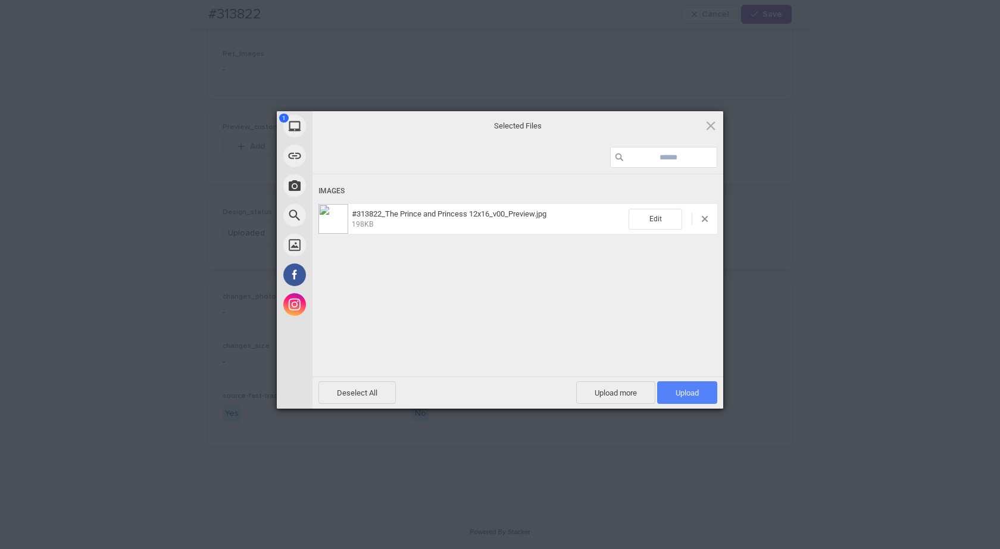
click at [671, 389] on span "Upload 1" at bounding box center [687, 392] width 60 height 23
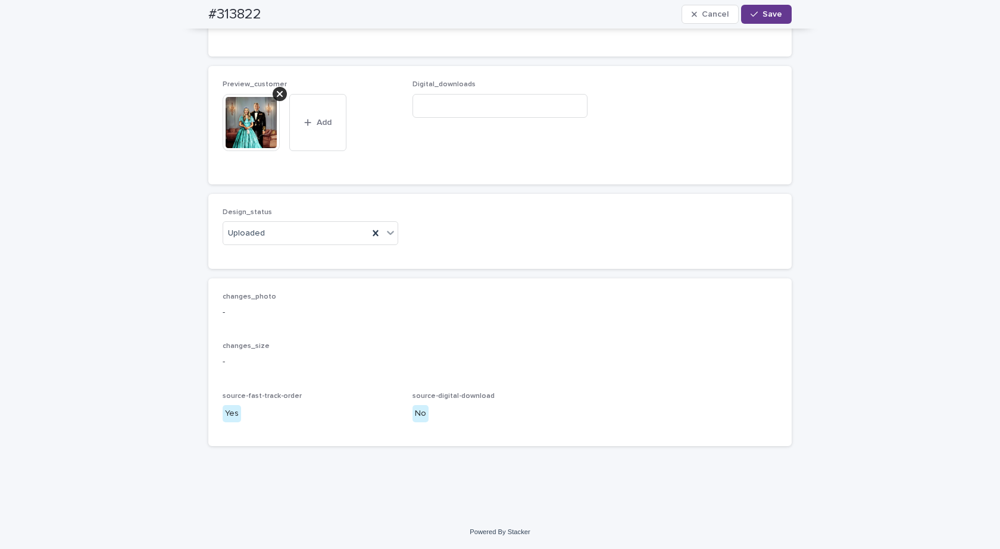
click at [770, 12] on span "Save" at bounding box center [772, 14] width 20 height 8
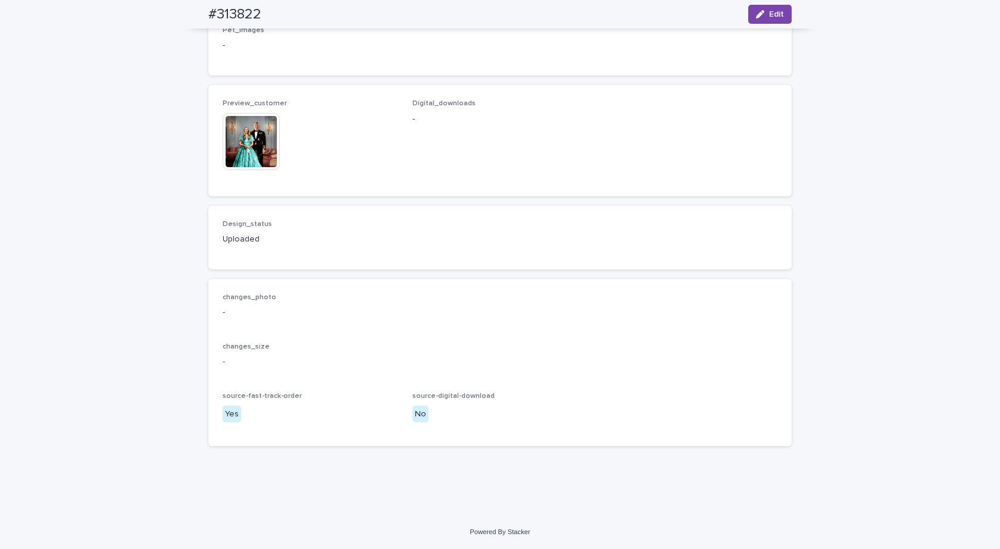
click at [246, 155] on img at bounding box center [251, 141] width 57 height 57
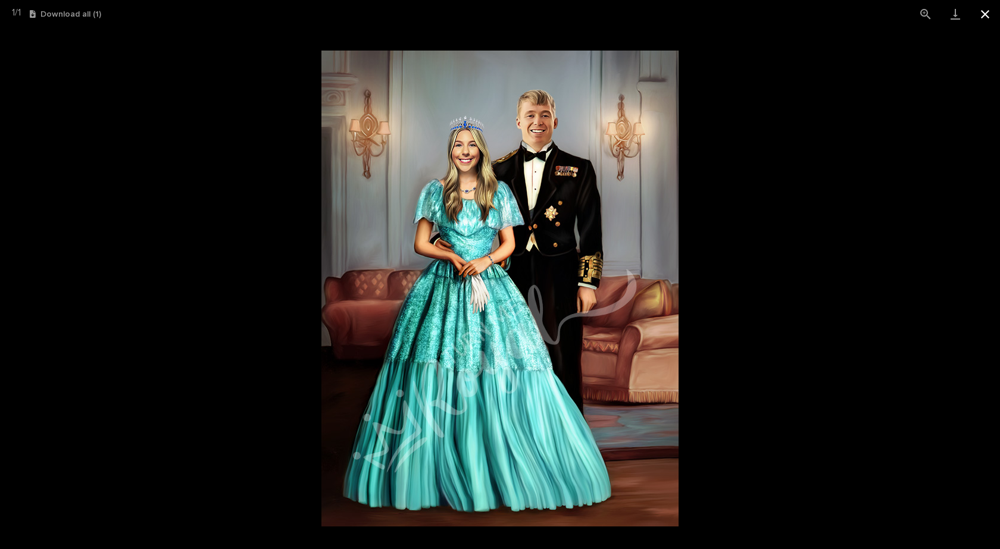
click at [997, 18] on button "Close gallery" at bounding box center [985, 14] width 30 height 28
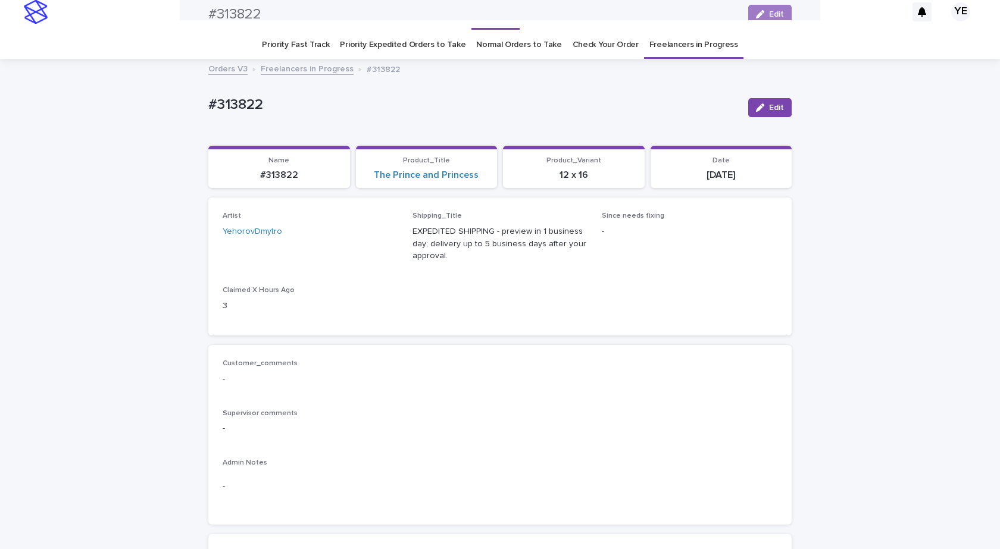
scroll to position [0, 0]
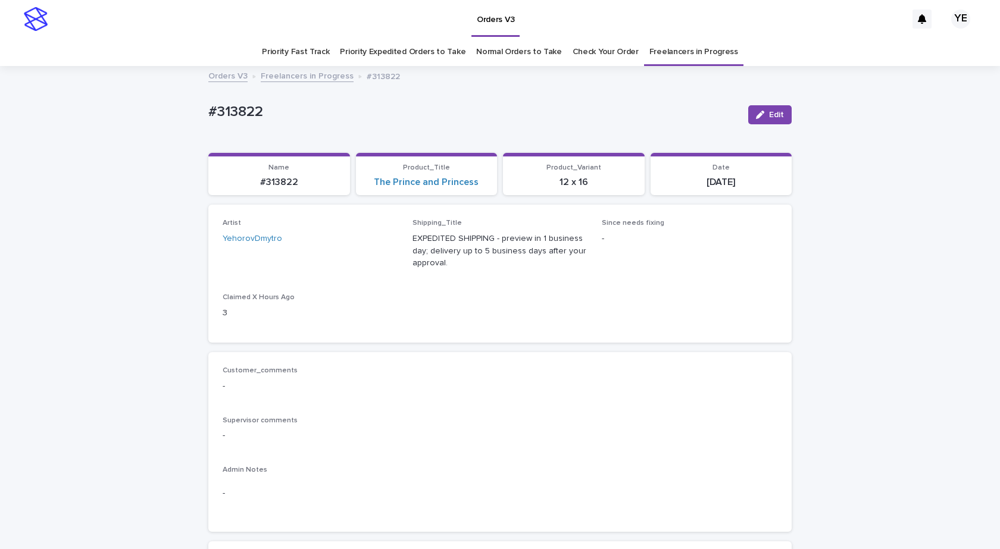
click at [295, 72] on link "Freelancers in Progress" at bounding box center [307, 75] width 93 height 14
